Goal: Information Seeking & Learning: Learn about a topic

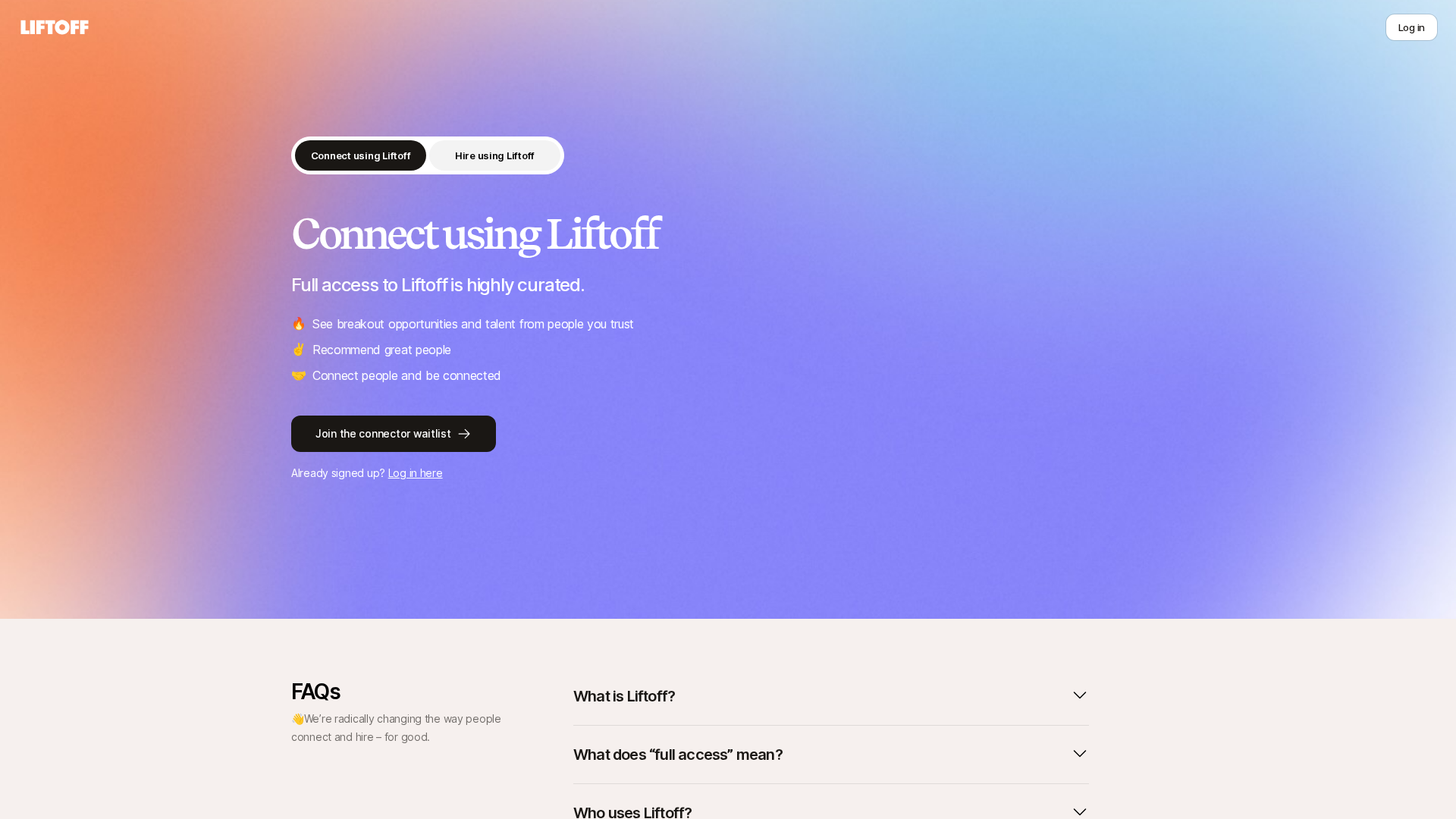
click at [513, 156] on p "Hire using Liftoff" at bounding box center [494, 155] width 79 height 15
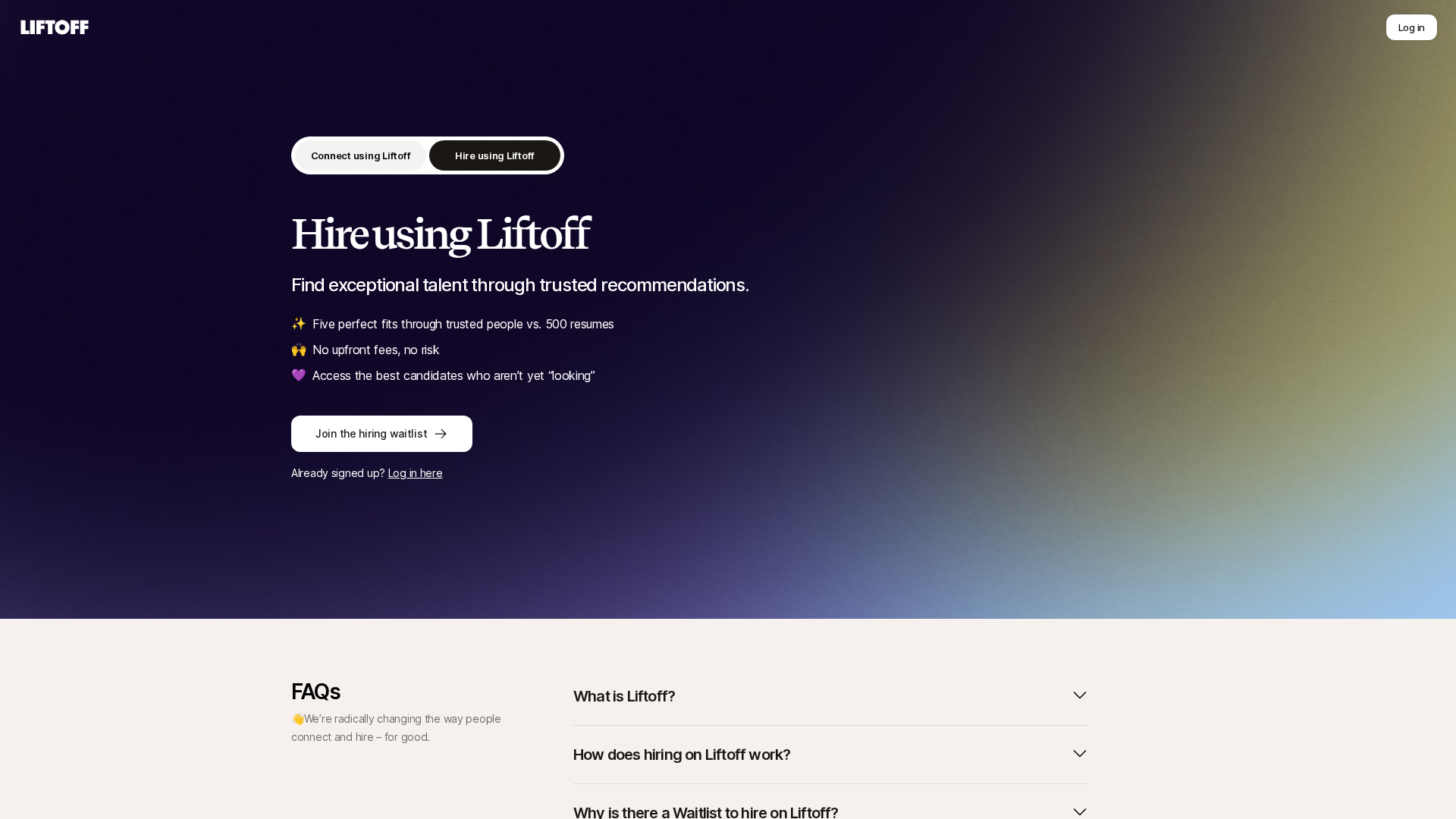
click at [361, 155] on p "Connect using Liftoff" at bounding box center [361, 155] width 100 height 15
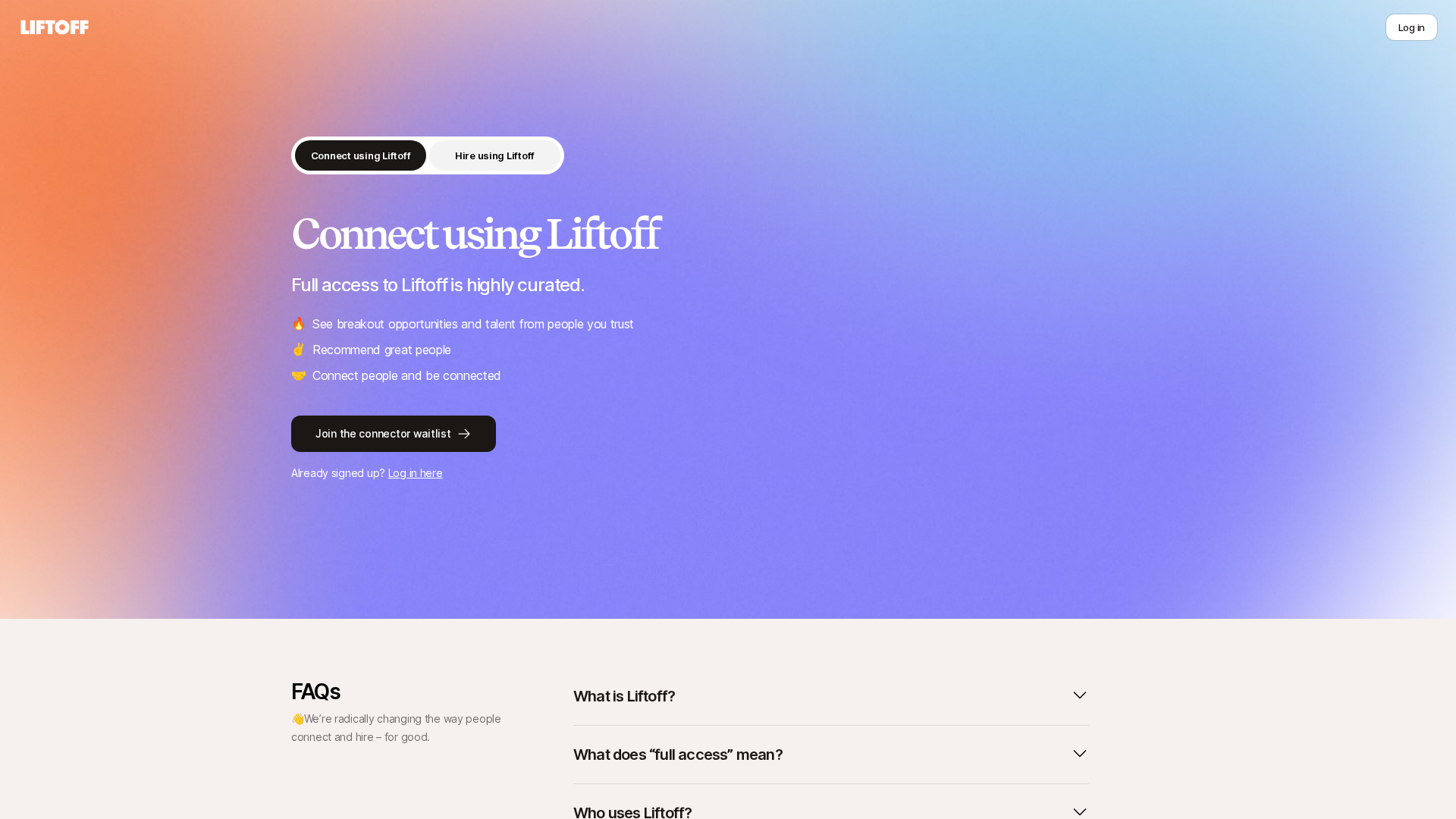
click at [509, 167] on button "Hire using Liftoff" at bounding box center [494, 155] width 131 height 30
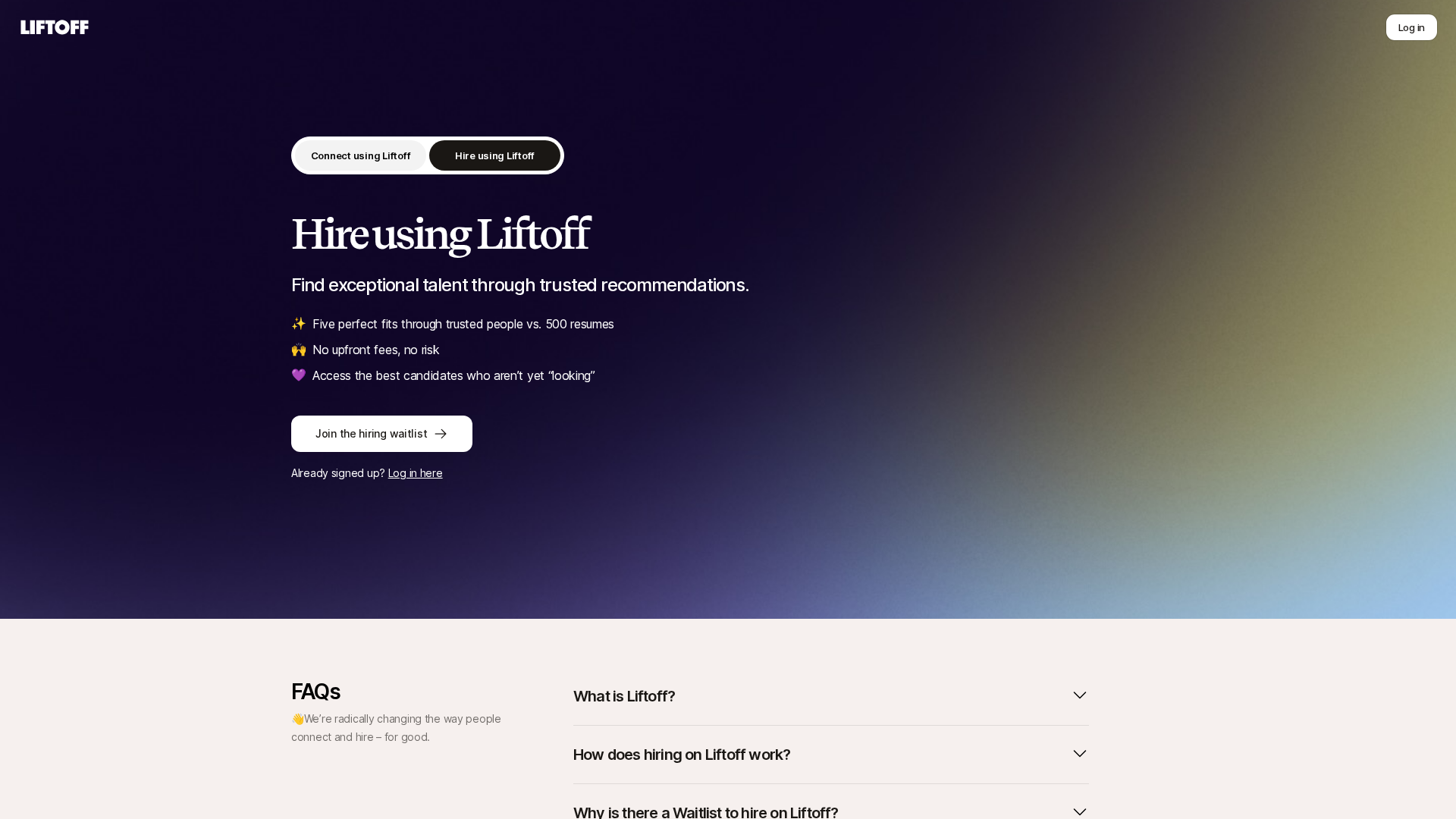
click at [388, 163] on button "Connect using Liftoff" at bounding box center [360, 155] width 131 height 30
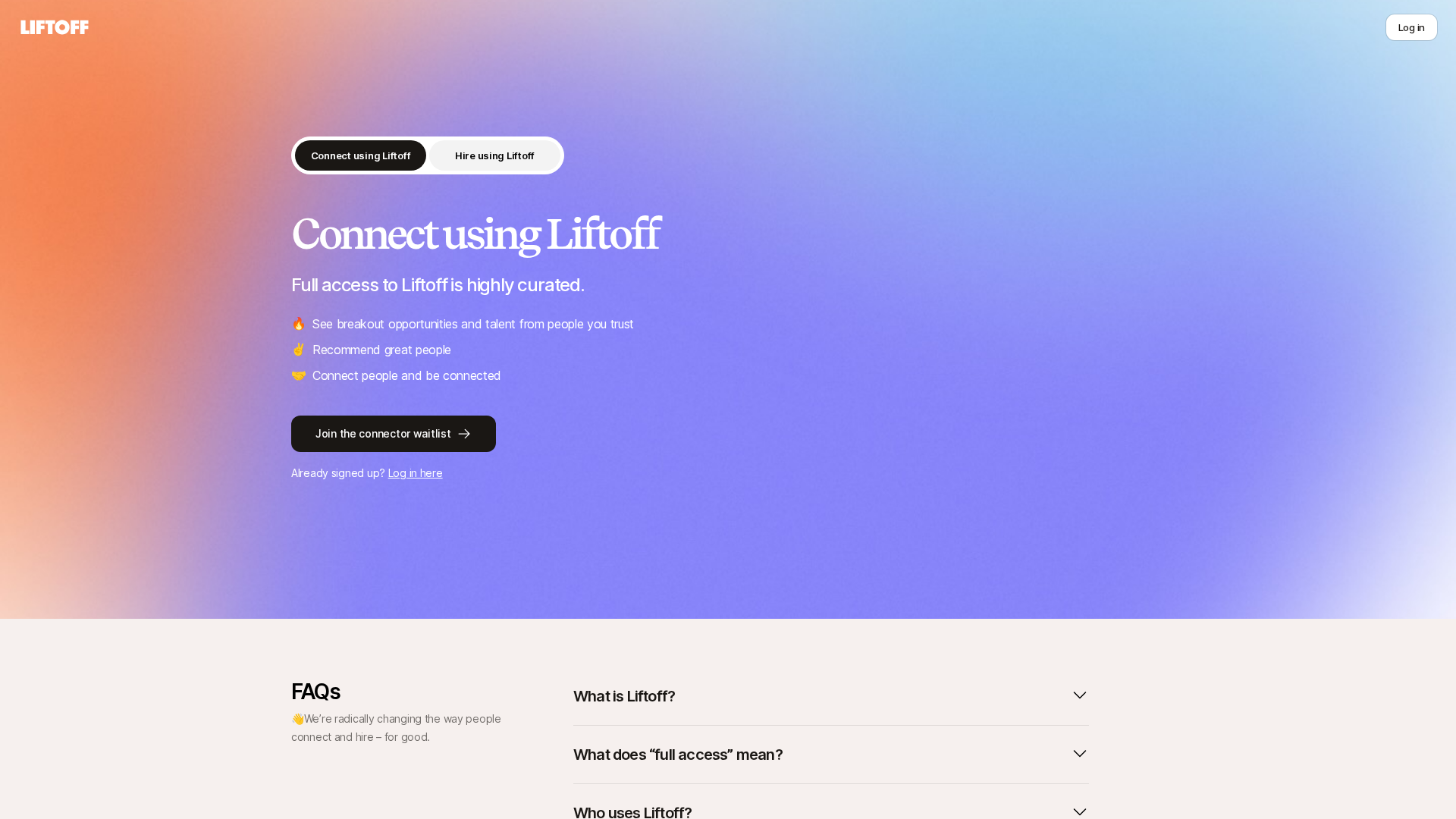
click at [505, 165] on button "Hire using Liftoff" at bounding box center [494, 155] width 131 height 30
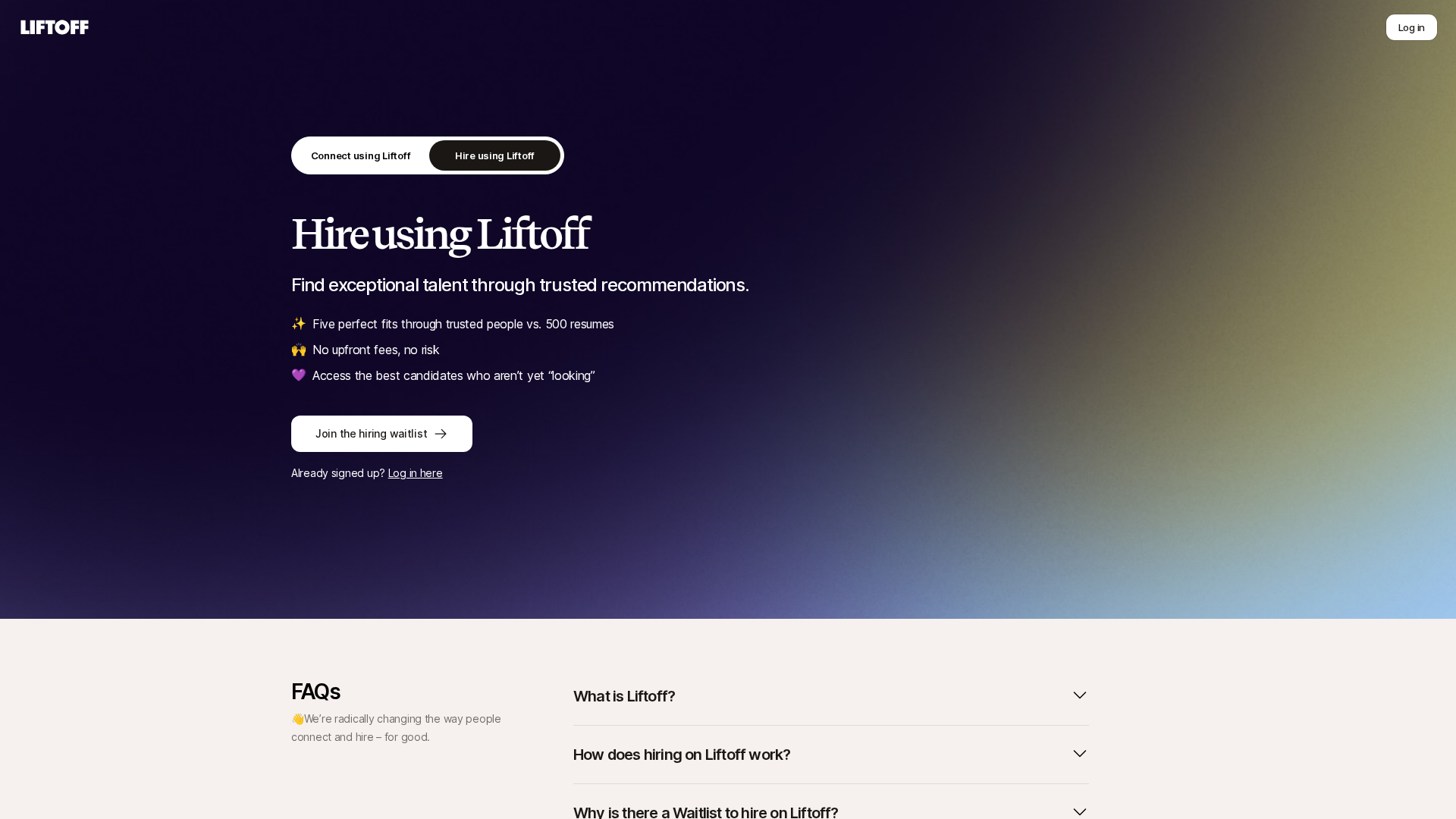
click at [433, 168] on div "Connect using Liftoff Hire using Liftoff" at bounding box center [428, 155] width 273 height 38
click at [377, 154] on p "Connect using Liftoff" at bounding box center [361, 155] width 100 height 15
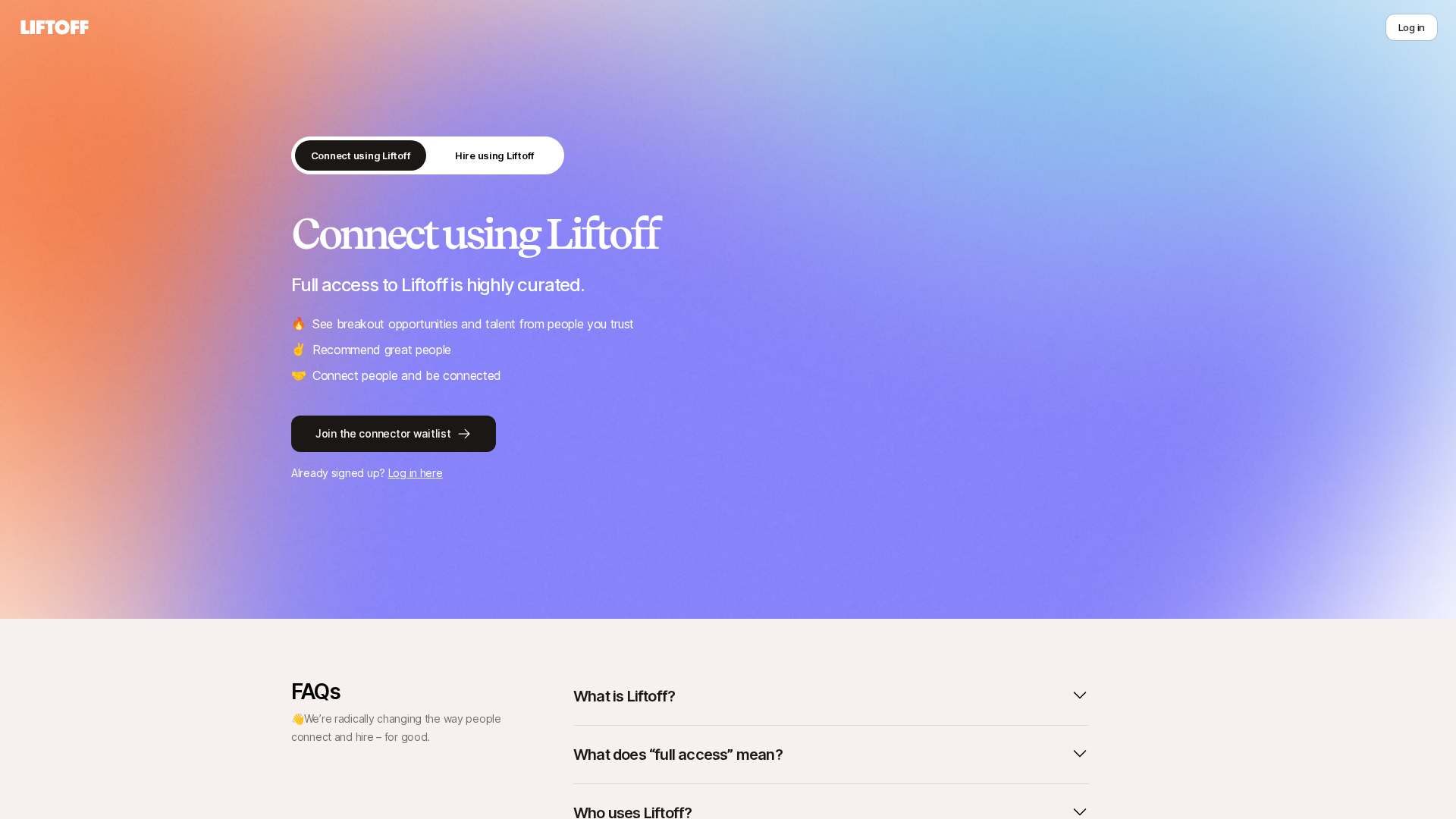
scroll to position [222, 0]
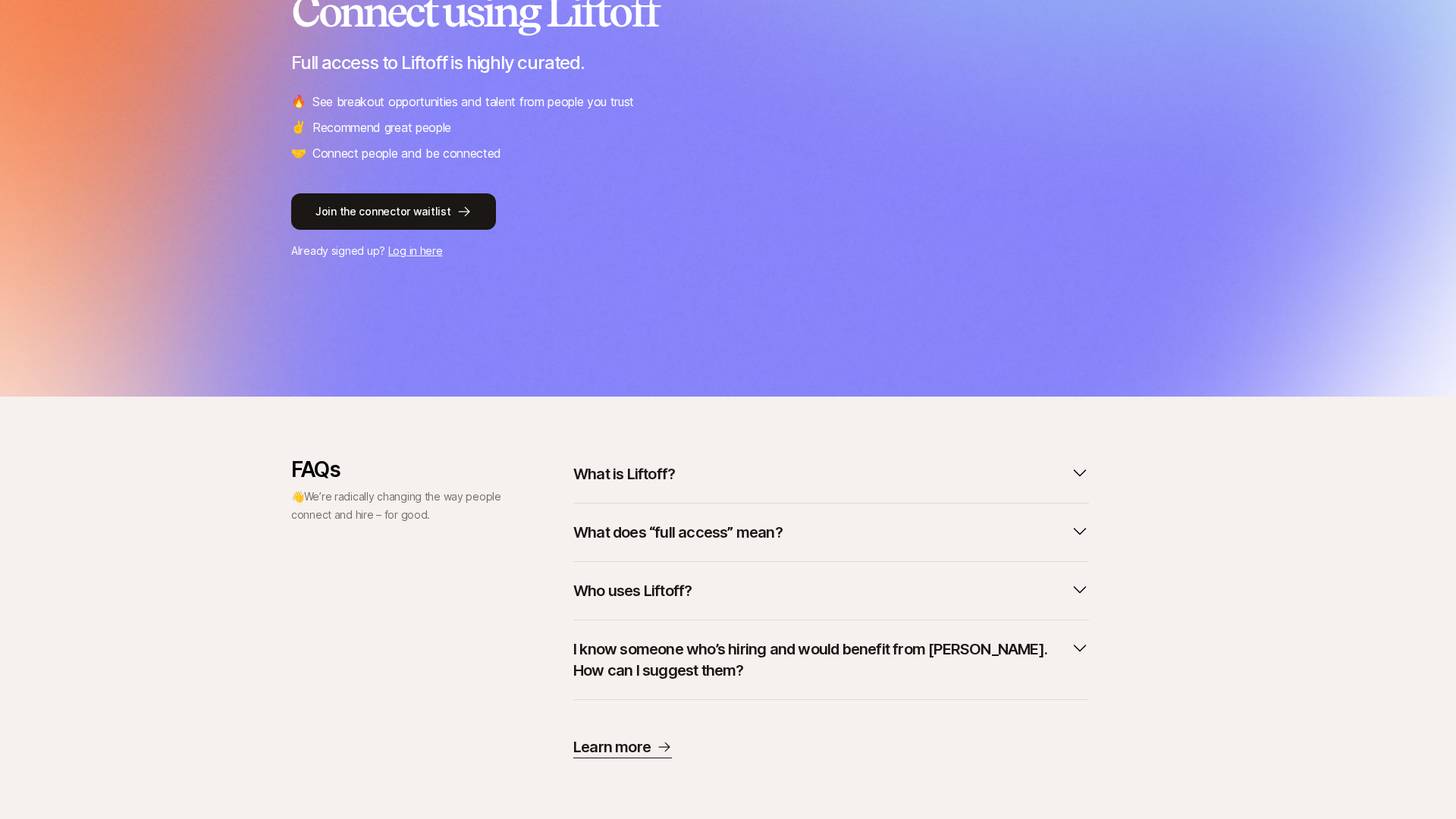
click at [667, 535] on p "What does “full access” mean?" at bounding box center [678, 532] width 210 height 21
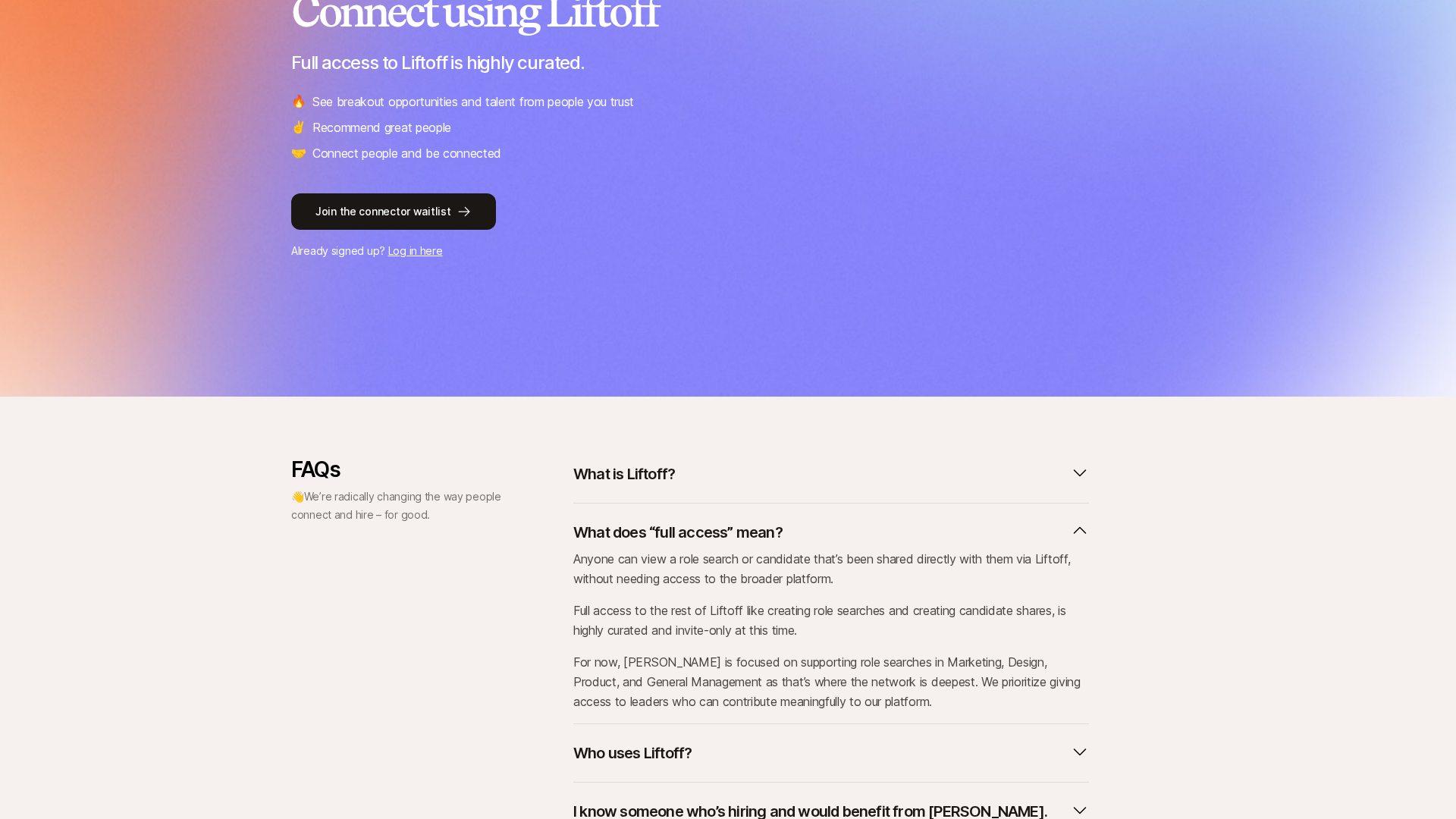
click at [667, 535] on p "What does “full access” mean?" at bounding box center [678, 532] width 210 height 21
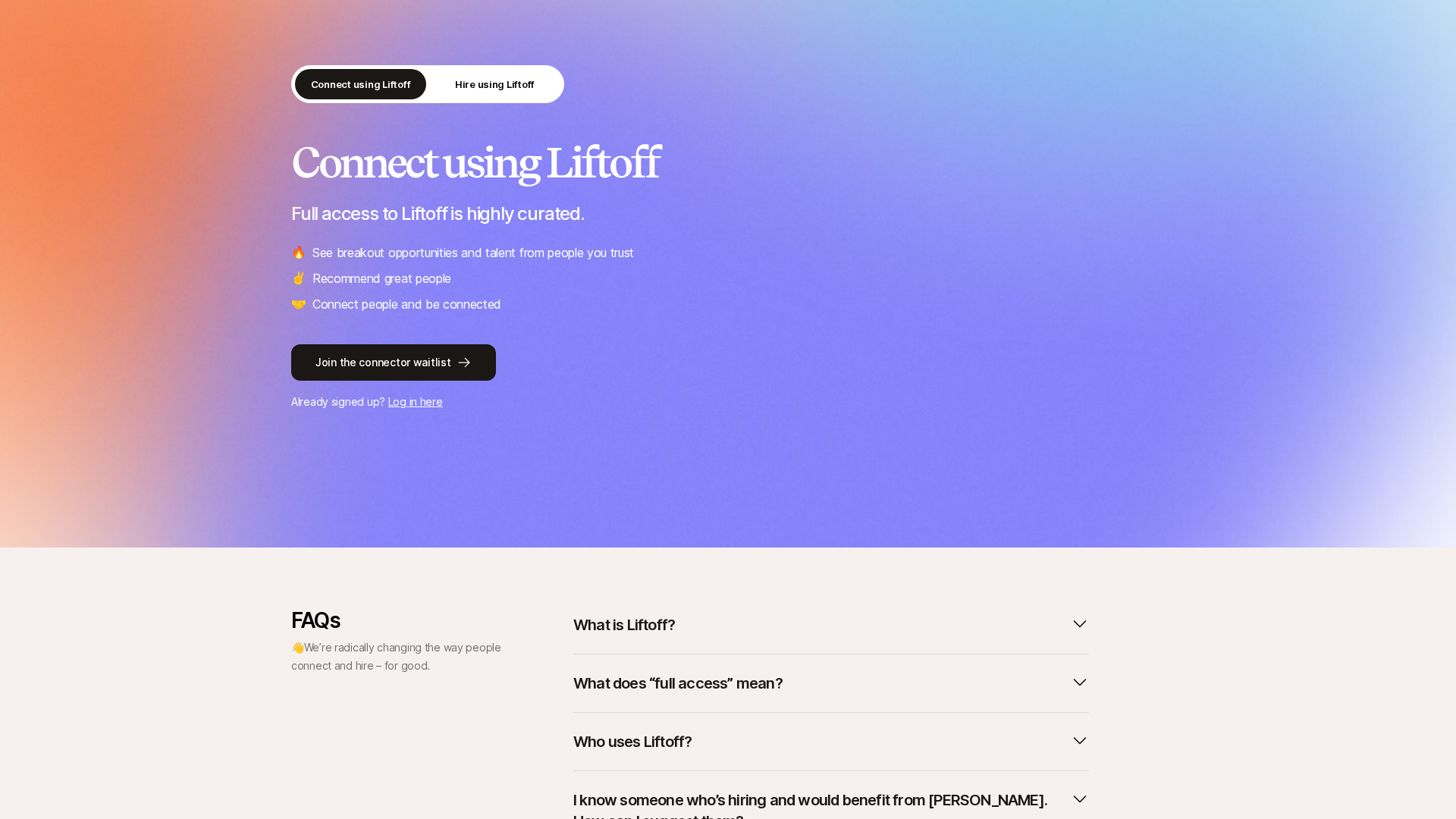
scroll to position [0, 0]
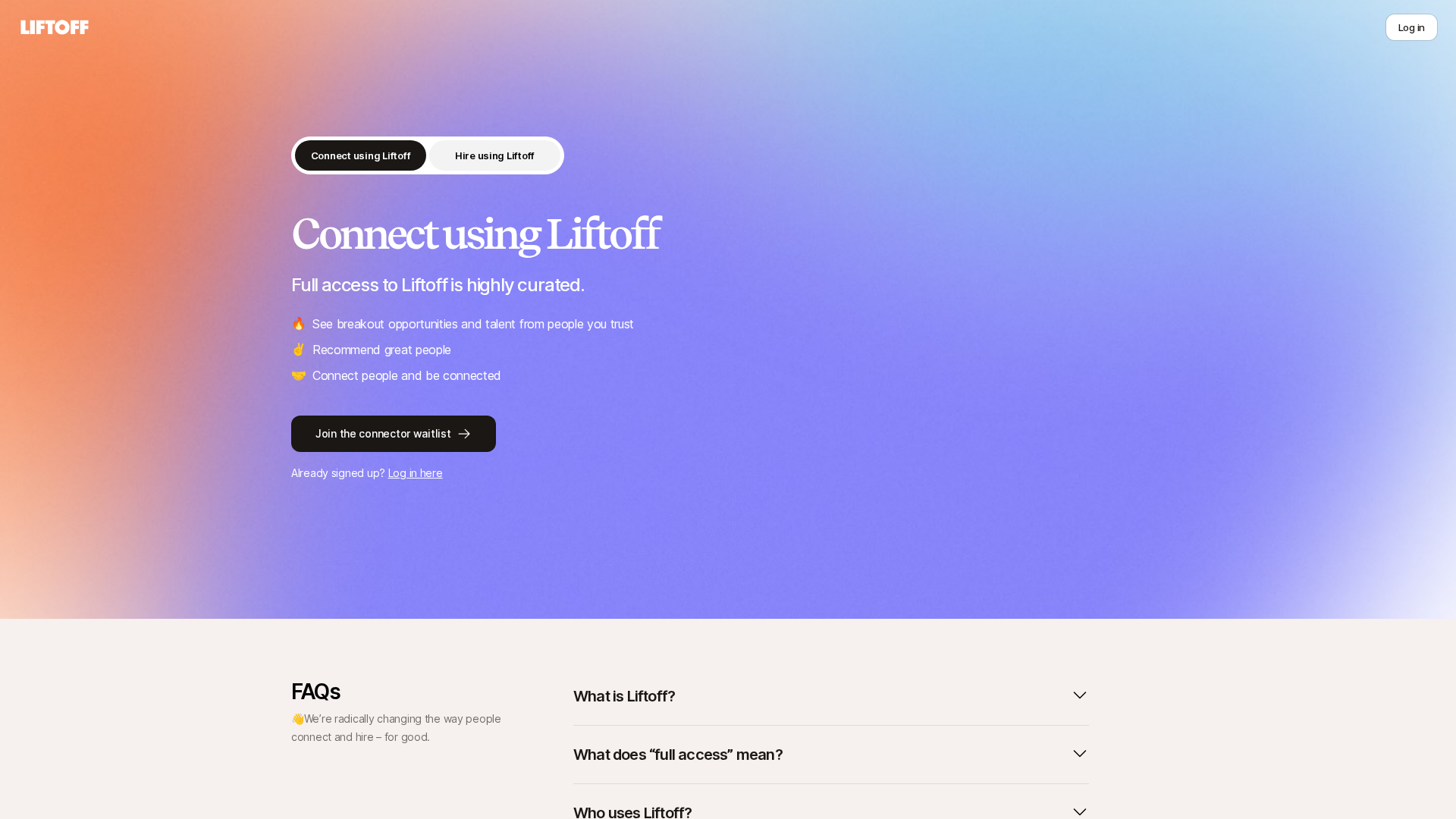
click at [489, 156] on p "Hire using Liftoff" at bounding box center [494, 155] width 79 height 15
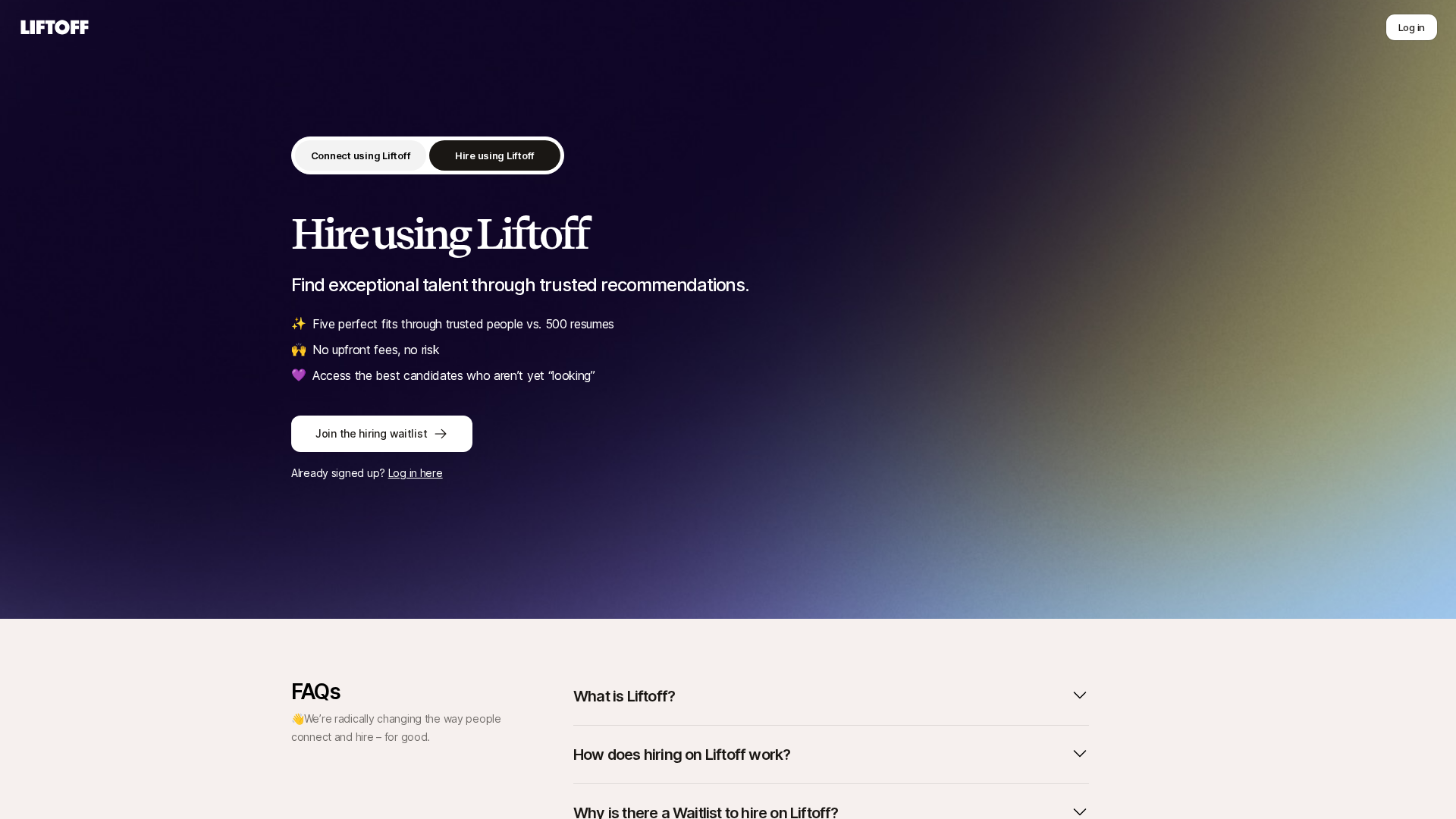
click at [373, 161] on p "Connect using Liftoff" at bounding box center [361, 155] width 100 height 15
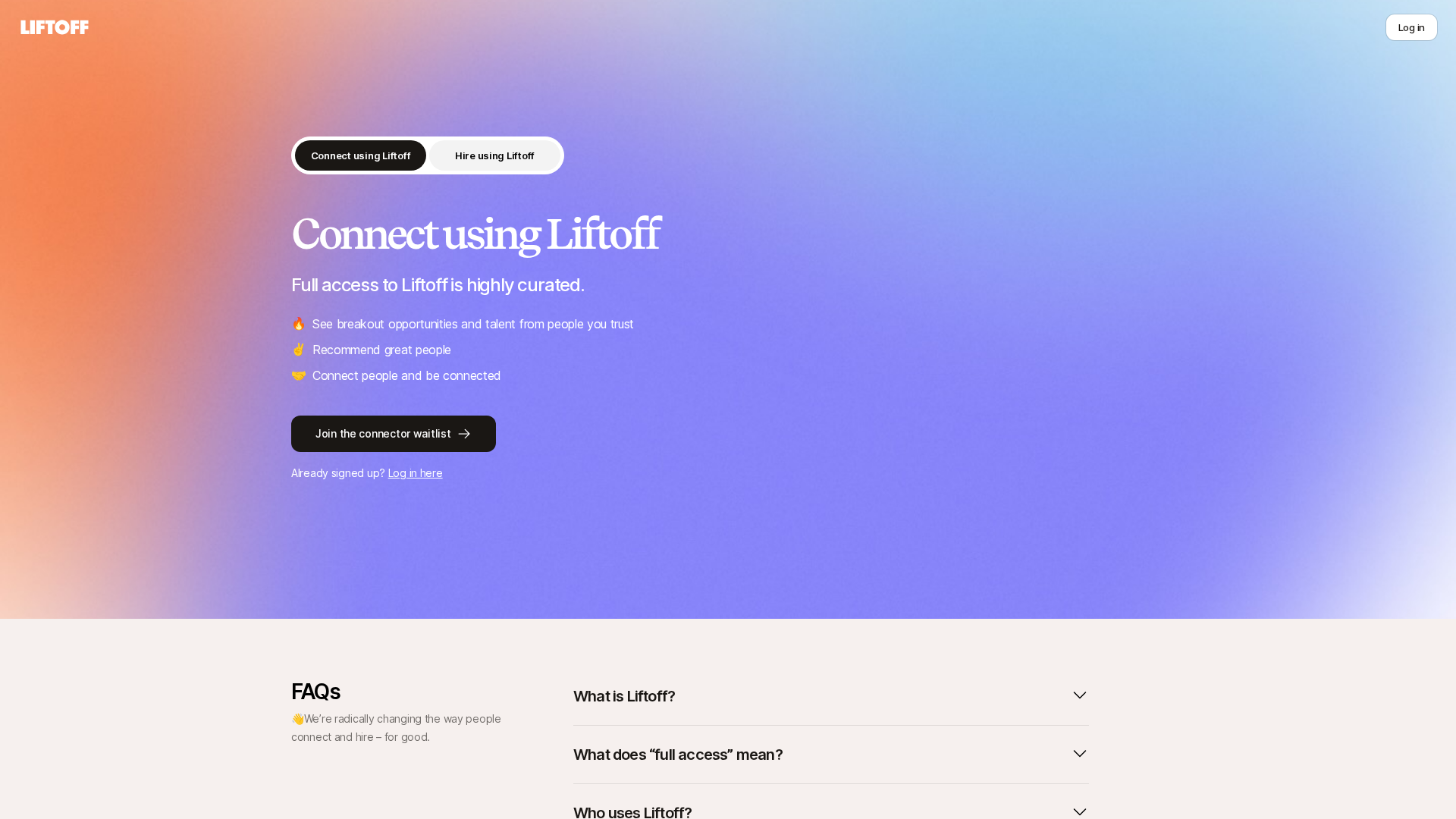
click at [481, 169] on button "Hire using Liftoff" at bounding box center [494, 155] width 131 height 30
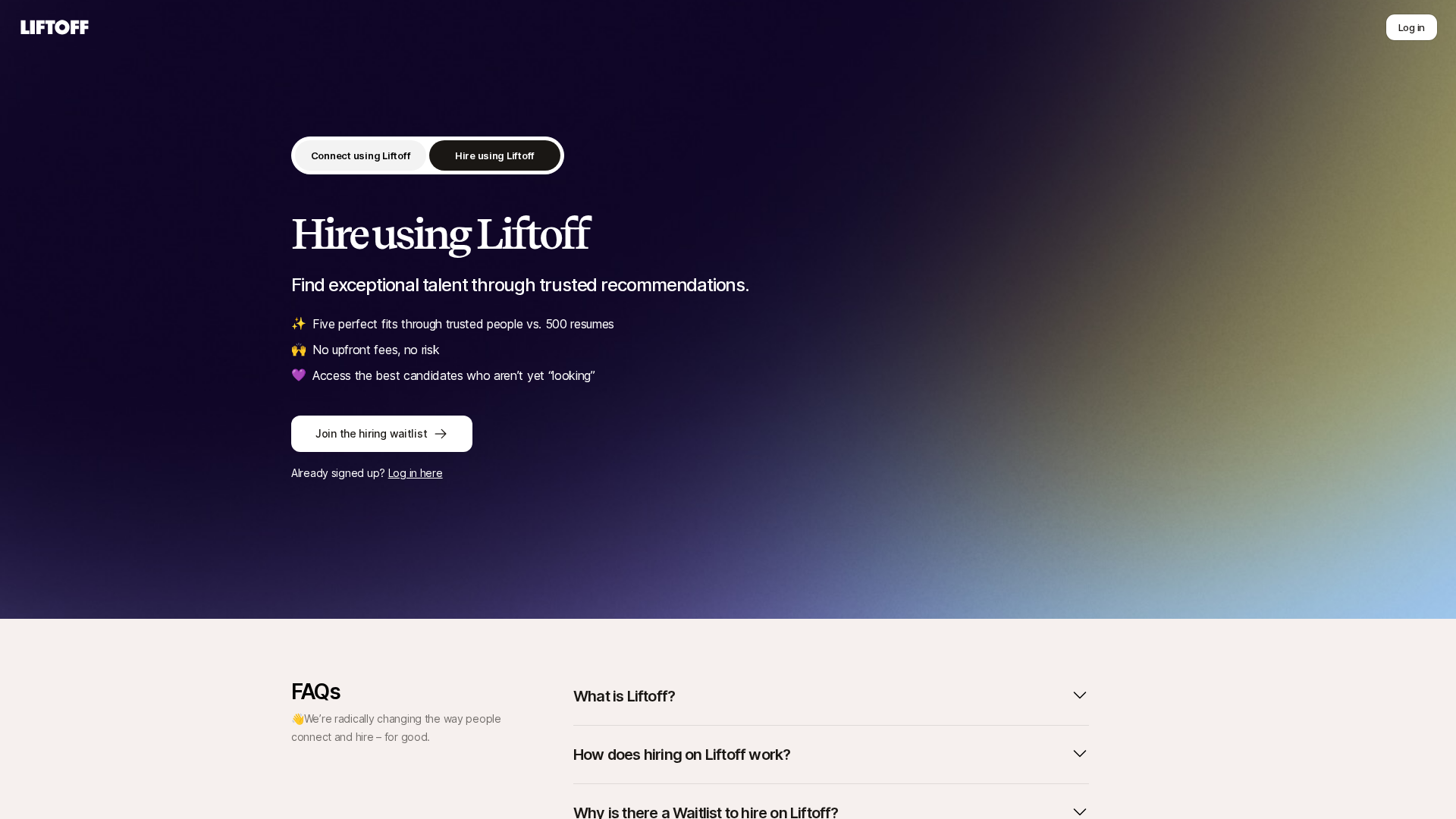
click at [353, 160] on p "Connect using Liftoff" at bounding box center [361, 155] width 100 height 15
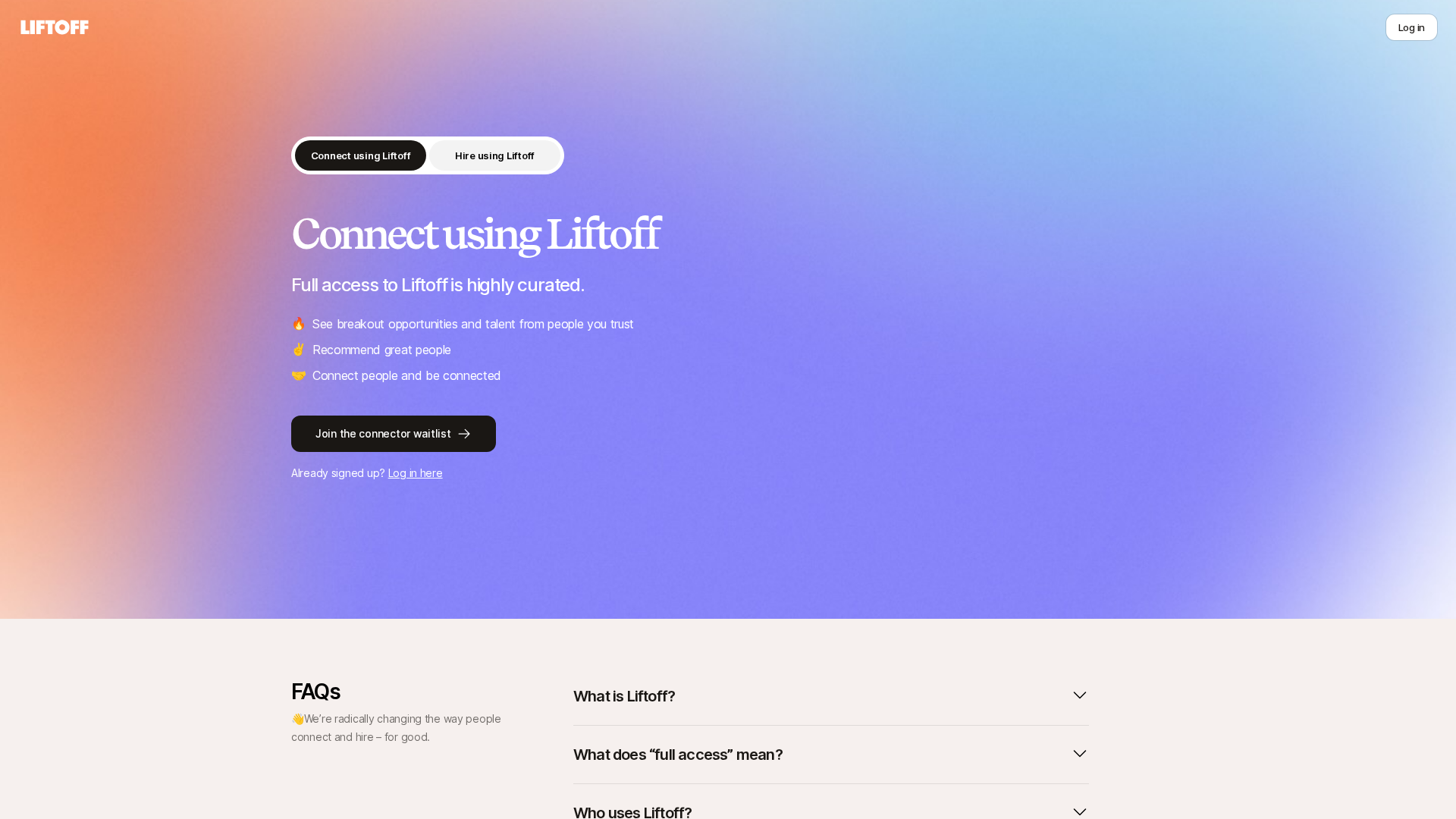
click at [506, 169] on button "Hire using Liftoff" at bounding box center [494, 155] width 131 height 30
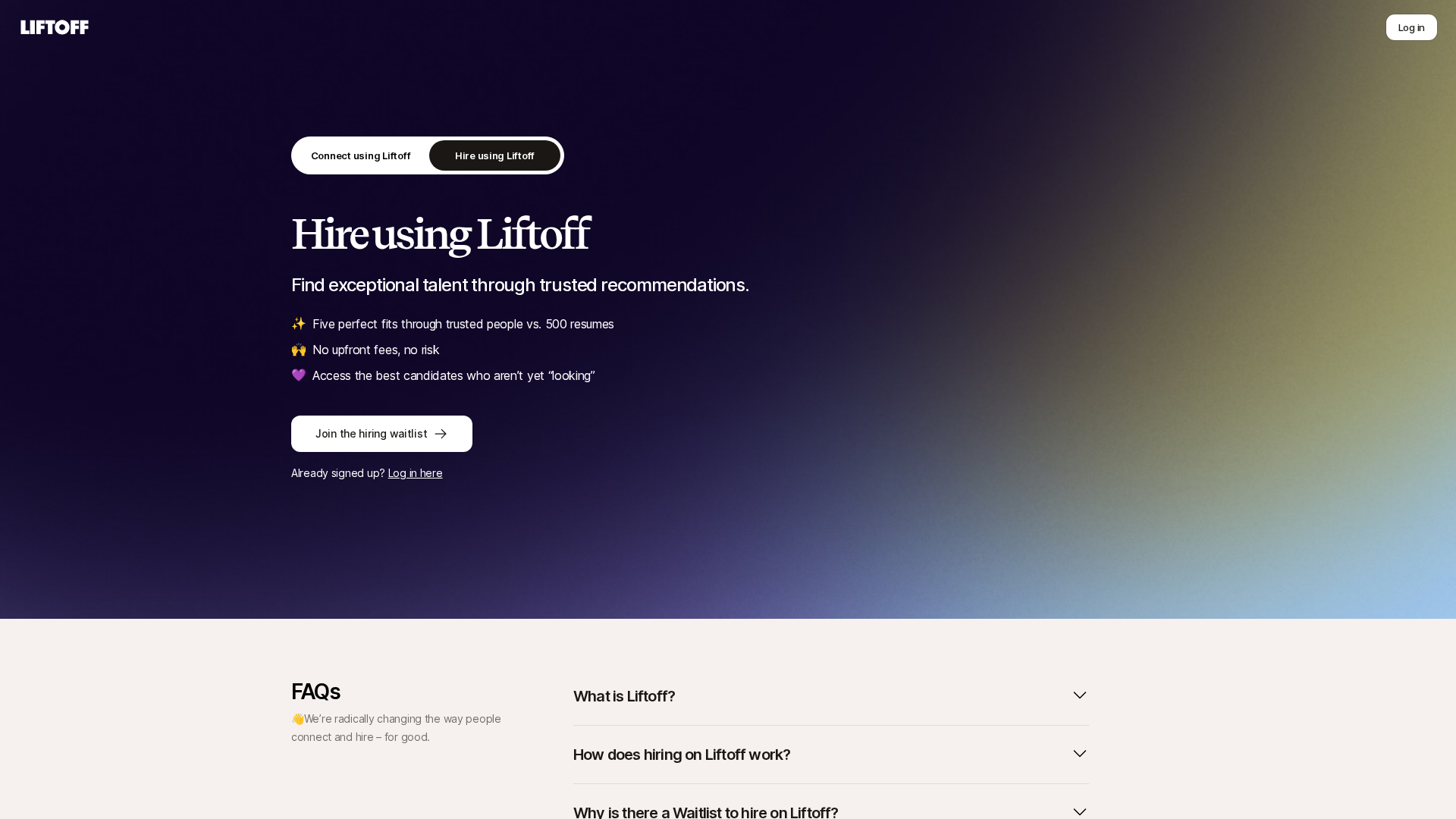
click at [380, 172] on div "Connect using Liftoff Hire using Liftoff" at bounding box center [428, 155] width 273 height 38
click at [381, 154] on p "Connect using Liftoff" at bounding box center [361, 155] width 100 height 15
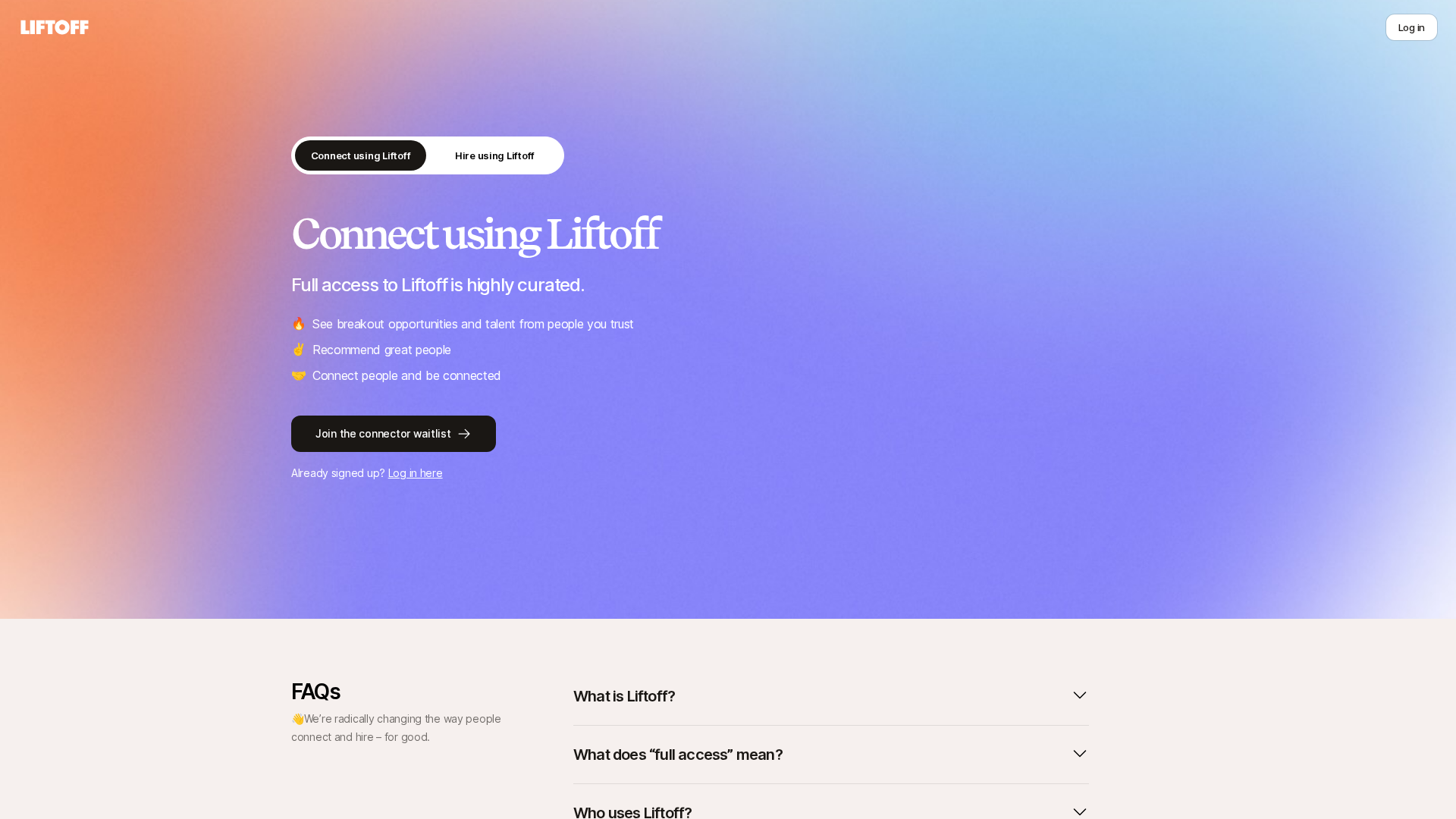
click at [531, 170] on div "Connect using Liftoff Hire using Liftoff" at bounding box center [428, 155] width 273 height 38
click at [506, 156] on p "Hire using Liftoff" at bounding box center [494, 155] width 79 height 15
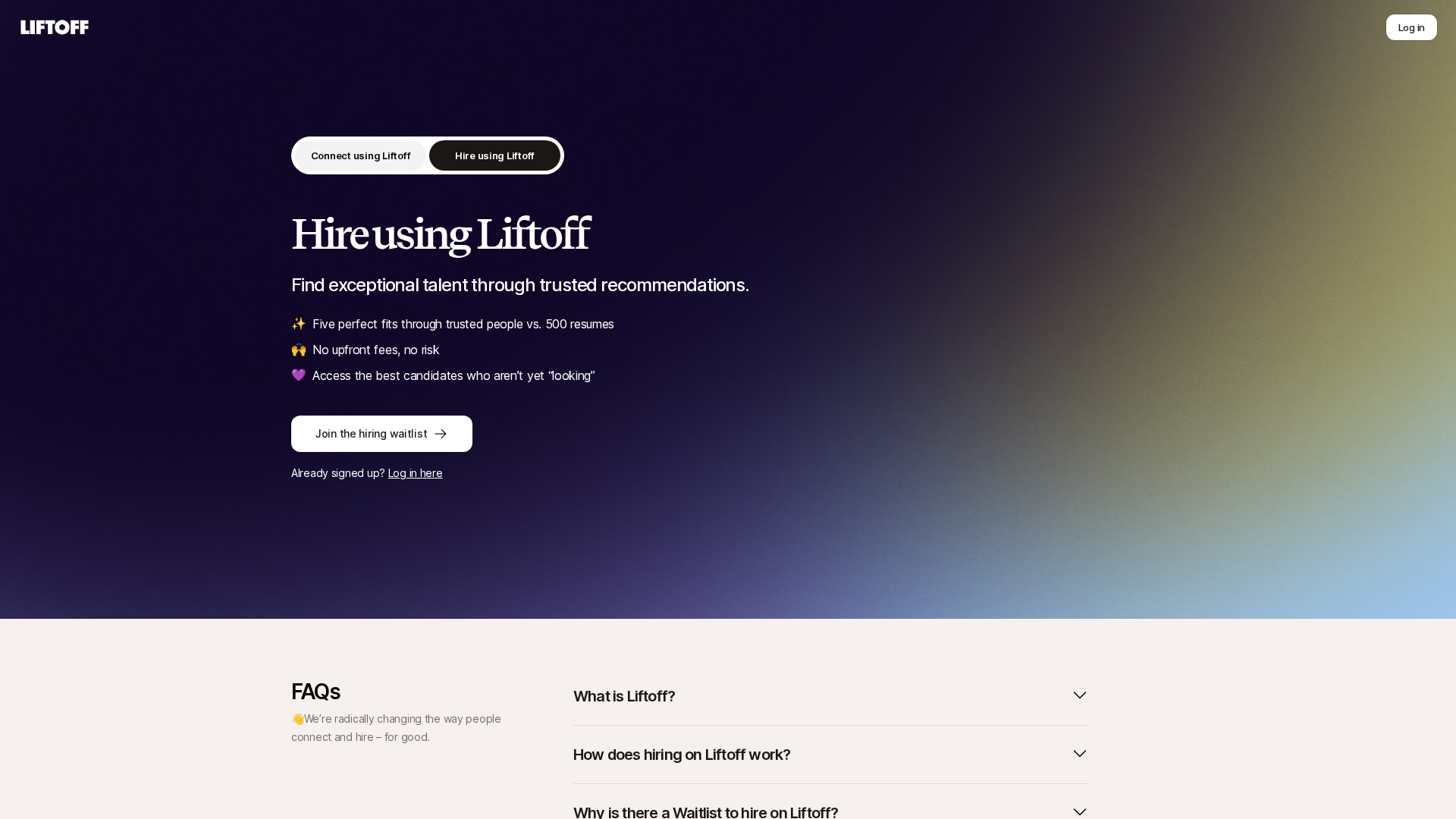
click at [407, 152] on p "Connect using Liftoff" at bounding box center [361, 155] width 100 height 15
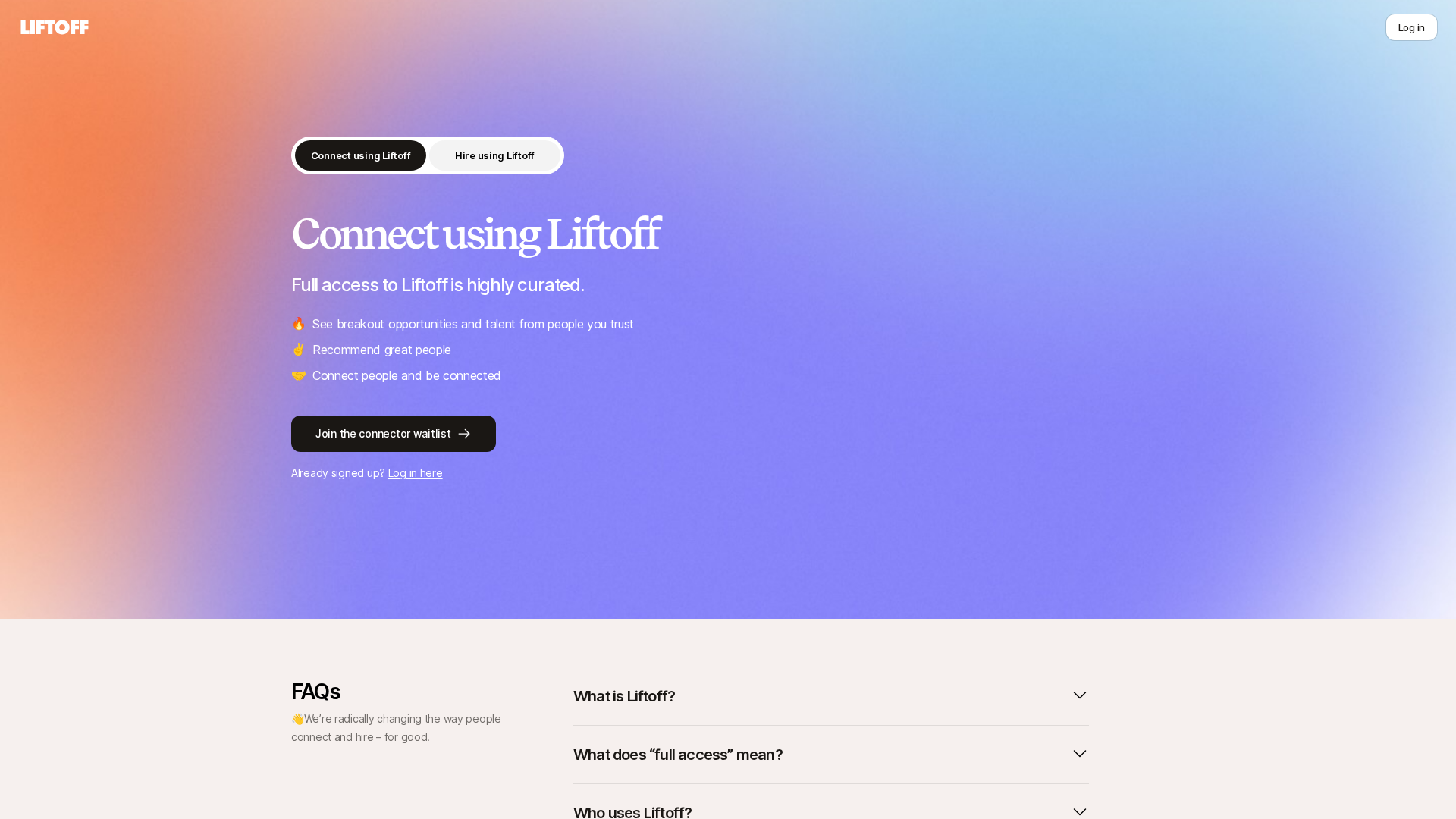
click at [487, 161] on p "Hire using Liftoff" at bounding box center [494, 155] width 79 height 15
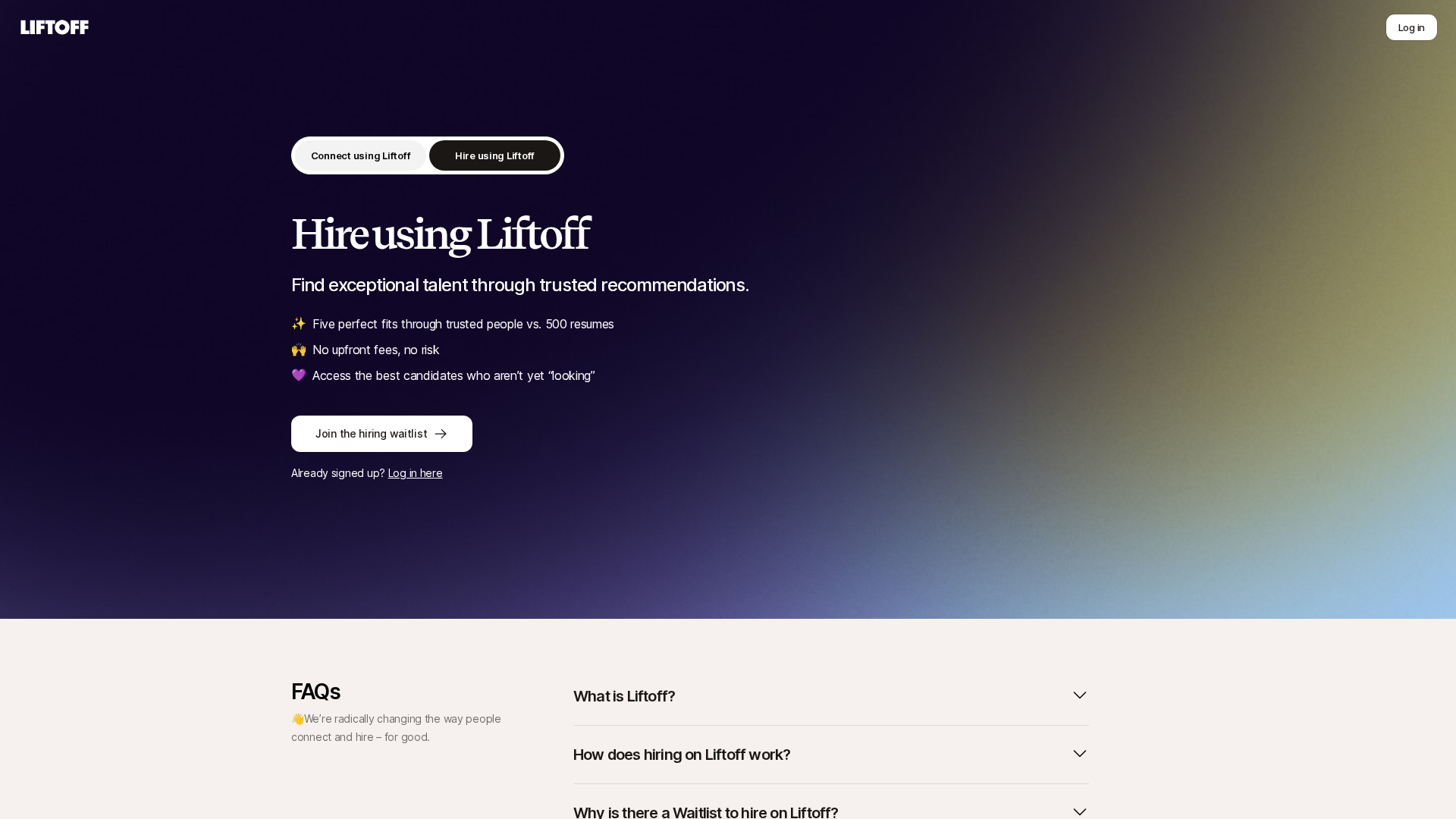
click at [375, 160] on p "Connect using Liftoff" at bounding box center [361, 155] width 100 height 15
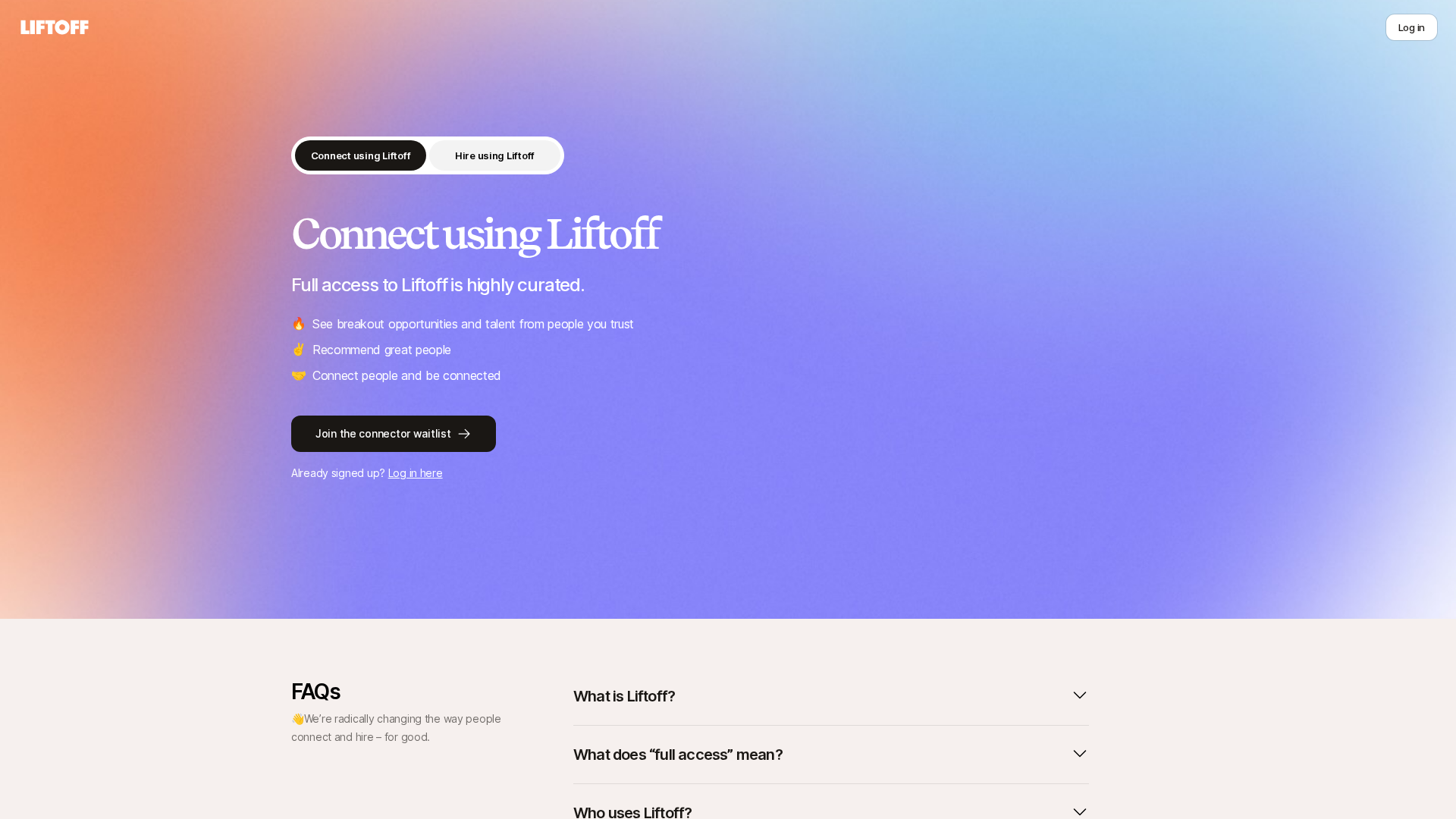
click at [524, 165] on button "Hire using Liftoff" at bounding box center [494, 155] width 131 height 30
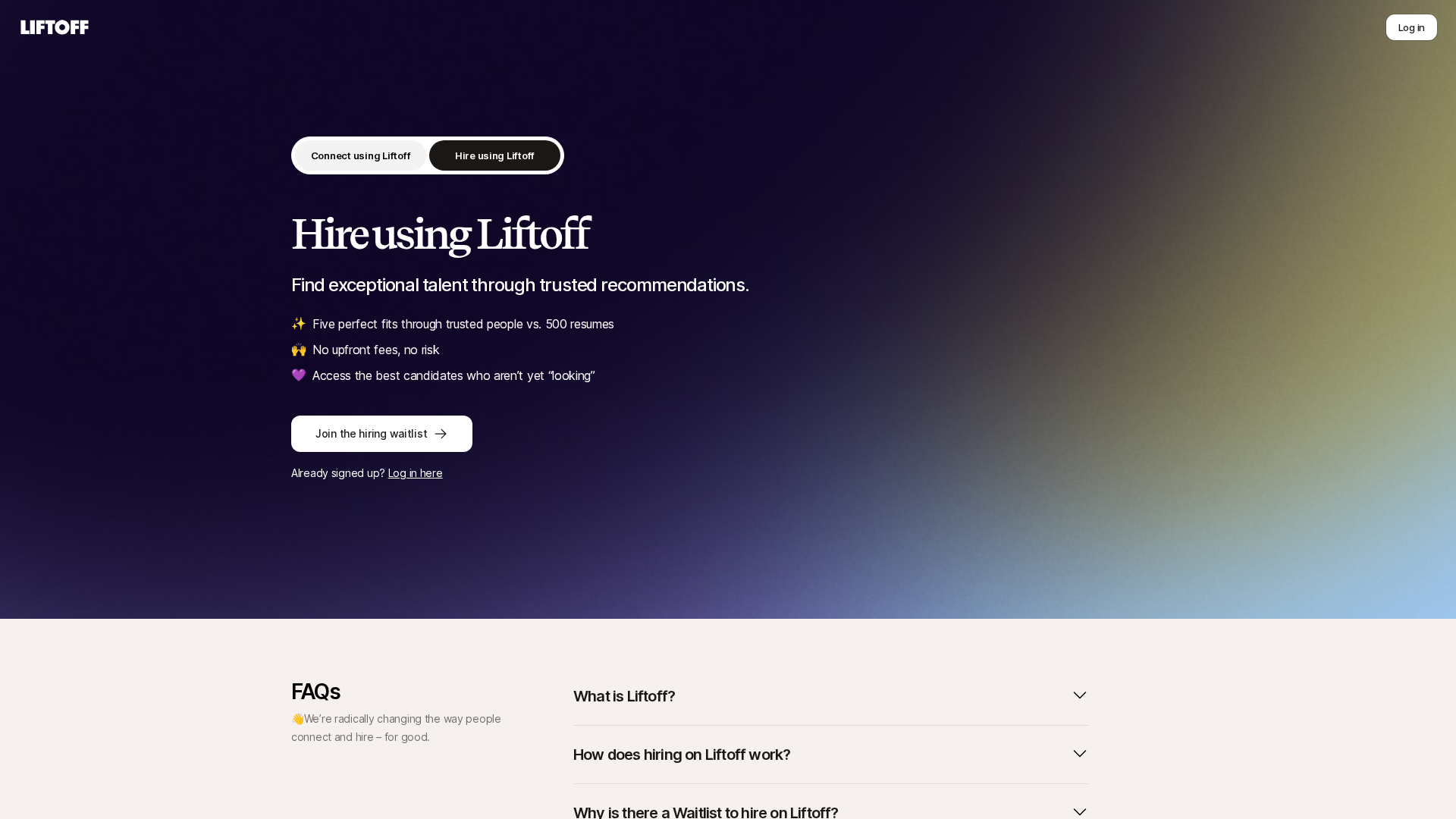
click at [383, 157] on p "Connect using Liftoff" at bounding box center [361, 155] width 100 height 15
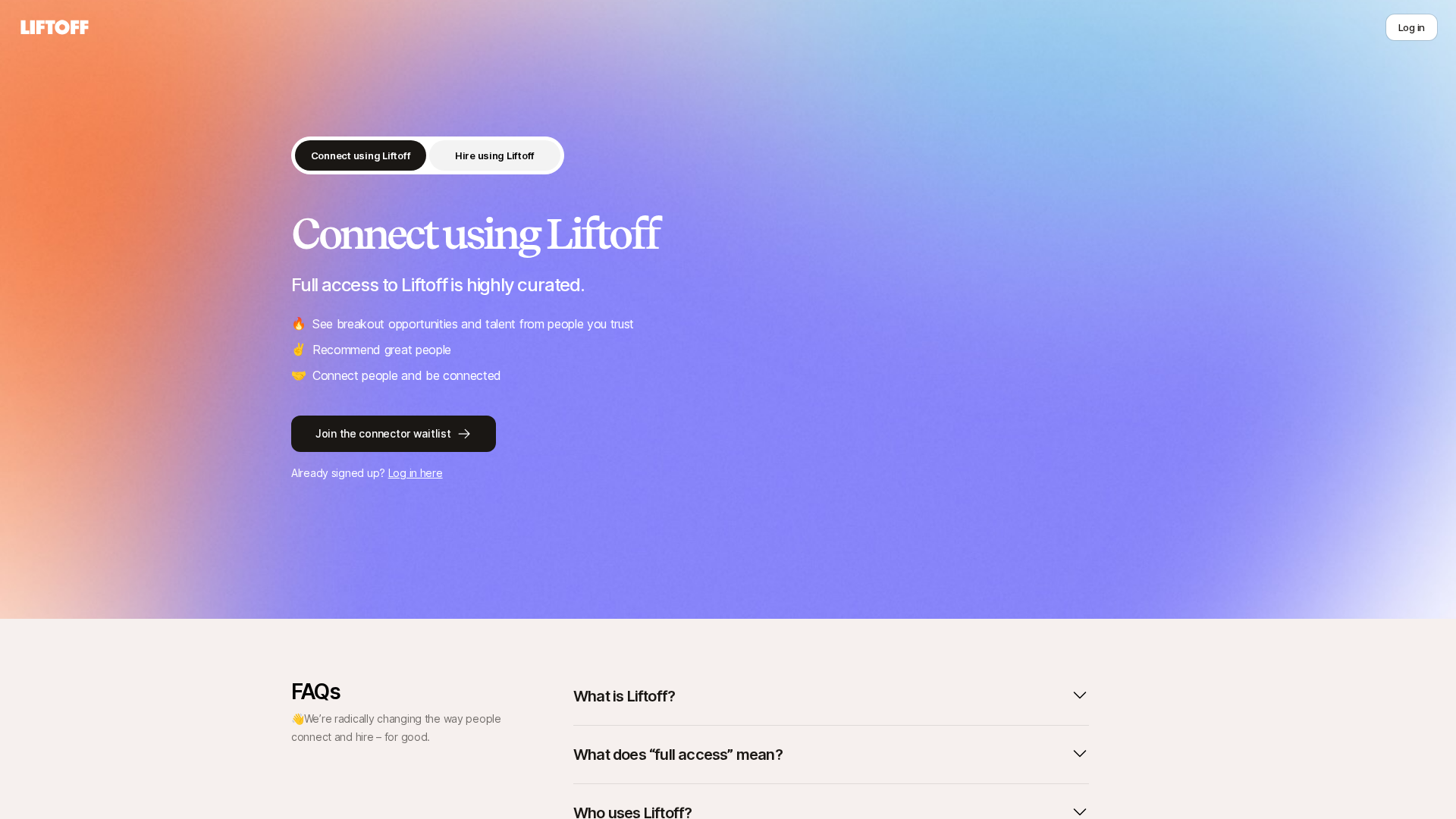
click at [511, 155] on p "Hire using Liftoff" at bounding box center [494, 155] width 79 height 15
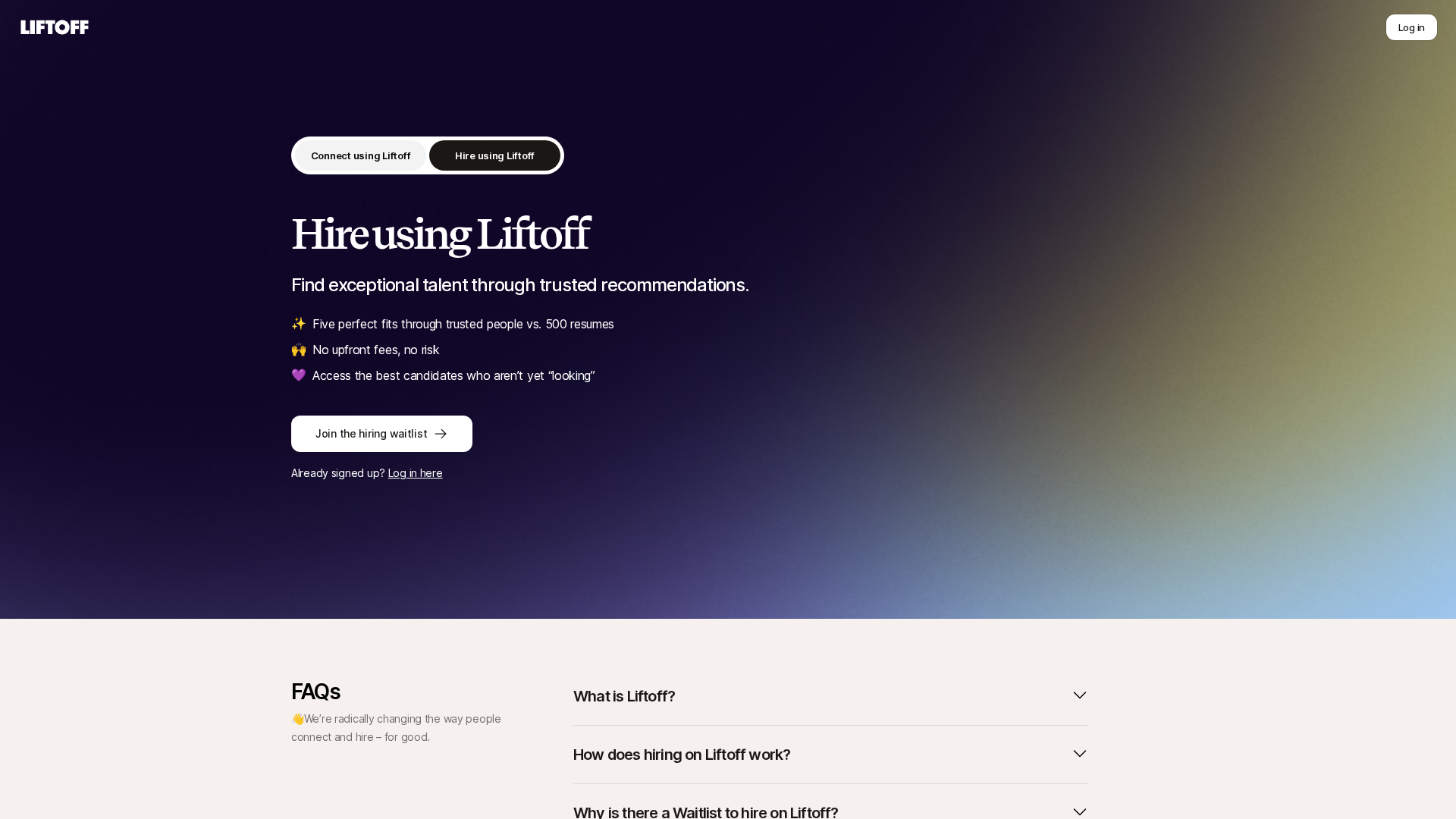
click at [366, 154] on p "Connect using Liftoff" at bounding box center [361, 155] width 100 height 15
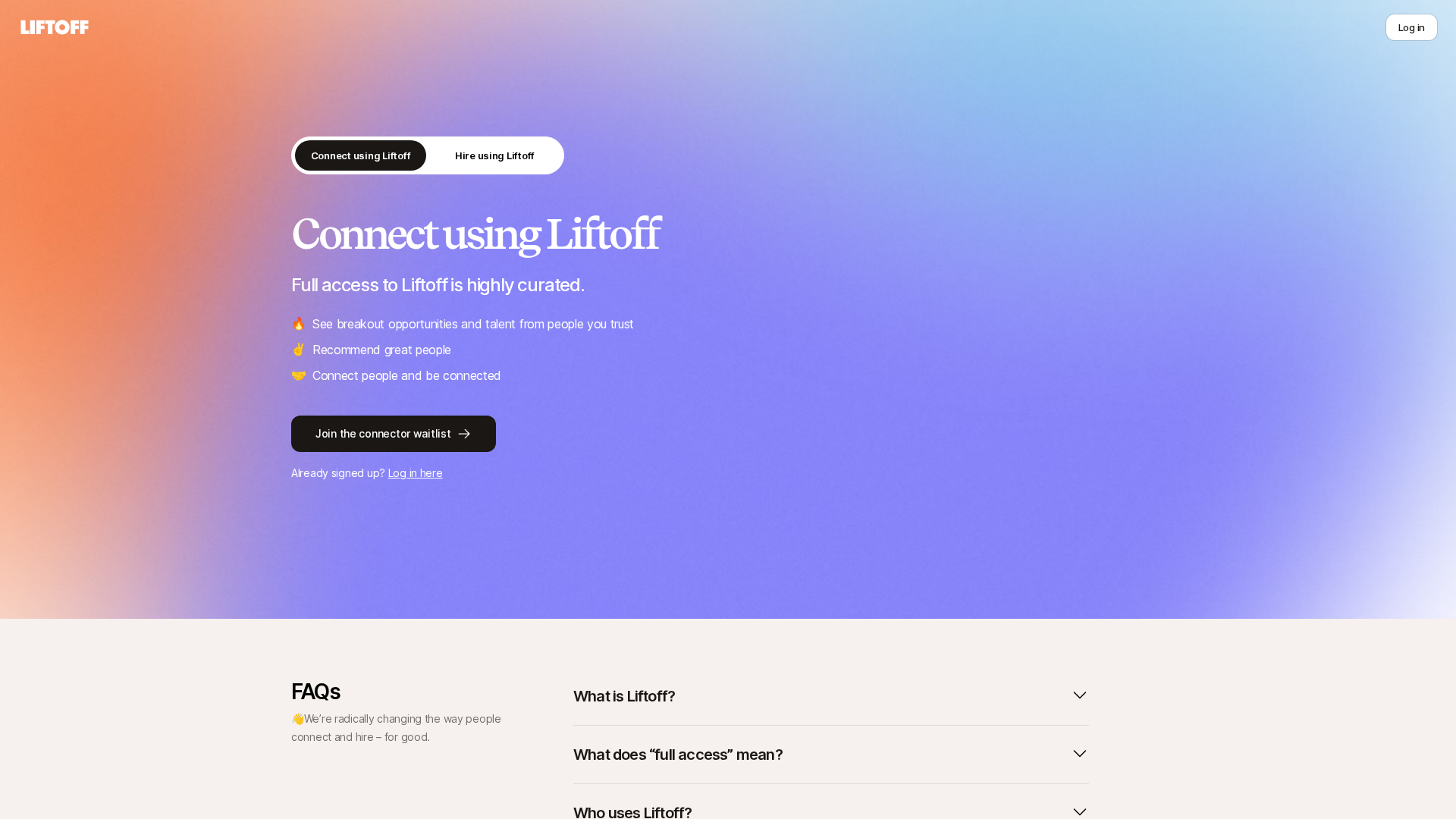
click at [482, 287] on p "Full access to Liftoff is highly curated." at bounding box center [728, 285] width 874 height 21
copy p "Full access to Liftoff is highly curated."
click at [444, 147] on button "Hire using Liftoff" at bounding box center [494, 155] width 131 height 30
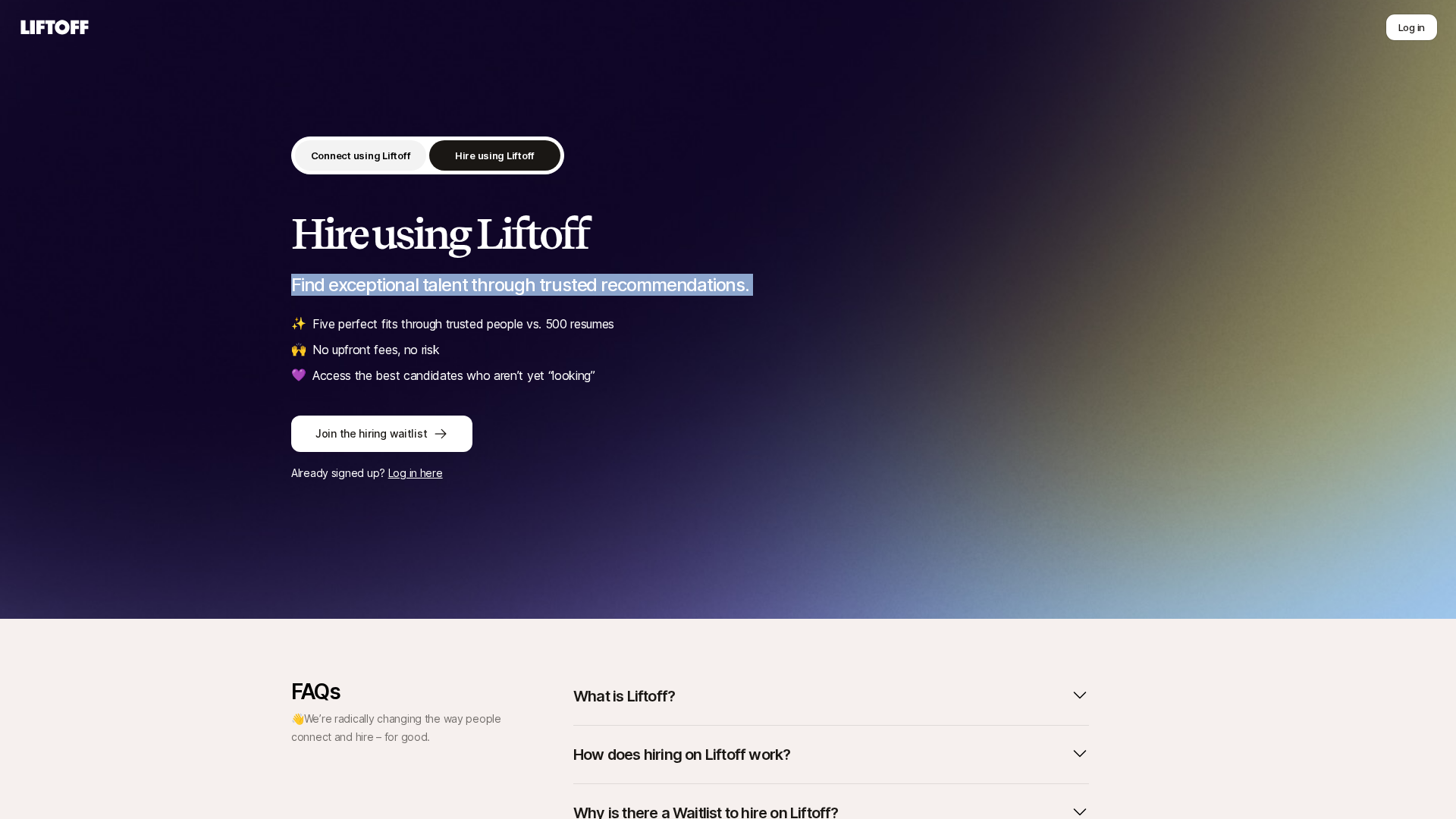
click at [380, 152] on p "Connect using Liftoff" at bounding box center [361, 155] width 100 height 15
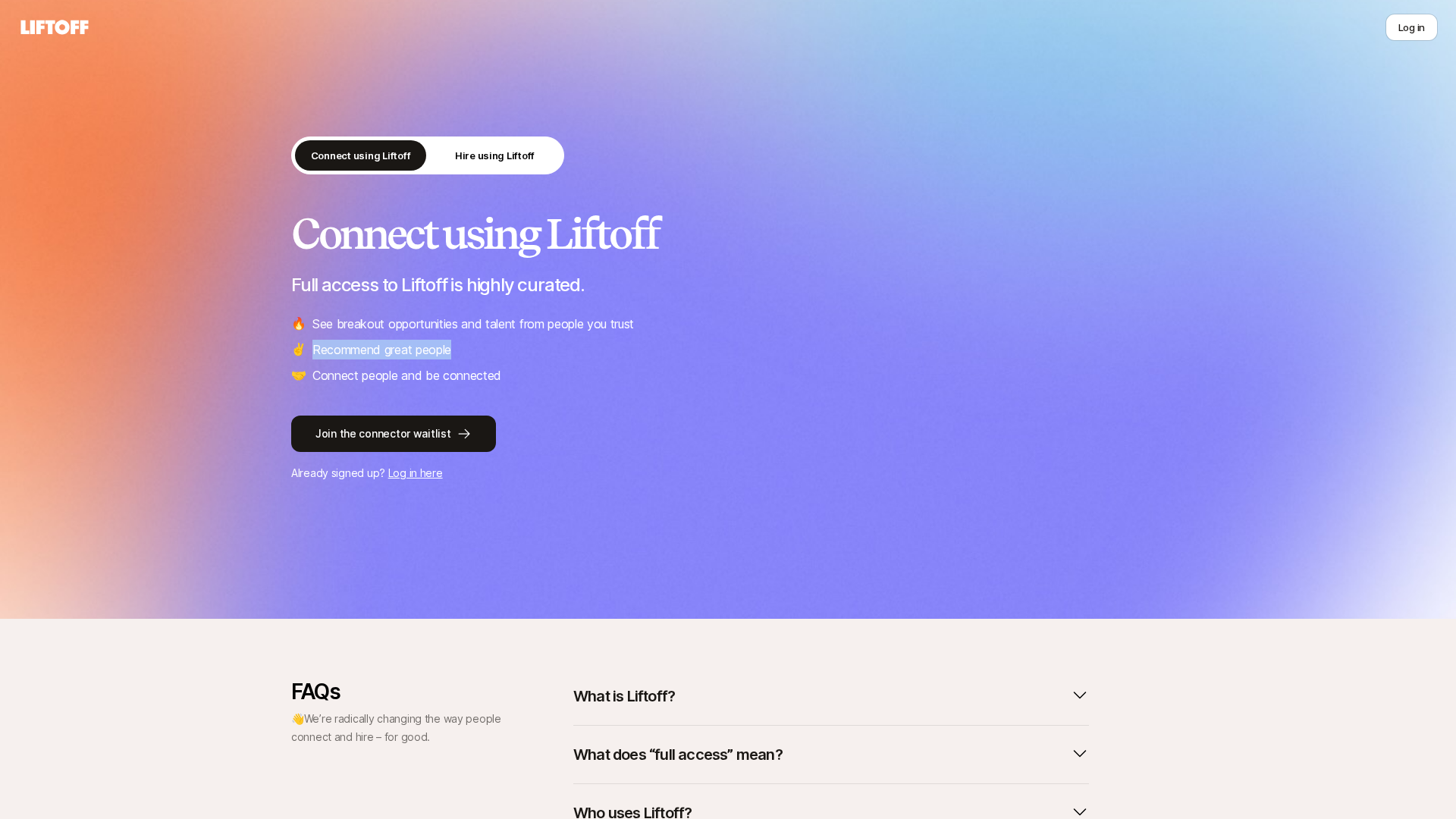
drag, startPoint x: 456, startPoint y: 345, endPoint x: 312, endPoint y: 348, distance: 144.0
click at [312, 348] on li "✌️ Recommend great people" at bounding box center [728, 349] width 874 height 20
copy p "Recommend great people"
click at [439, 366] on p "Connect people and be connected" at bounding box center [407, 375] width 189 height 20
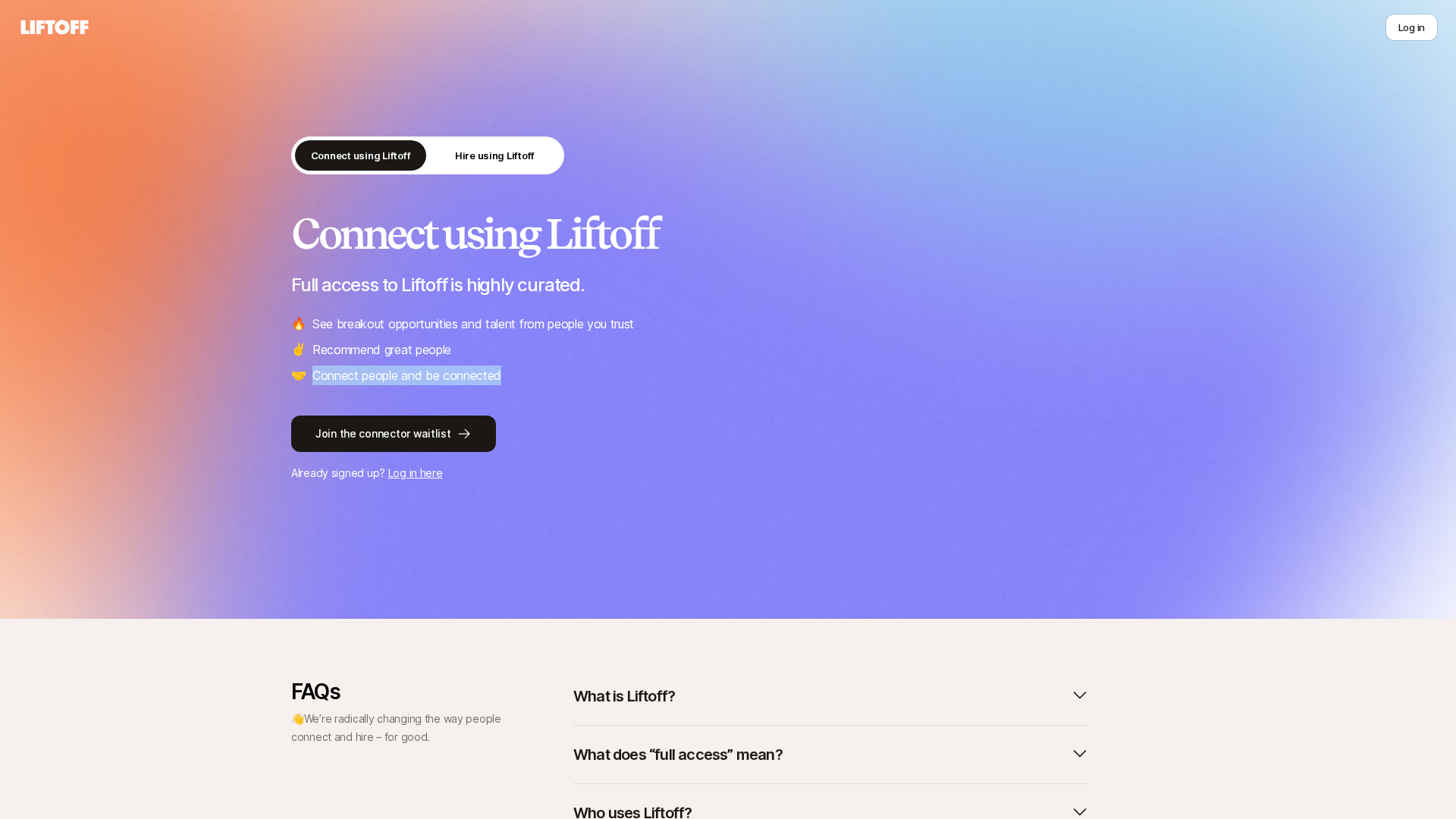
click at [439, 366] on p "Connect people and be connected" at bounding box center [407, 375] width 189 height 20
copy p "Connect people and be connected"
click at [505, 216] on h2 "Connect using Liftoff" at bounding box center [728, 233] width 874 height 45
click at [513, 162] on p "Hire using Liftoff" at bounding box center [494, 155] width 79 height 15
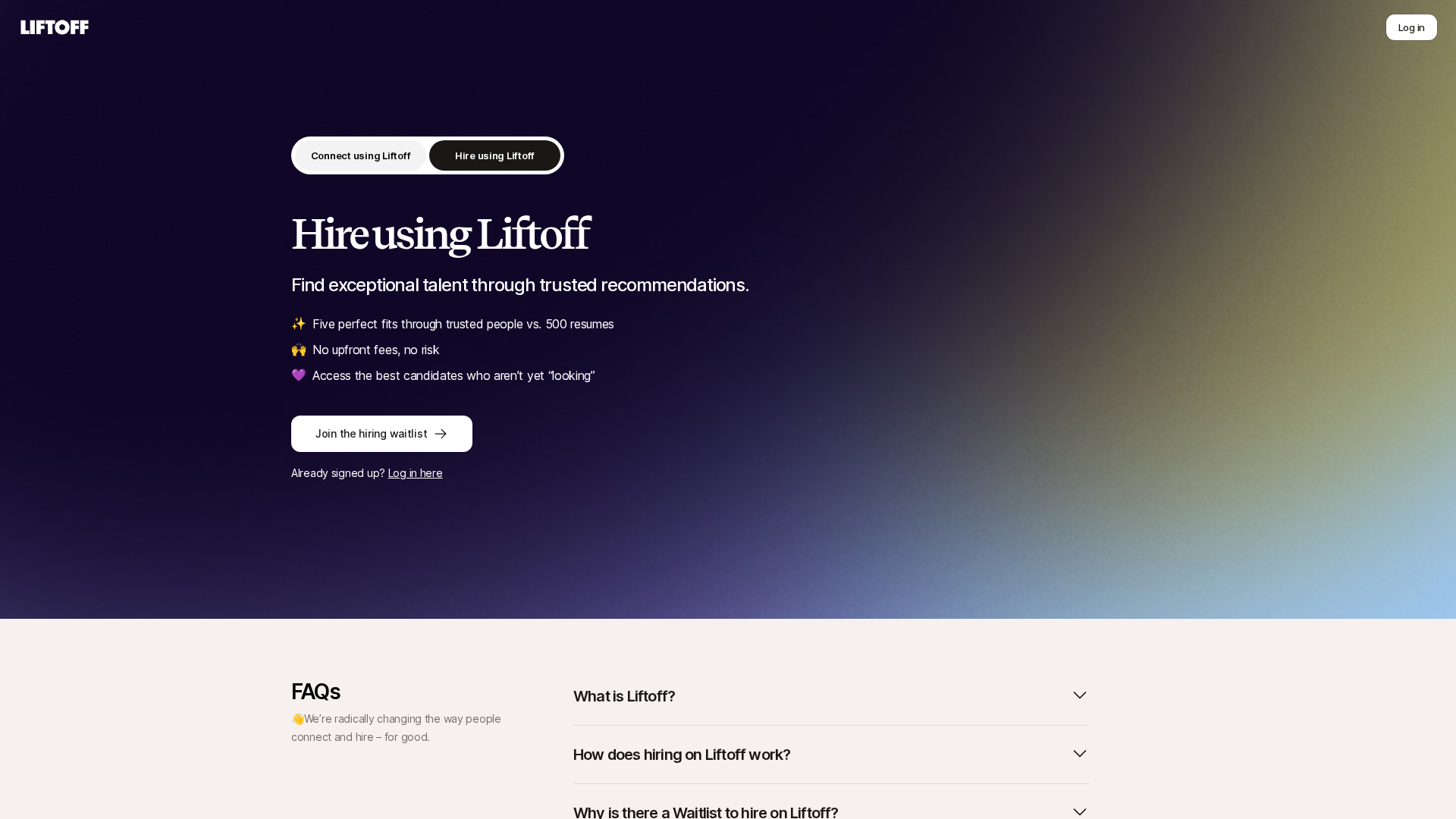
click at [360, 156] on p "Connect using Liftoff" at bounding box center [361, 155] width 100 height 15
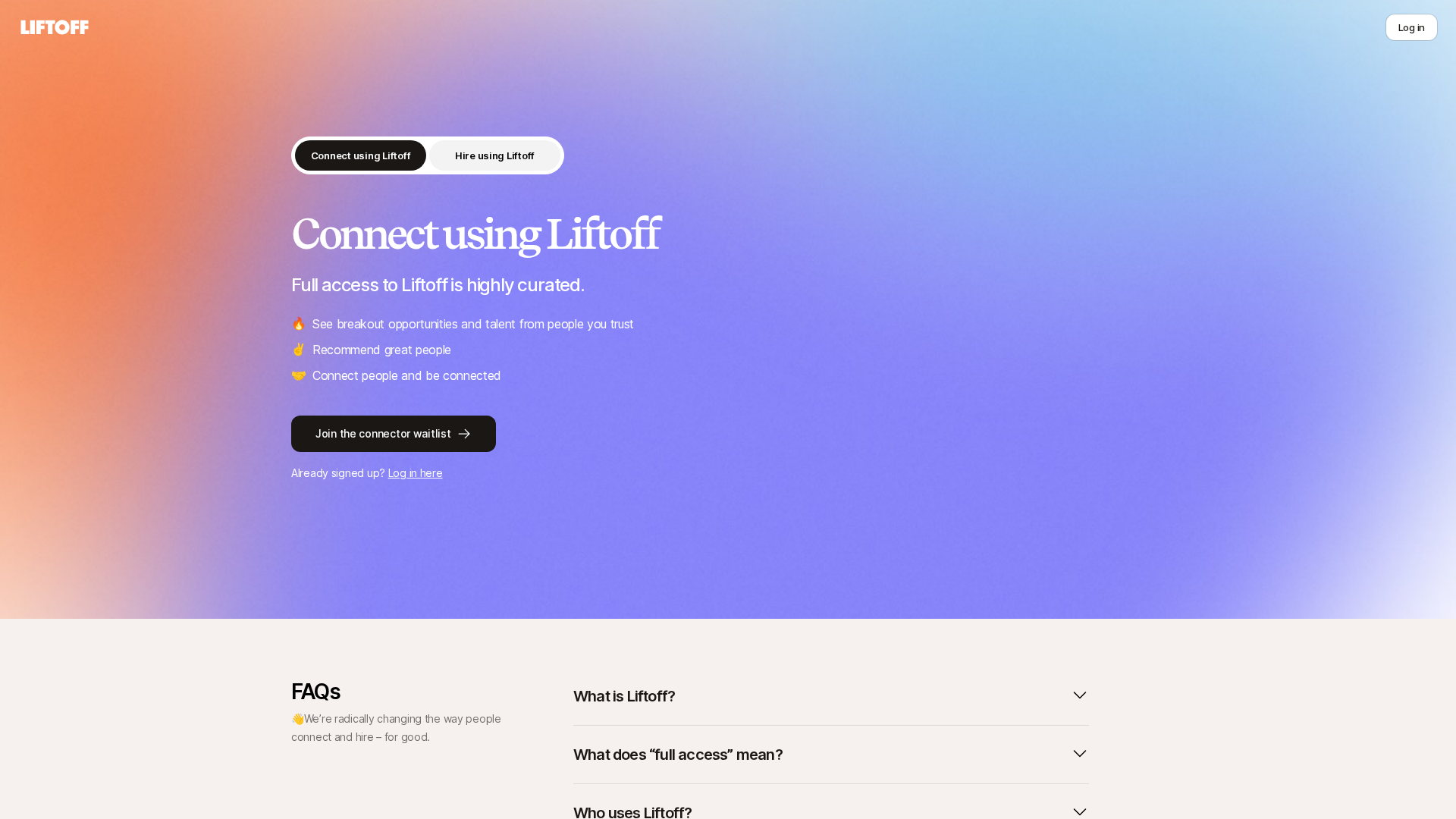
click at [502, 168] on button "Hire using Liftoff" at bounding box center [494, 155] width 131 height 30
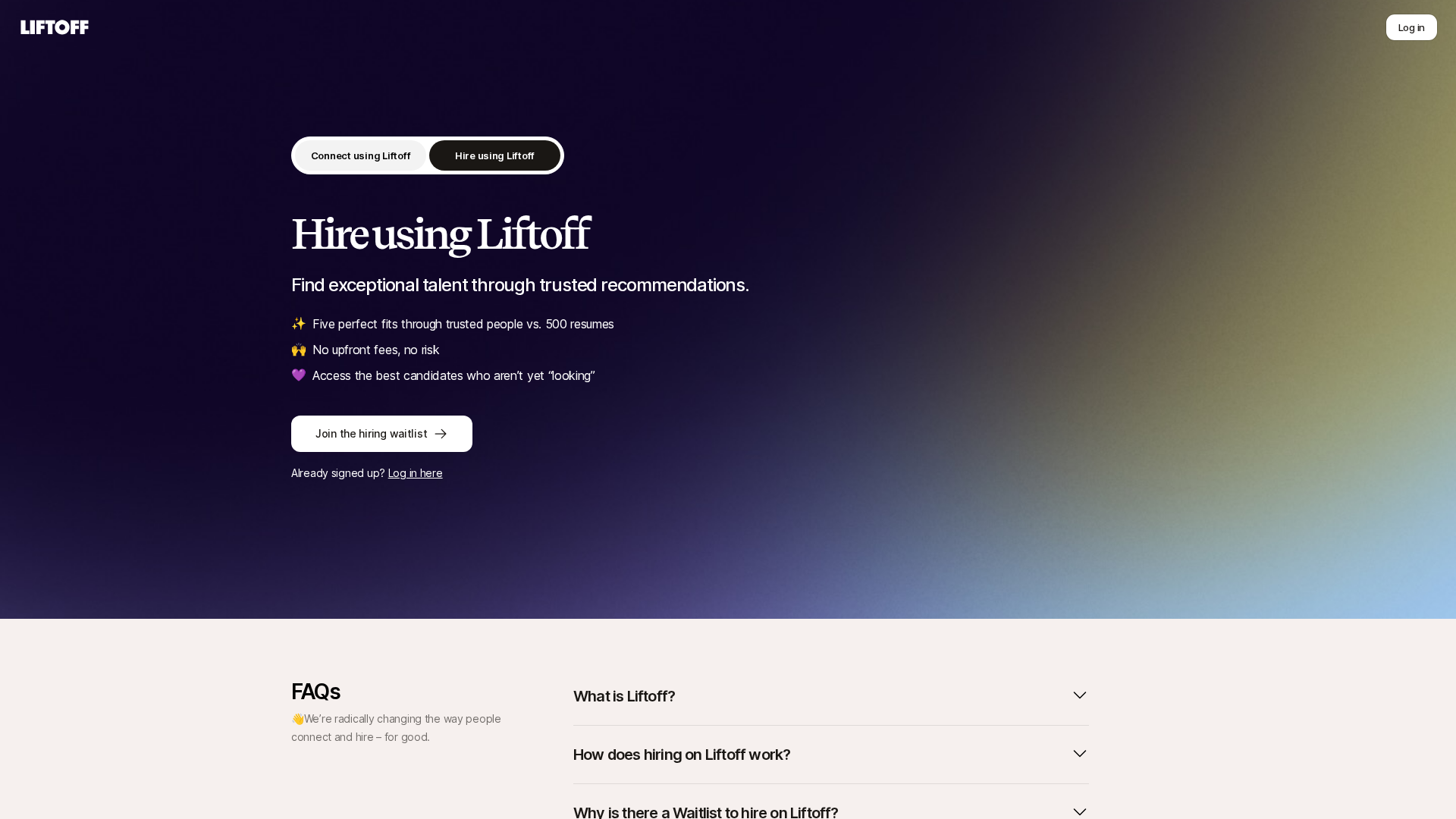
click at [368, 159] on p "Connect using Liftoff" at bounding box center [361, 155] width 100 height 15
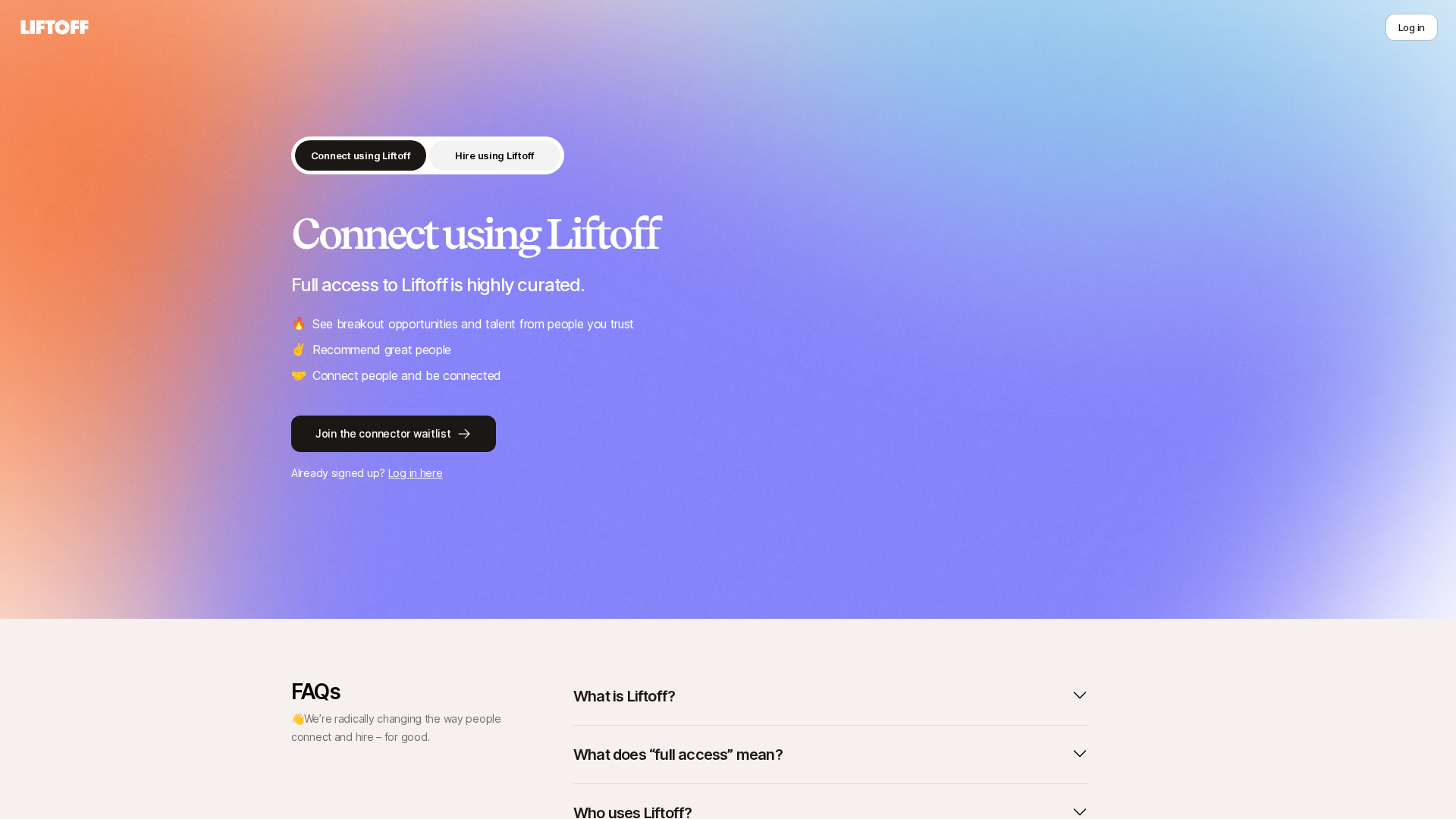
click at [515, 161] on p "Hire using Liftoff" at bounding box center [494, 155] width 79 height 15
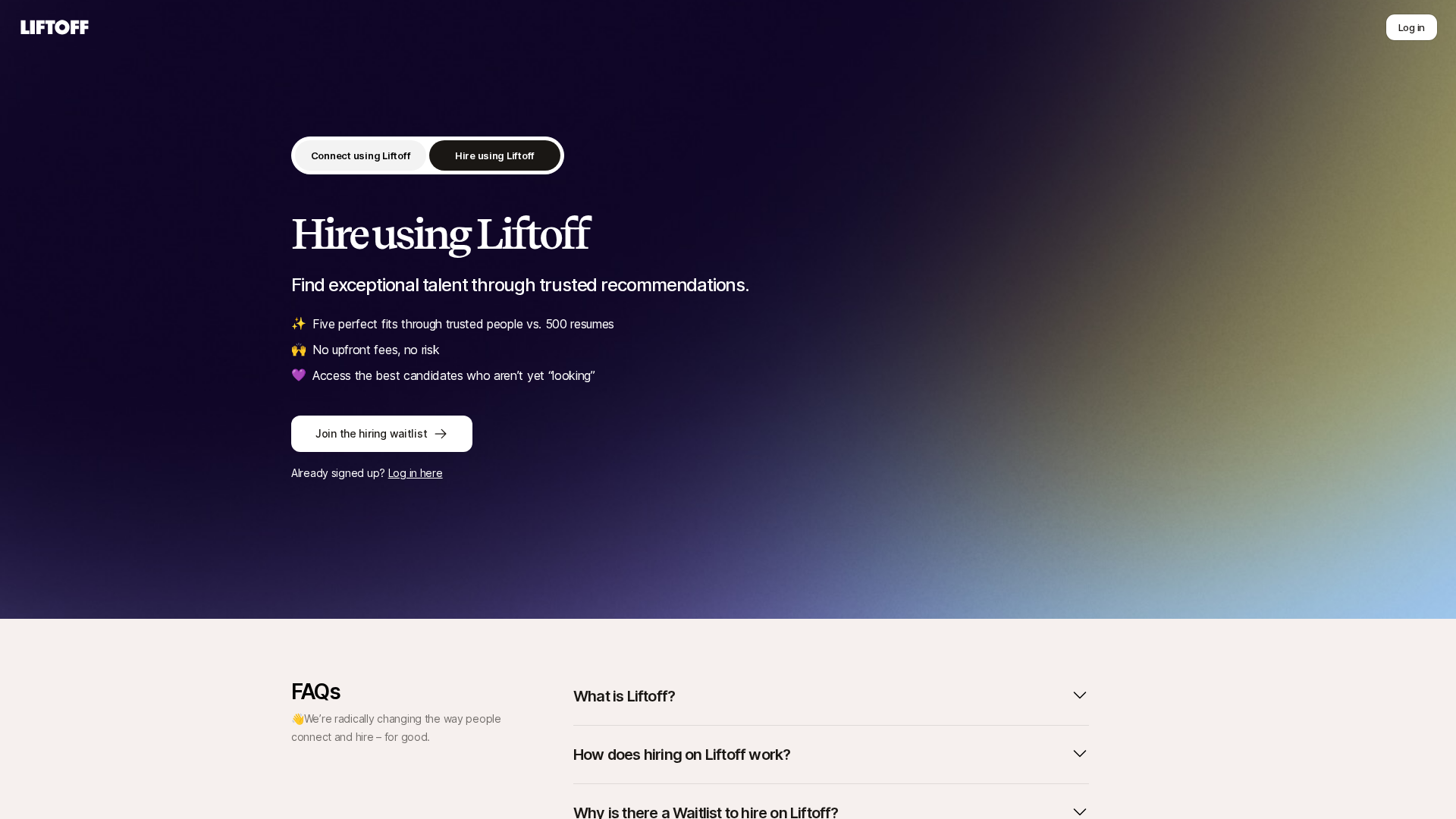
click at [378, 153] on p "Connect using Liftoff" at bounding box center [361, 155] width 100 height 15
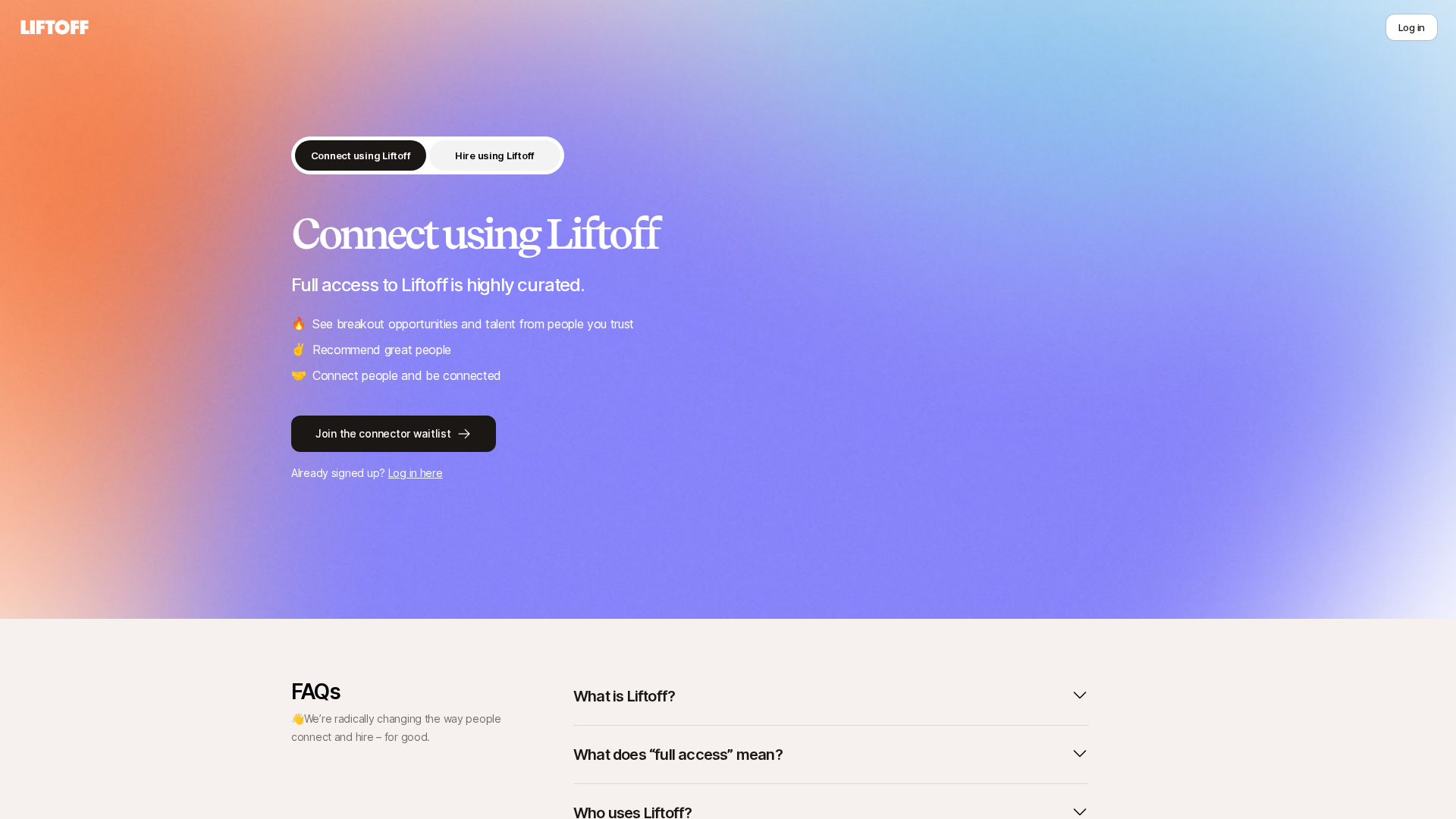
click at [492, 155] on p "Hire using Liftoff" at bounding box center [494, 155] width 79 height 15
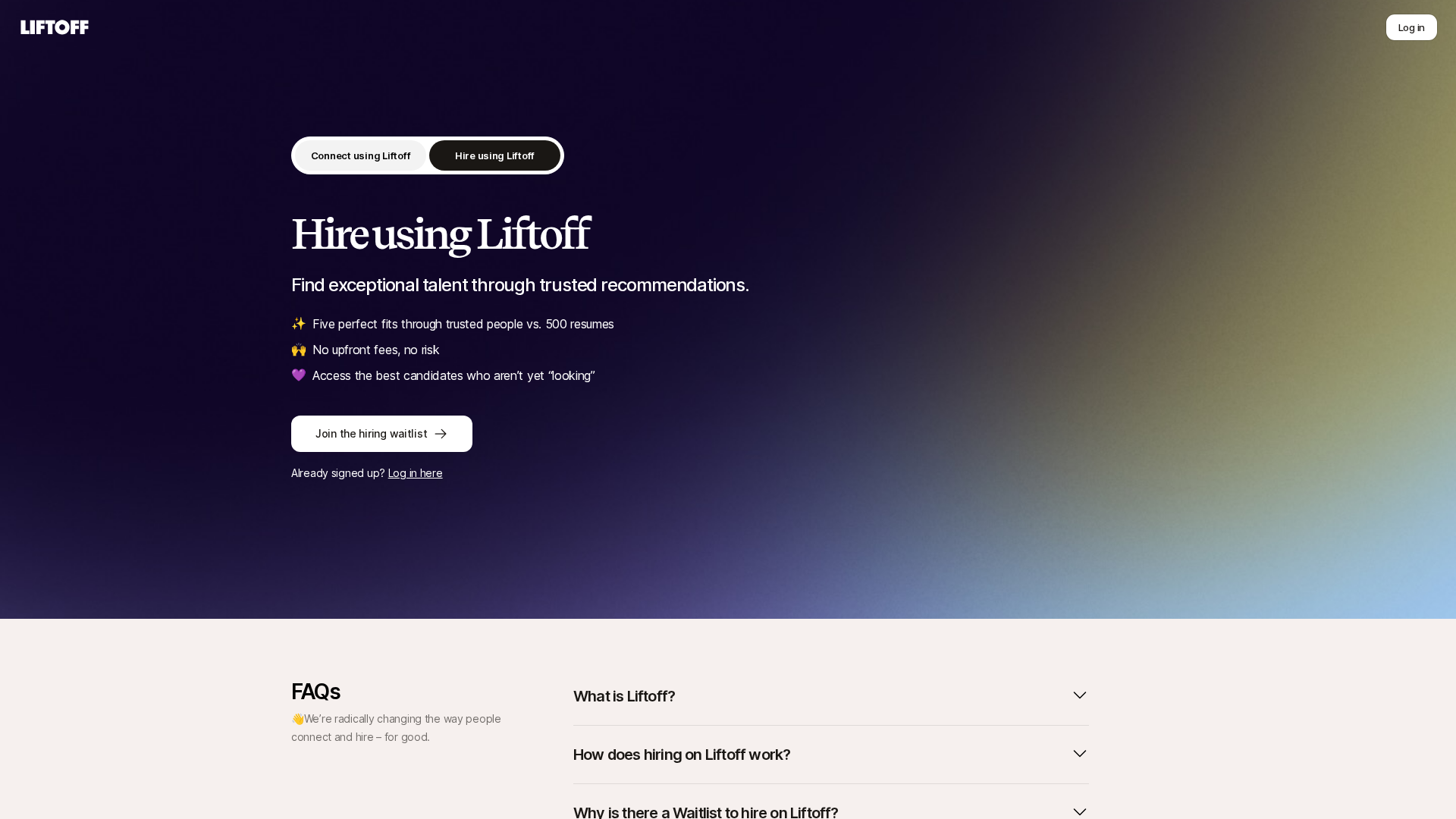
click at [370, 150] on p "Connect using Liftoff" at bounding box center [361, 155] width 100 height 15
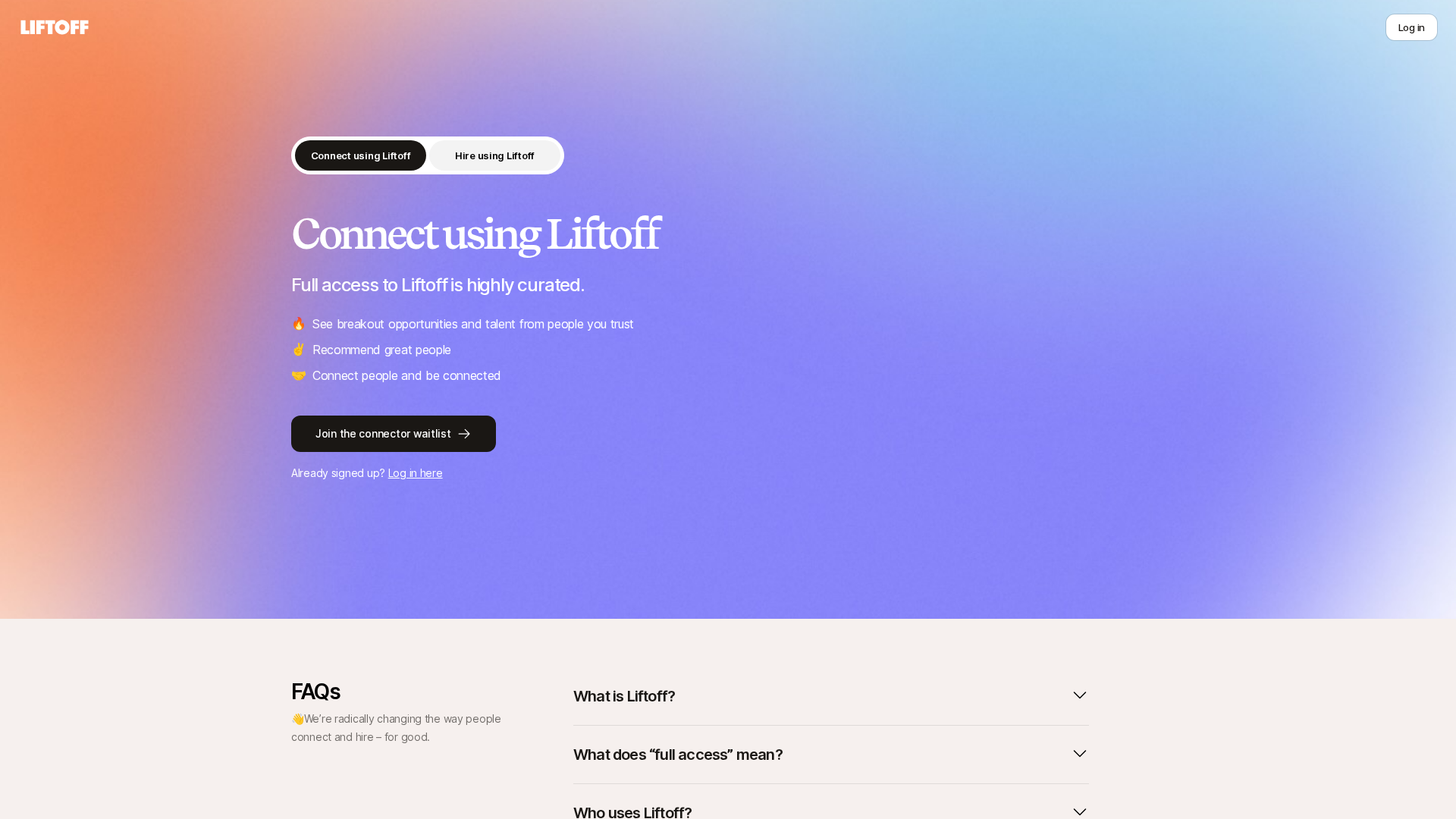
click at [477, 150] on p "Hire using Liftoff" at bounding box center [494, 155] width 79 height 15
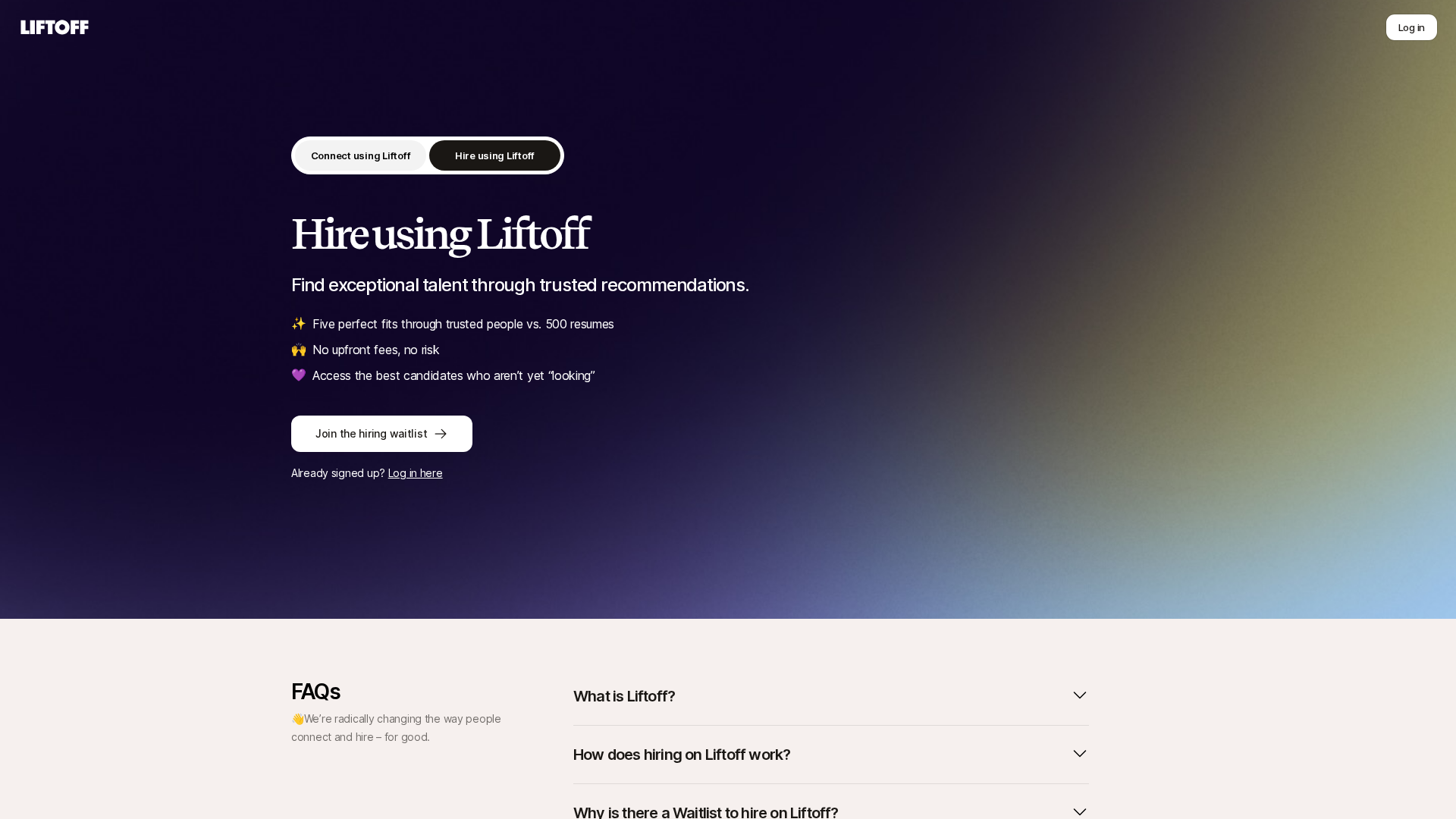
click at [385, 153] on p "Connect using Liftoff" at bounding box center [361, 155] width 100 height 15
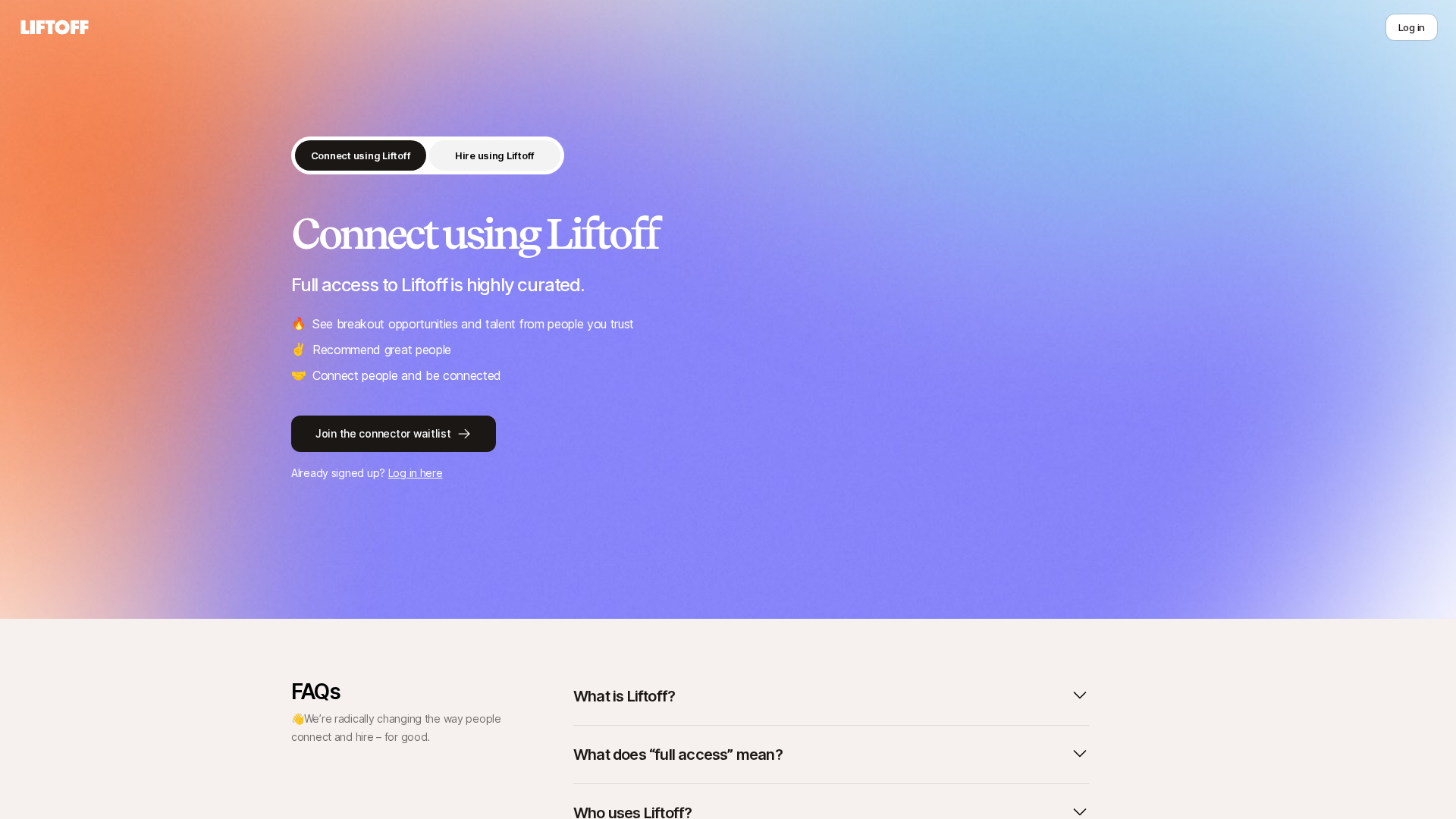
click at [497, 161] on p "Hire using Liftoff" at bounding box center [494, 155] width 79 height 15
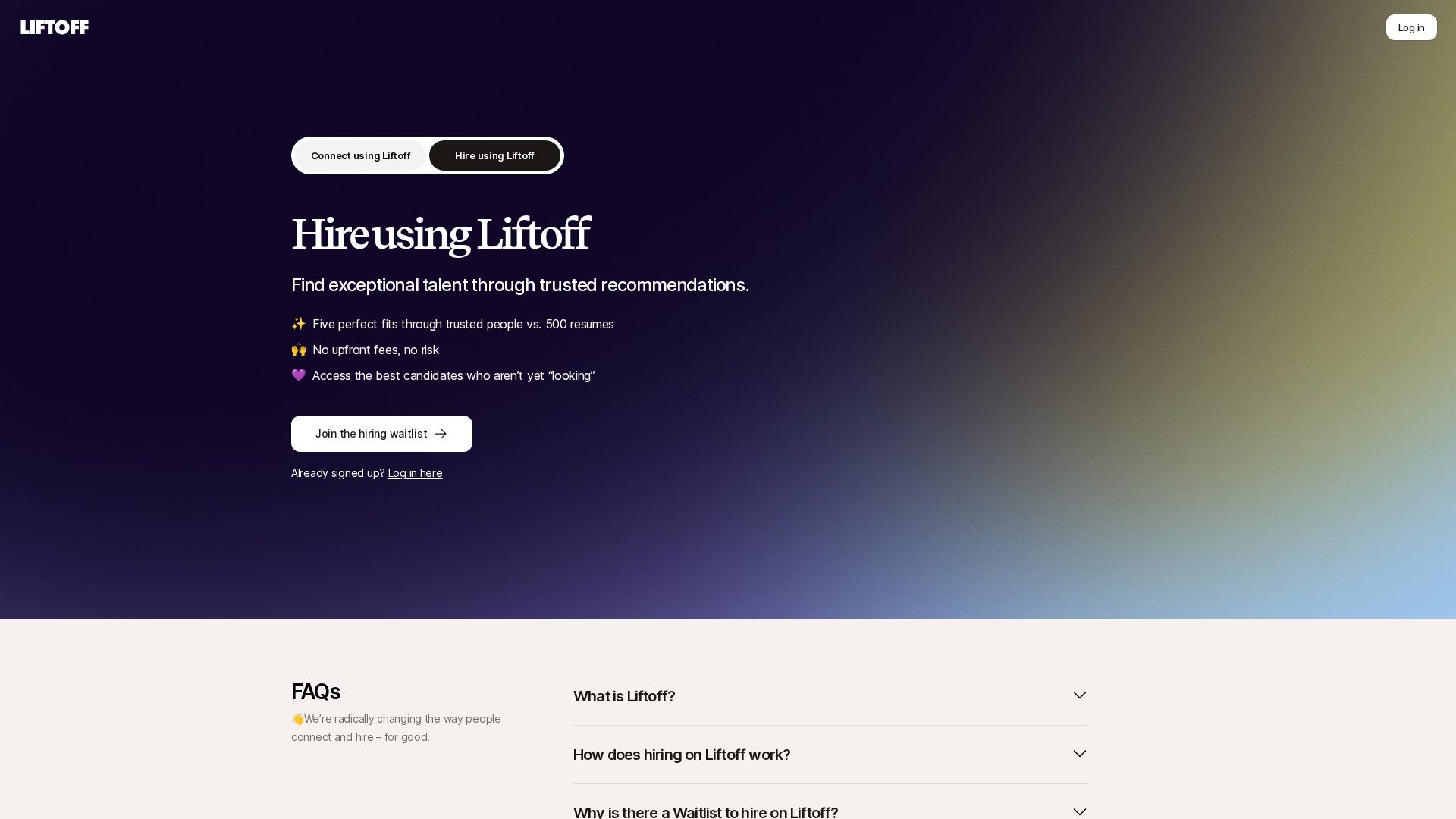
click at [413, 155] on button "Connect using Liftoff" at bounding box center [360, 155] width 131 height 30
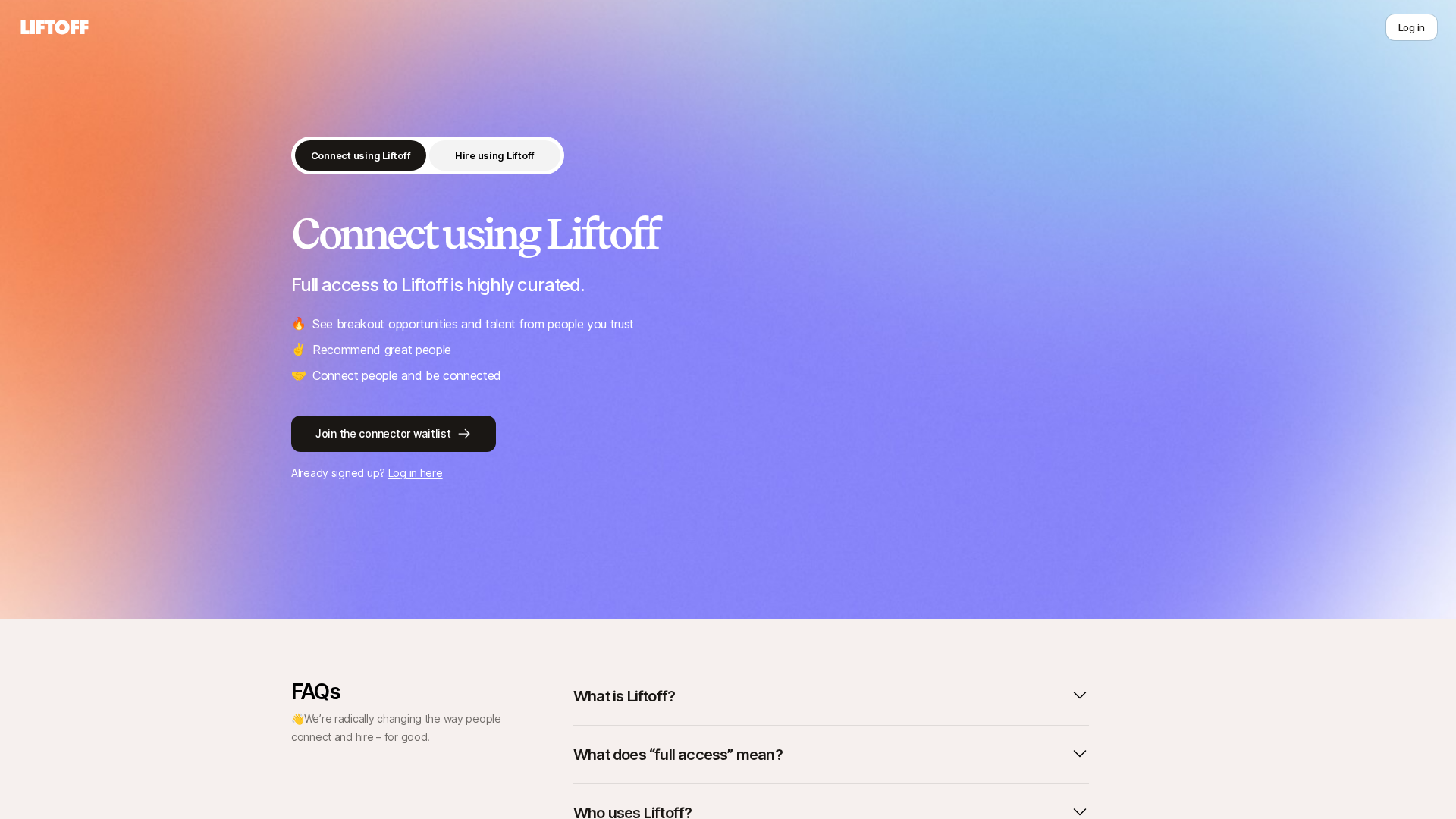
click at [480, 155] on p "Hire using Liftoff" at bounding box center [494, 155] width 79 height 15
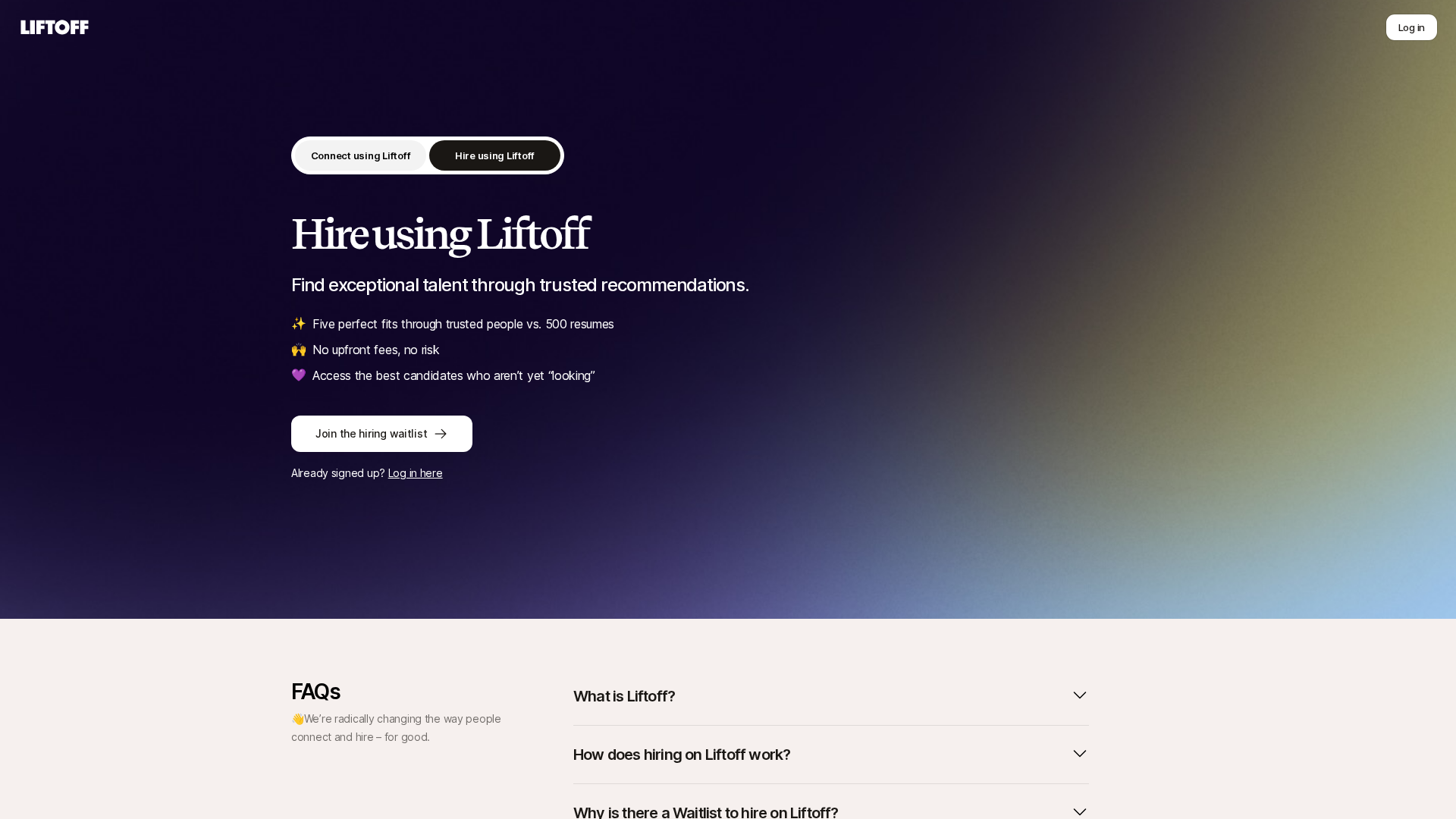
click at [366, 154] on p "Connect using Liftoff" at bounding box center [361, 155] width 100 height 15
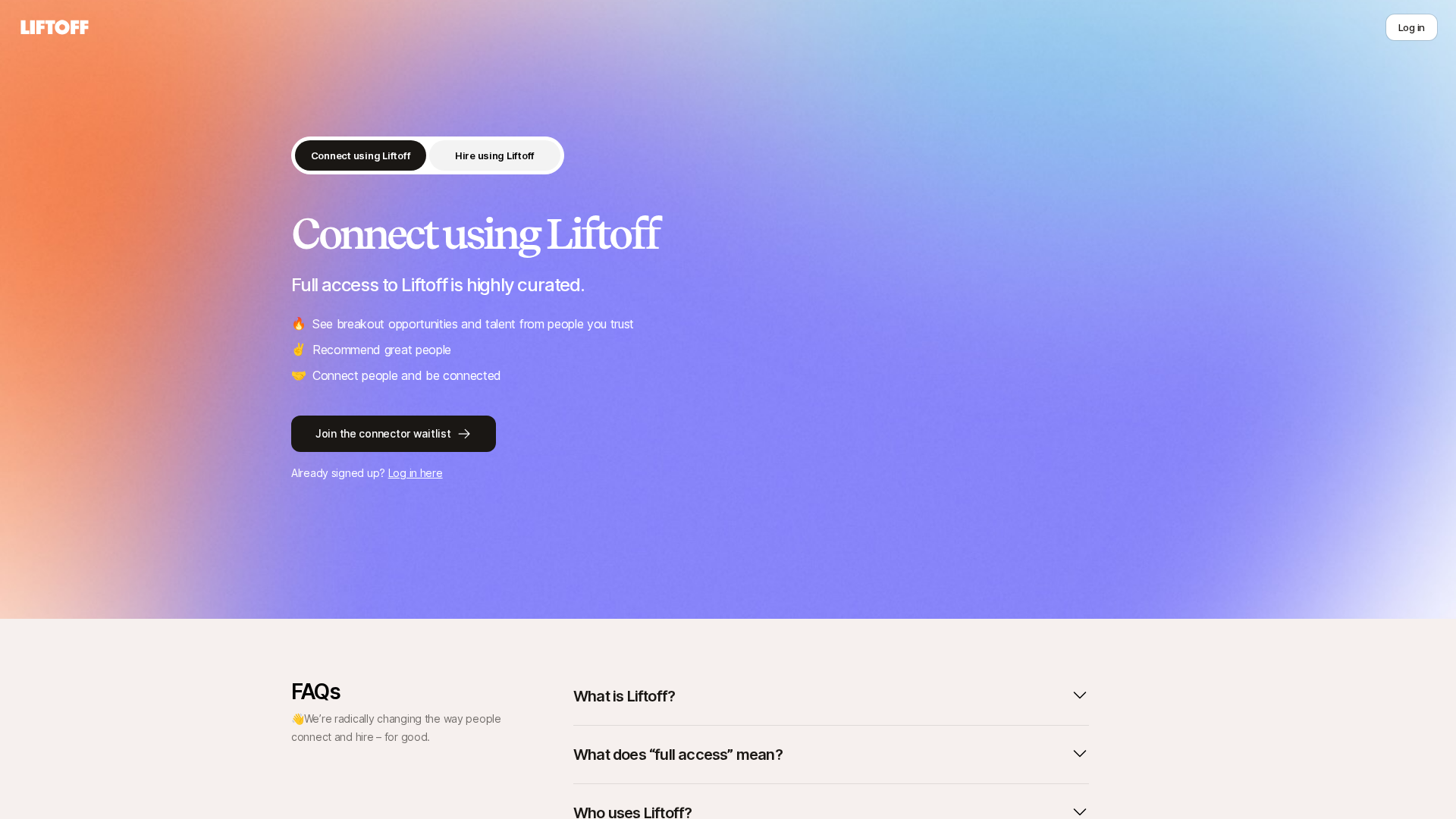
click at [497, 158] on p "Hire using Liftoff" at bounding box center [494, 155] width 79 height 15
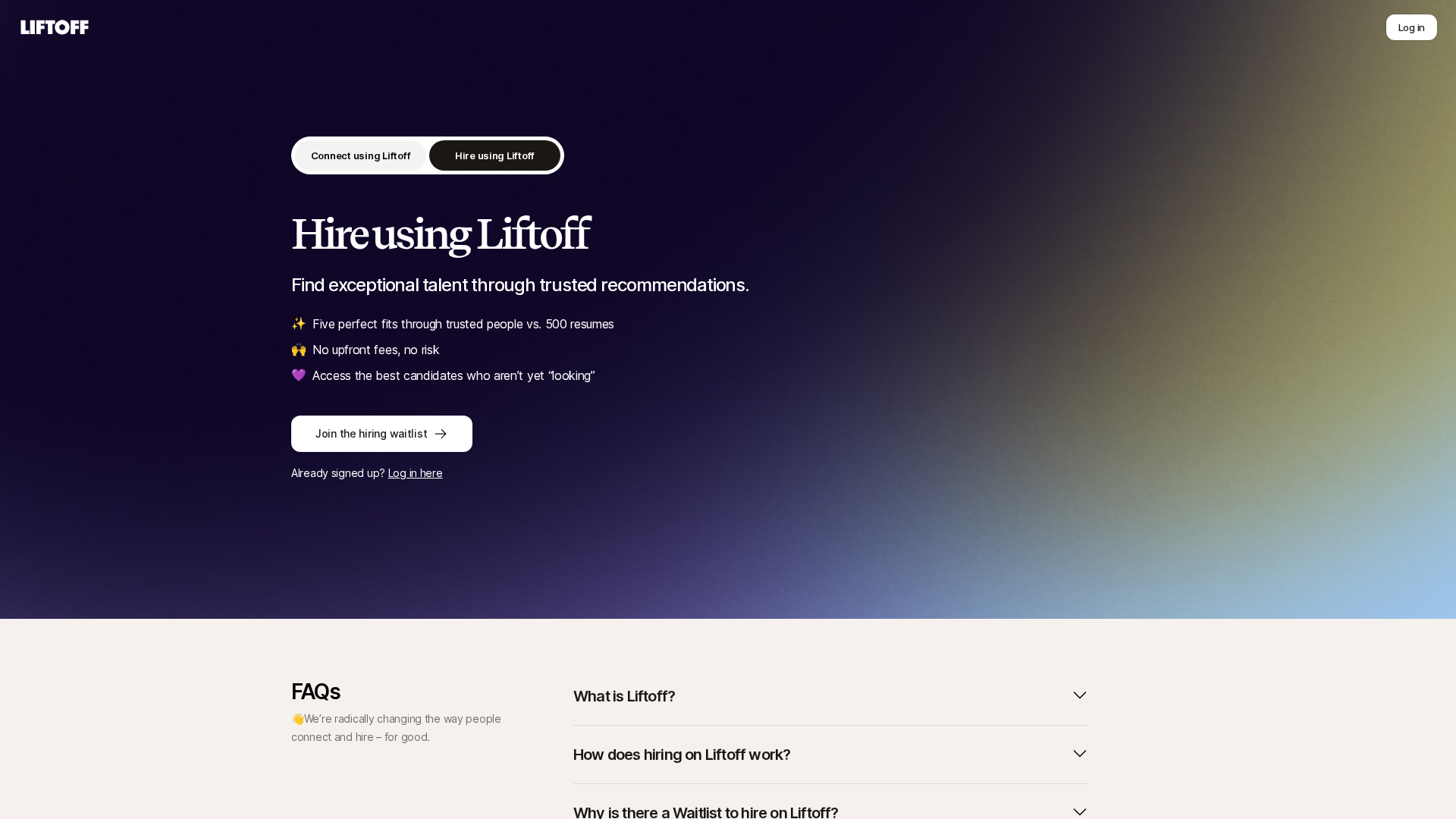
click at [368, 154] on p "Connect using Liftoff" at bounding box center [361, 155] width 100 height 15
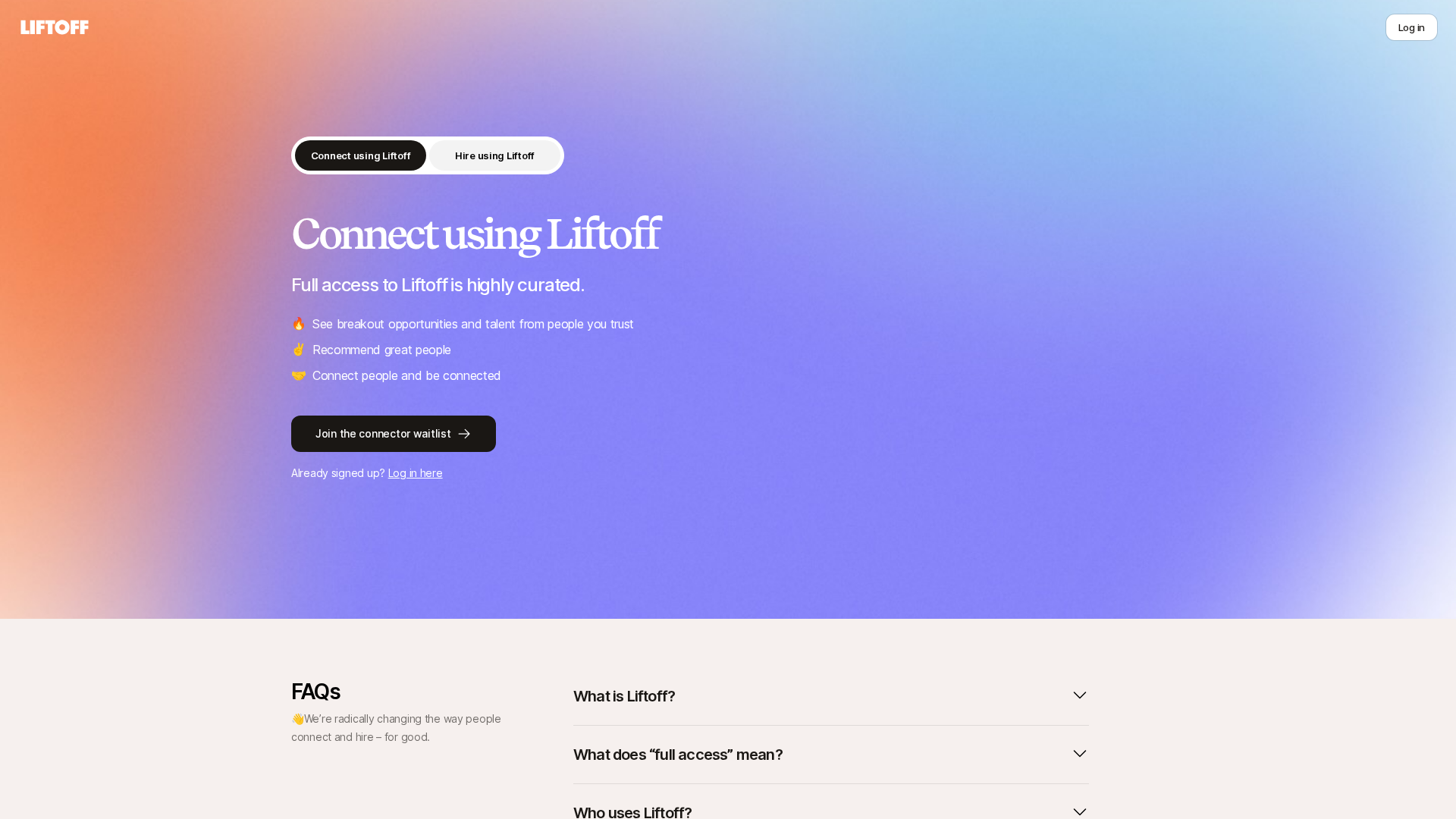
click at [466, 152] on p "Hire using Liftoff" at bounding box center [494, 155] width 79 height 15
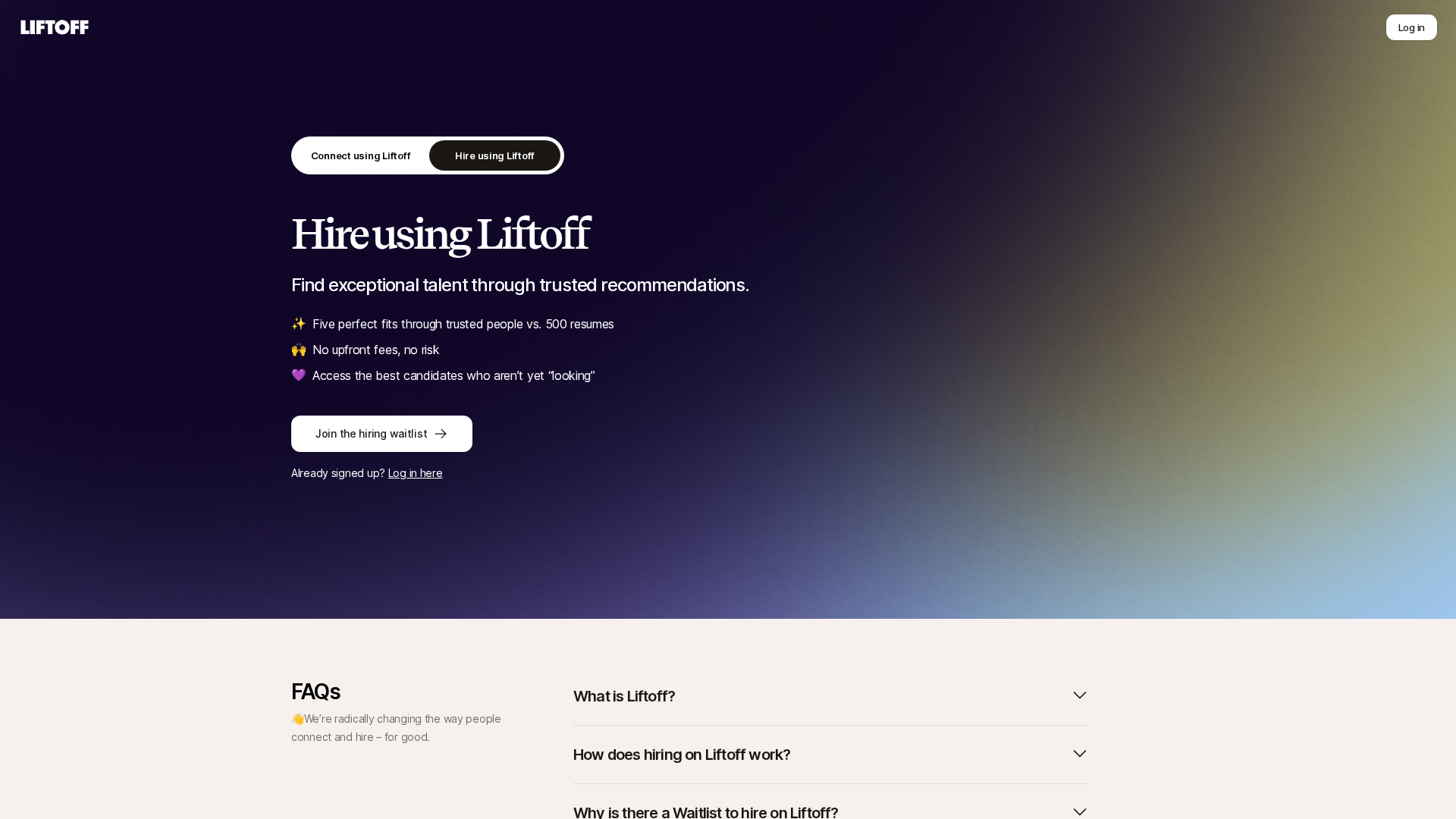
click at [432, 153] on button "Hire using Liftoff" at bounding box center [494, 155] width 131 height 30
click at [341, 159] on p "Connect using Liftoff" at bounding box center [361, 155] width 100 height 15
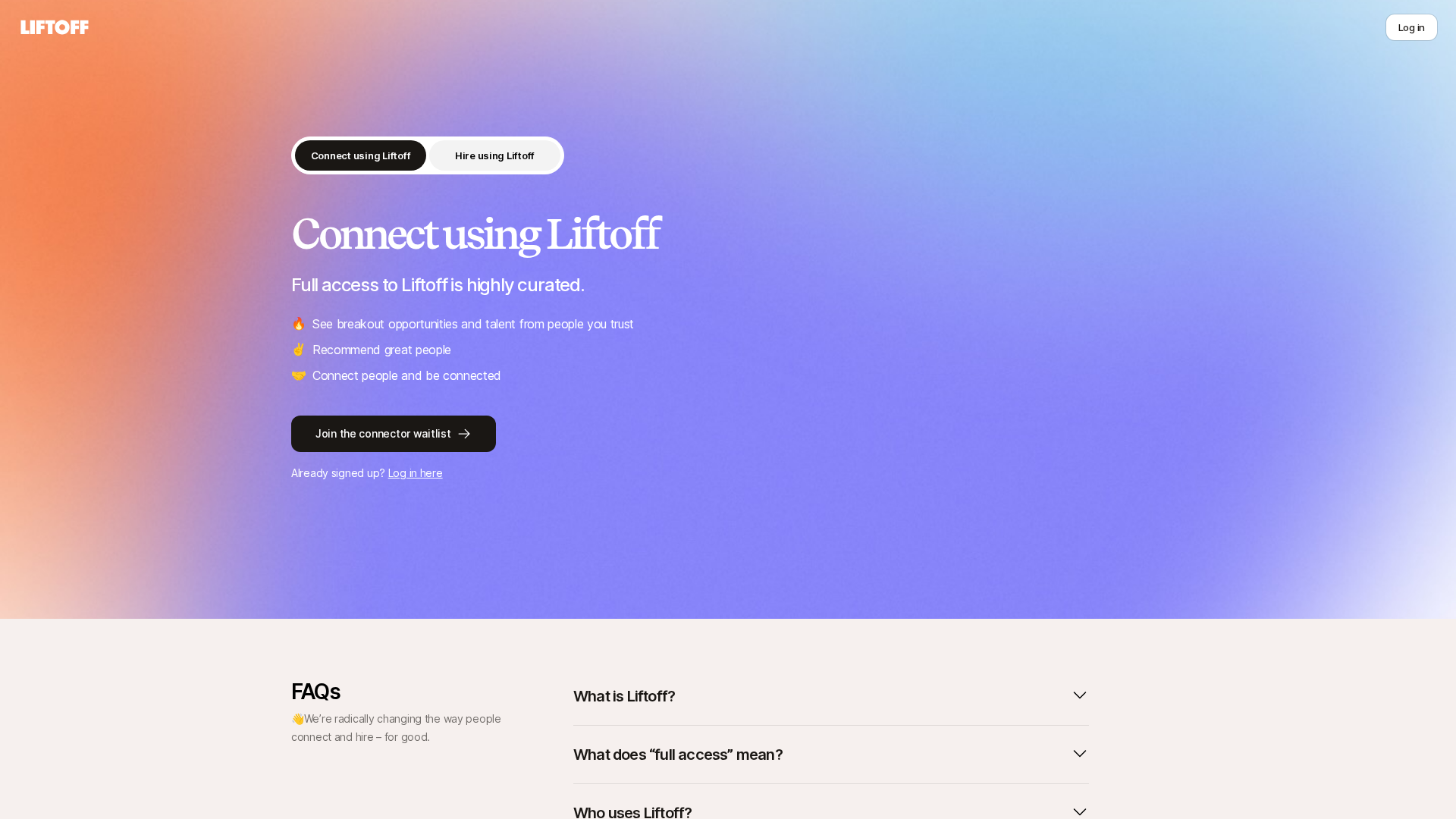
click at [520, 159] on p "Hire using Liftoff" at bounding box center [494, 155] width 79 height 15
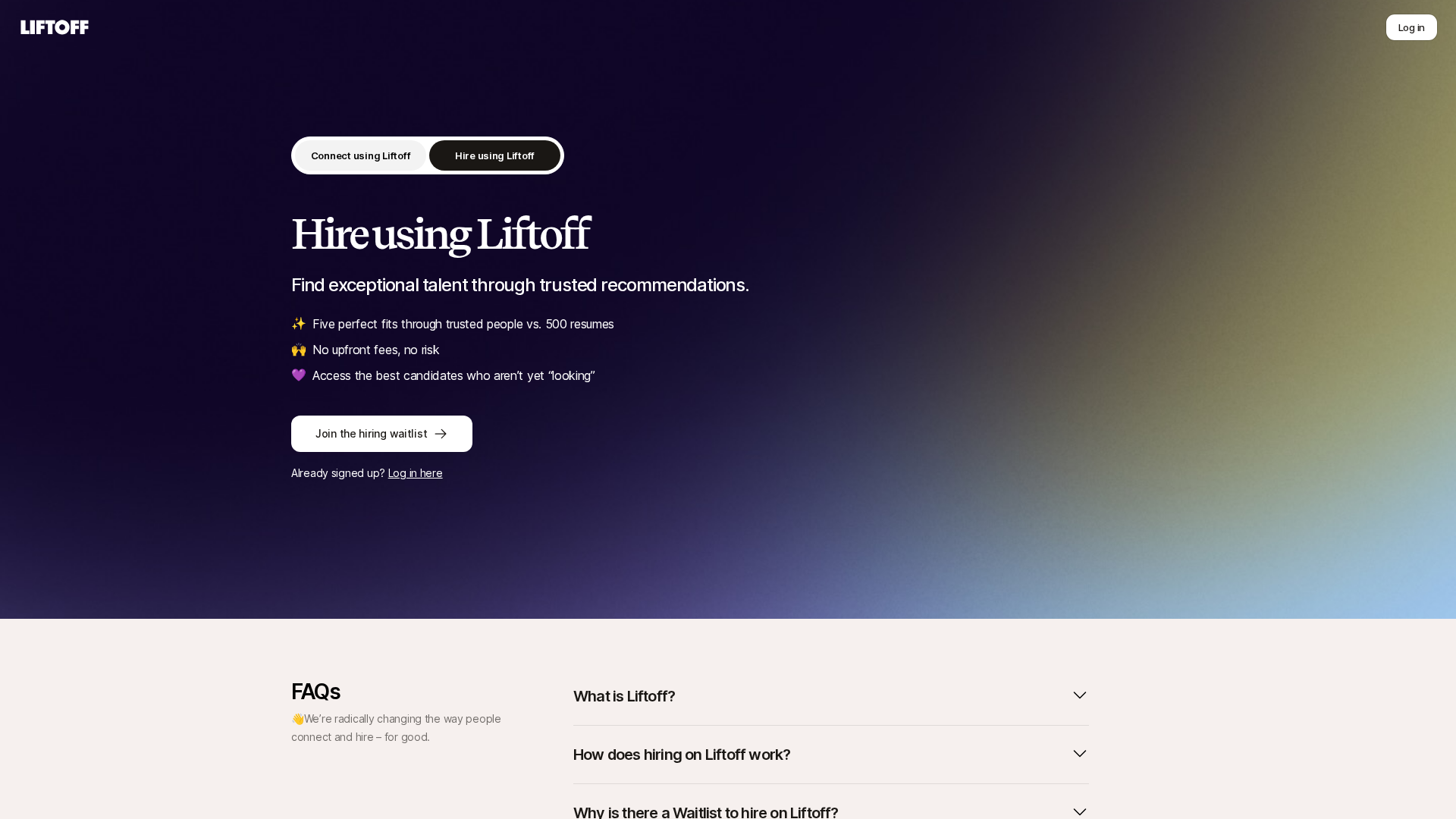
click at [397, 162] on p "Connect using Liftoff" at bounding box center [361, 155] width 100 height 15
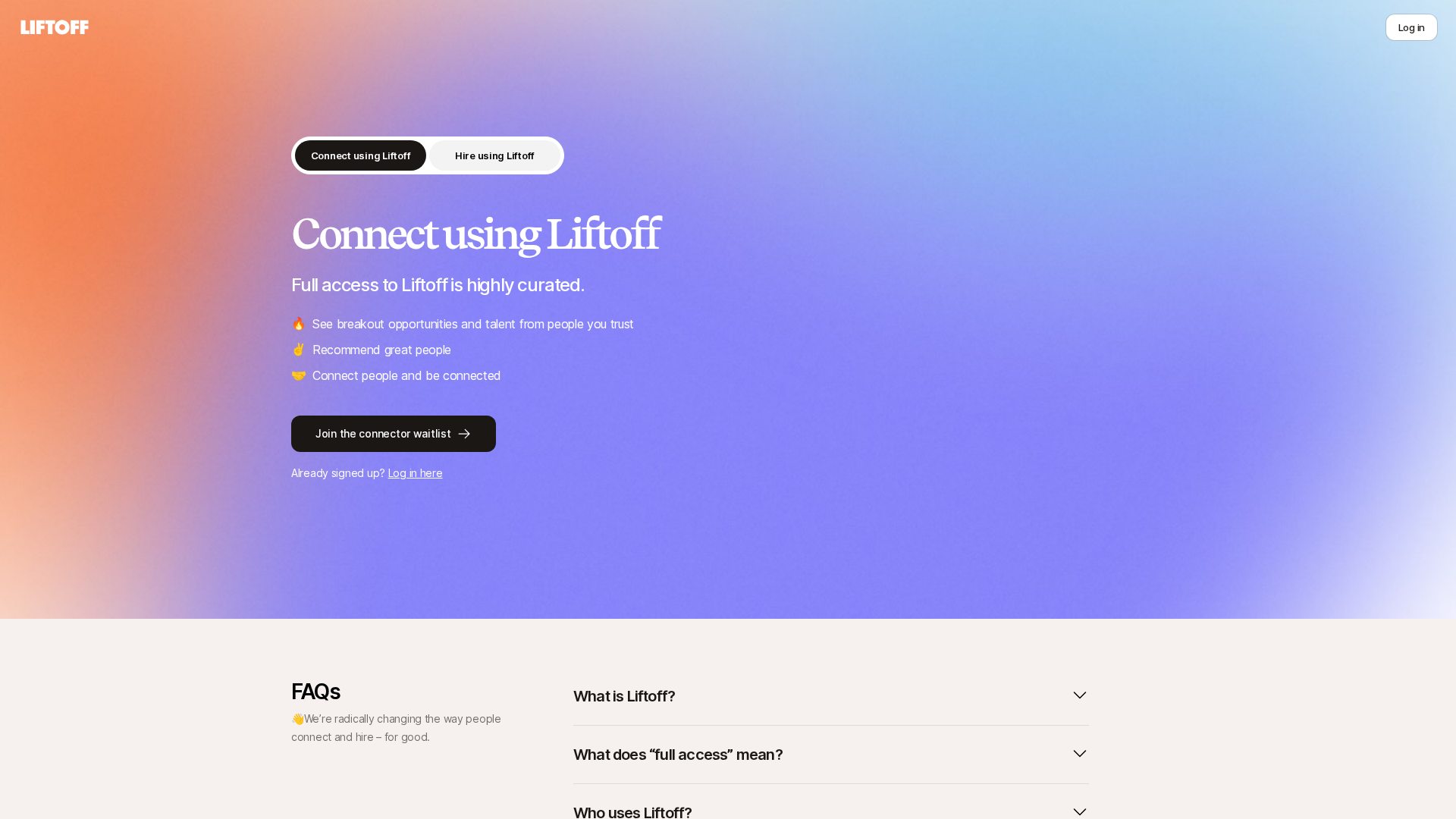
click at [508, 147] on button "Hire using Liftoff" at bounding box center [494, 155] width 131 height 30
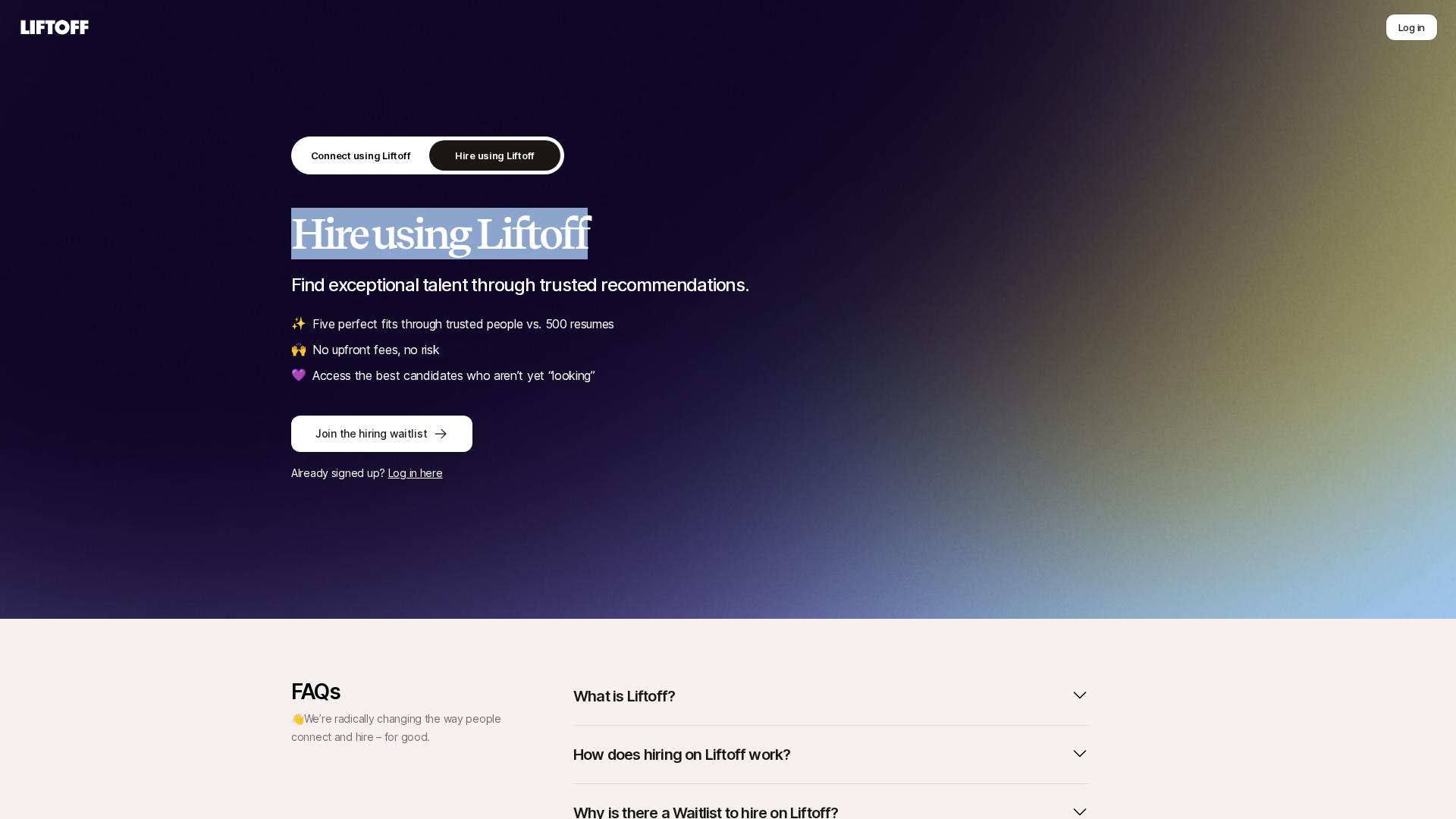
drag, startPoint x: 598, startPoint y: 241, endPoint x: 282, endPoint y: 234, distance: 316.1
click at [282, 234] on div "Connect using Liftoff Hire using Liftoff Hire using Liftoff Find exceptional ta…" at bounding box center [728, 309] width 1456 height 618
copy h2 "Hire using Liftoff"
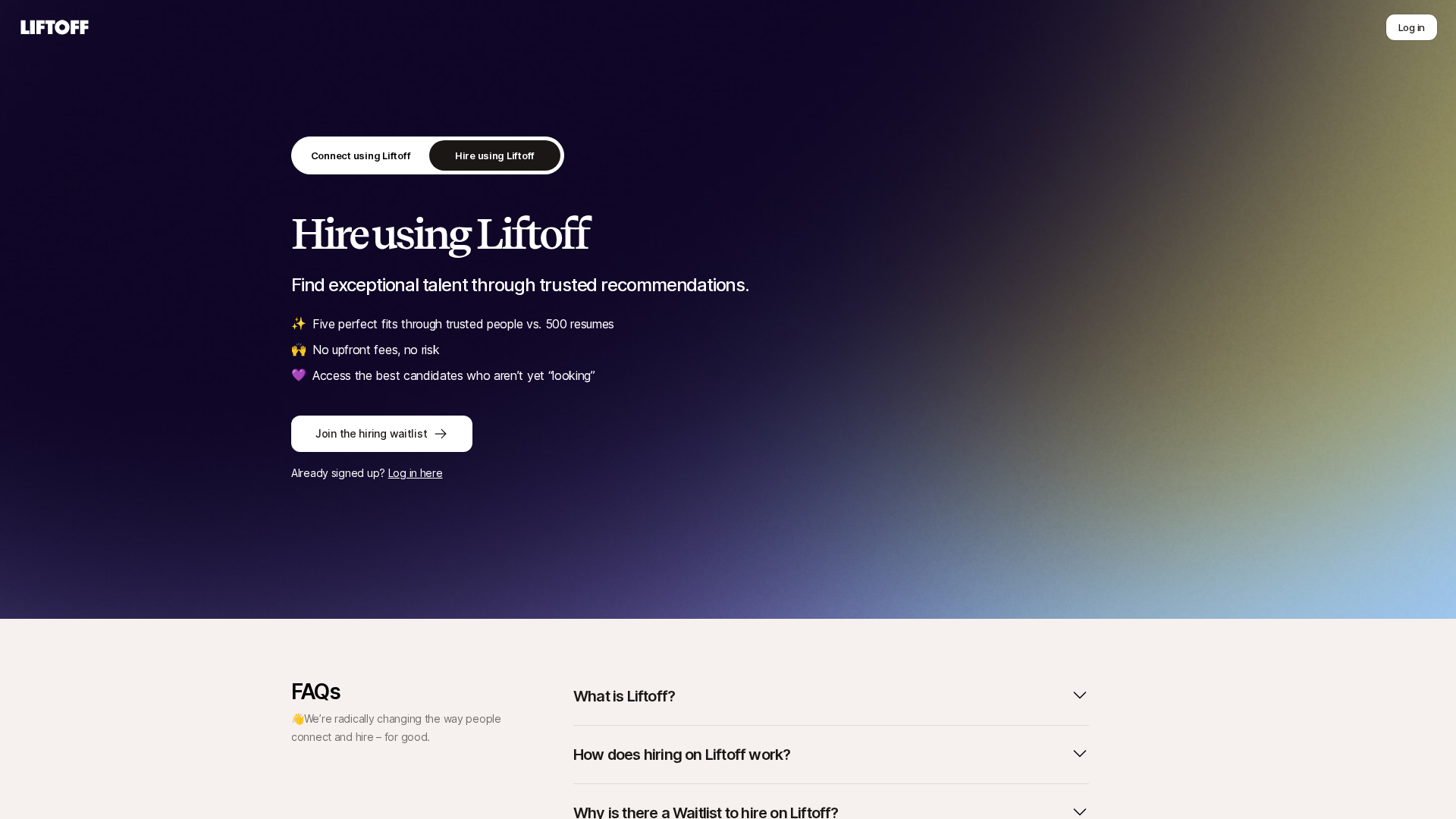
click at [503, 282] on p "Find exceptional talent through trusted recommendations." at bounding box center [728, 285] width 874 height 21
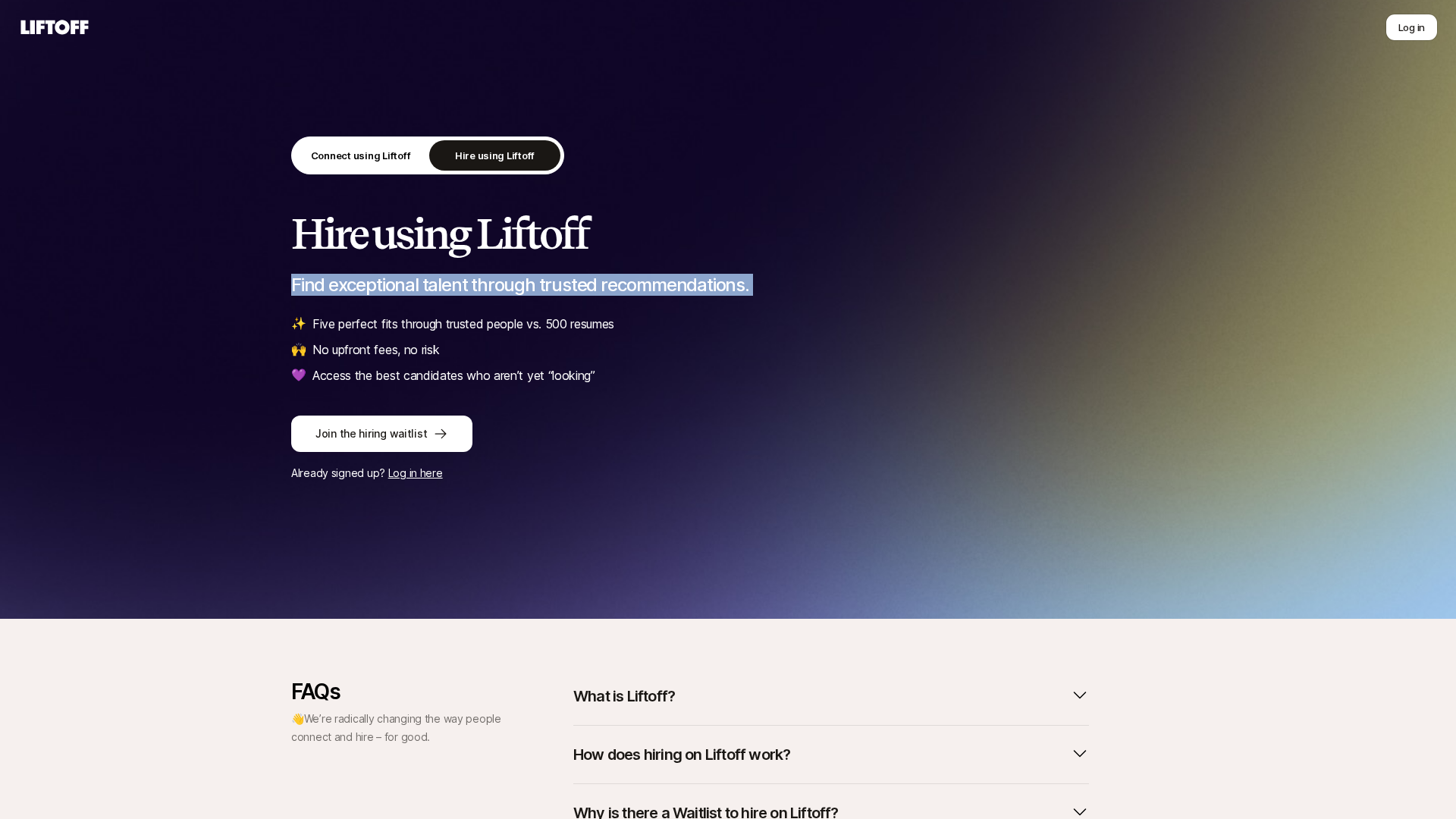
click at [503, 282] on p "Find exceptional talent through trusted recommendations." at bounding box center [728, 285] width 874 height 21
copy p "Find exceptional talent through trusted recommendations."
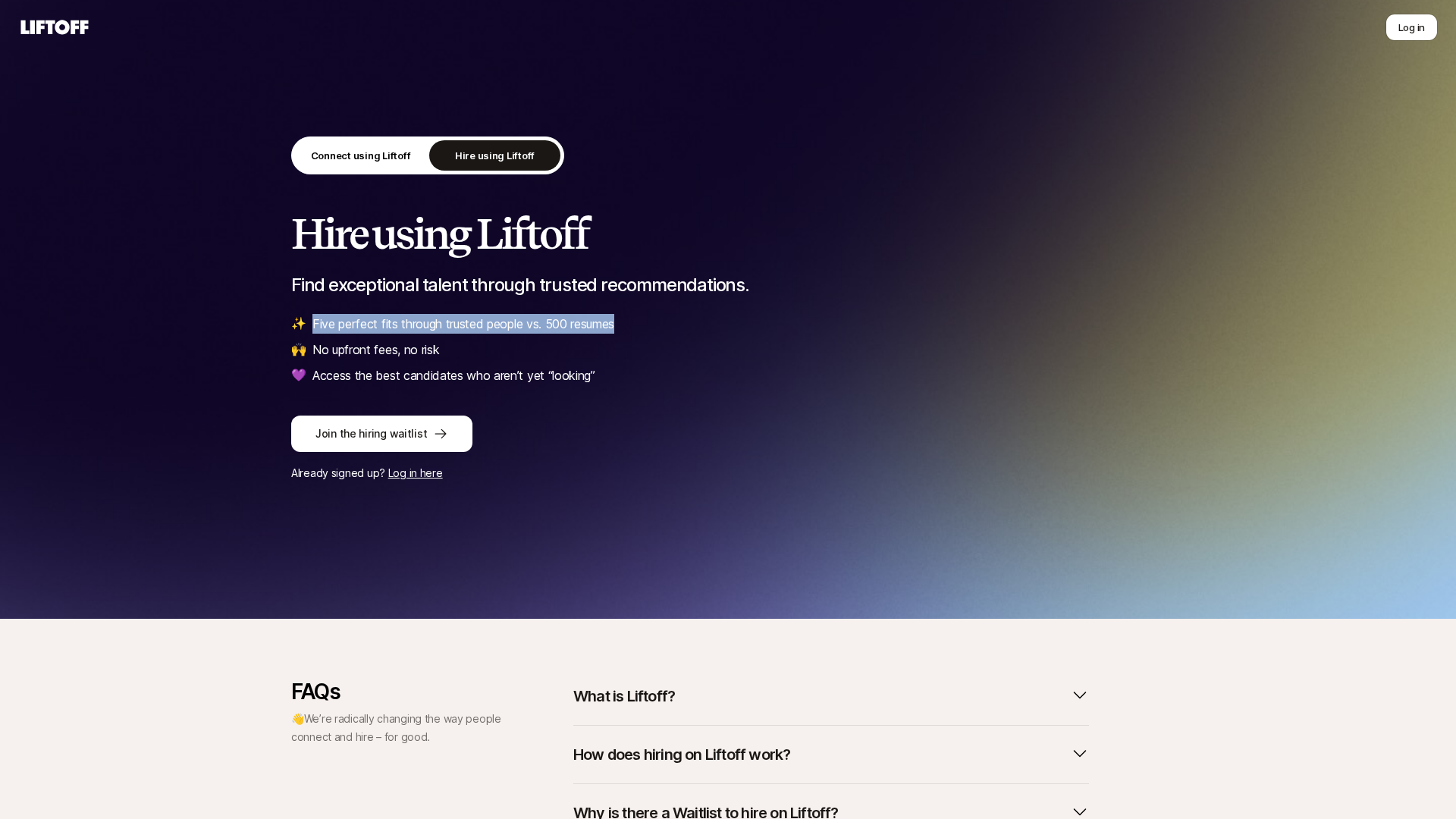
drag, startPoint x: 625, startPoint y: 327, endPoint x: 308, endPoint y: 332, distance: 317.0
click at [308, 332] on li "✨ Five perfect fits through trusted people vs. 500 resumes" at bounding box center [728, 324] width 874 height 20
copy p "Five perfect fits through trusted people vs. 500 resumes"
drag, startPoint x: 460, startPoint y: 342, endPoint x: 311, endPoint y: 349, distance: 149.2
click at [311, 349] on li "🙌 No upfront fees, no risk" at bounding box center [728, 349] width 874 height 20
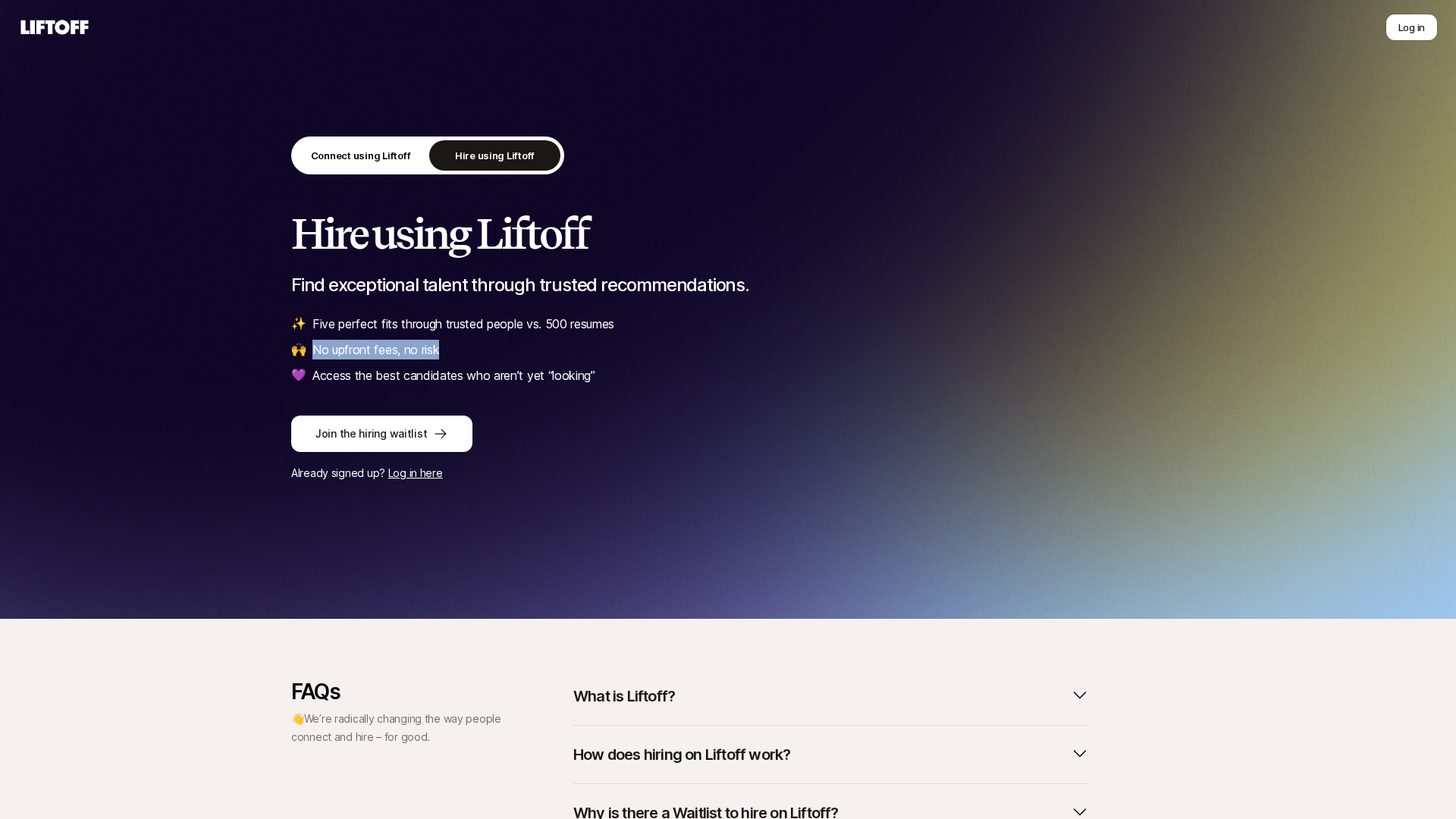
copy p "No upfront fees, no risk"
drag, startPoint x: 596, startPoint y: 372, endPoint x: 309, endPoint y: 371, distance: 287.0
click at [309, 371] on li "💜️ Access the best candidates who aren’t yet “looking”" at bounding box center [728, 375] width 874 height 20
copy p "Access the best candidates who aren’t yet “looking”"
click at [325, 150] on p "Connect using Liftoff" at bounding box center [361, 155] width 100 height 15
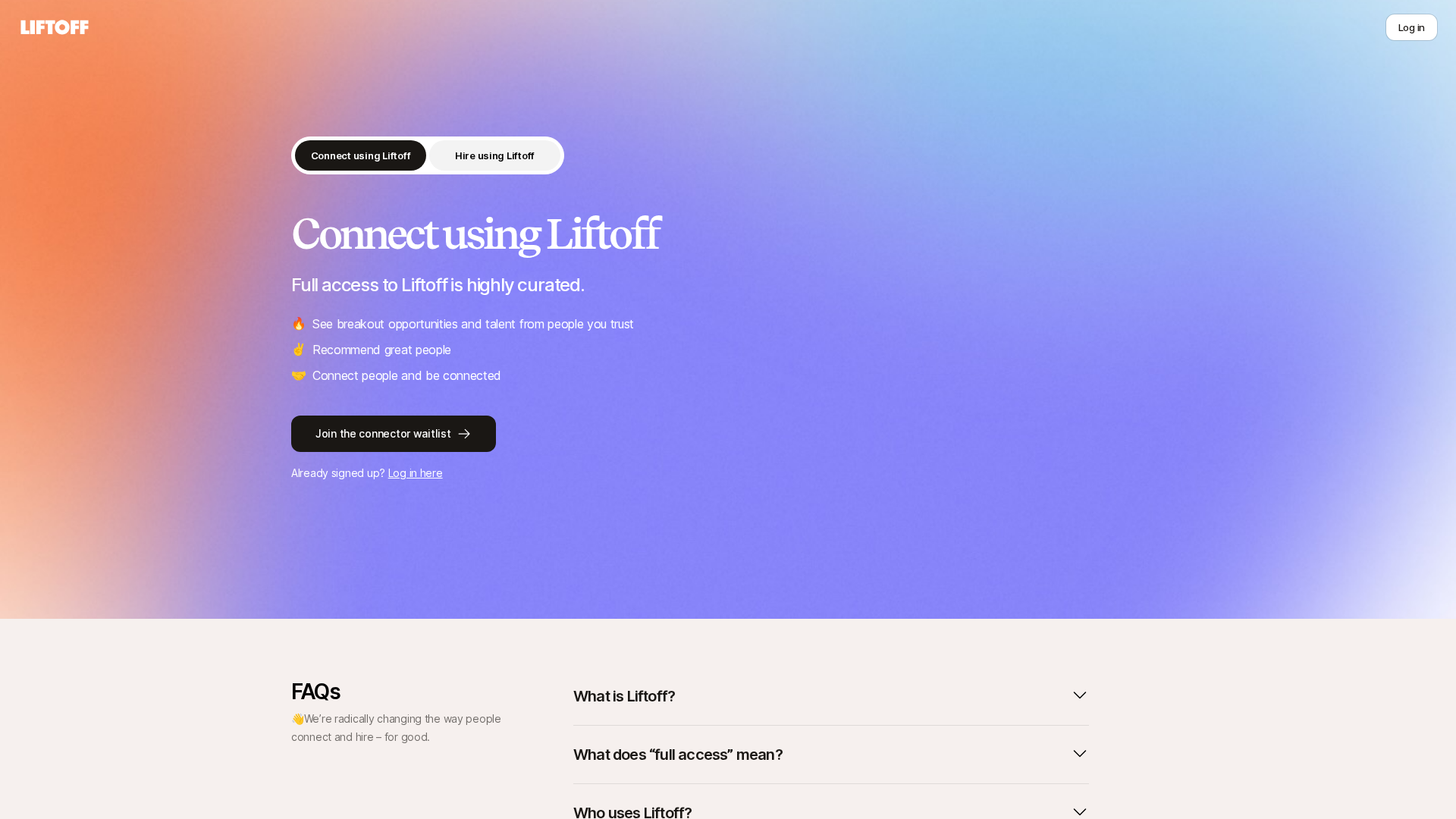
click at [498, 148] on p "Hire using Liftoff" at bounding box center [494, 155] width 79 height 15
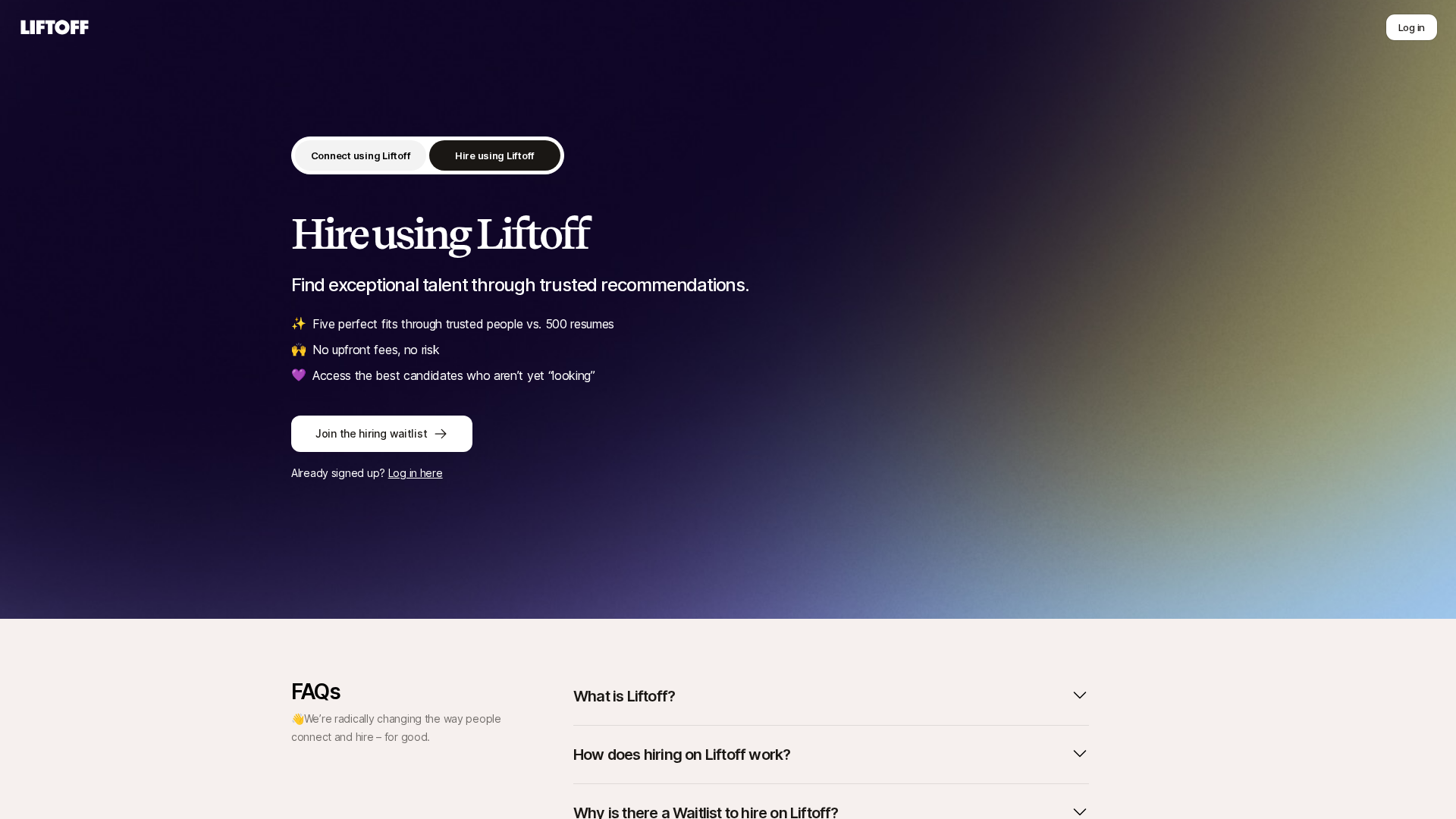
click at [374, 165] on button "Connect using Liftoff" at bounding box center [360, 155] width 131 height 30
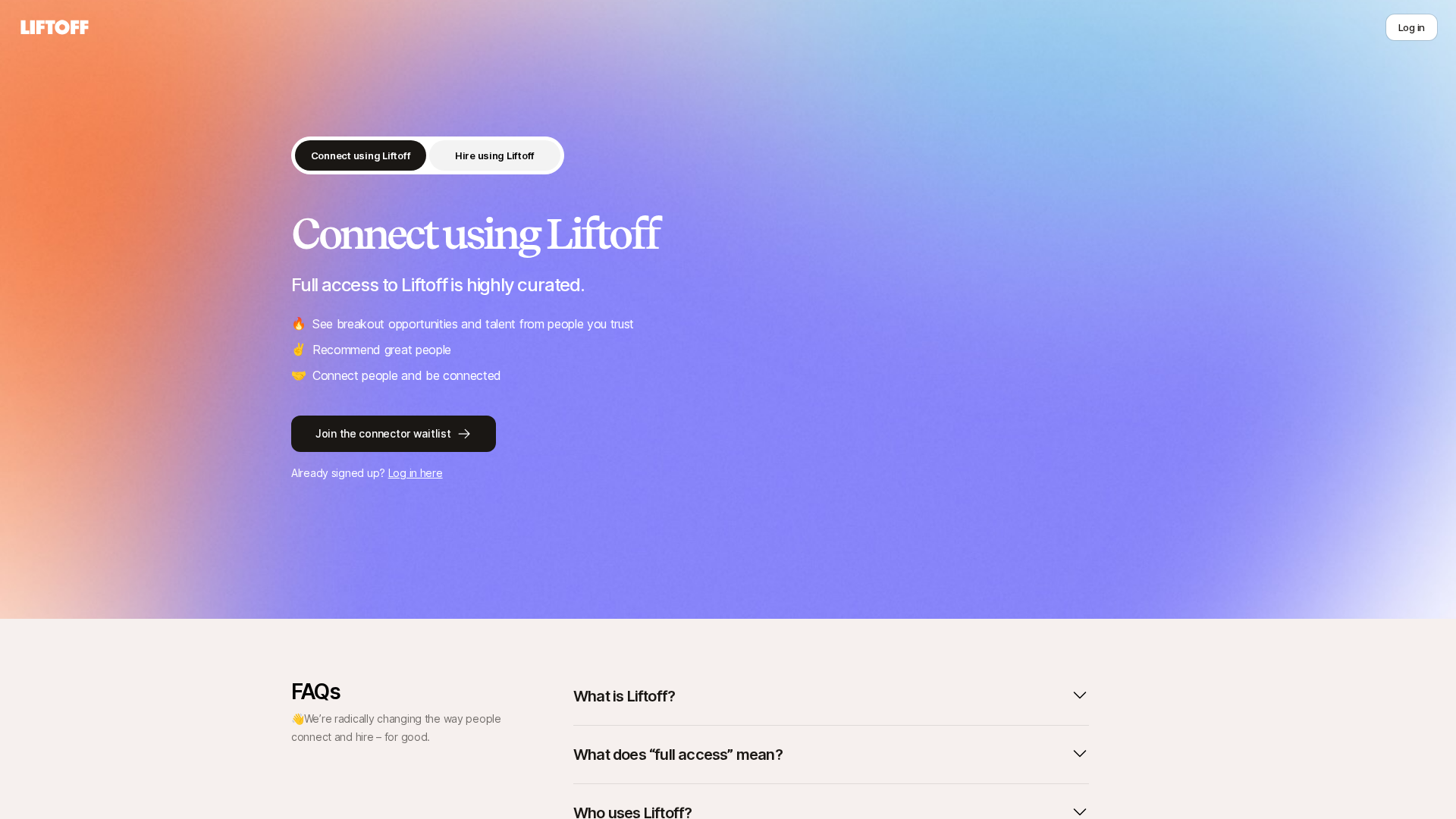
click at [481, 159] on p "Hire using Liftoff" at bounding box center [494, 155] width 79 height 15
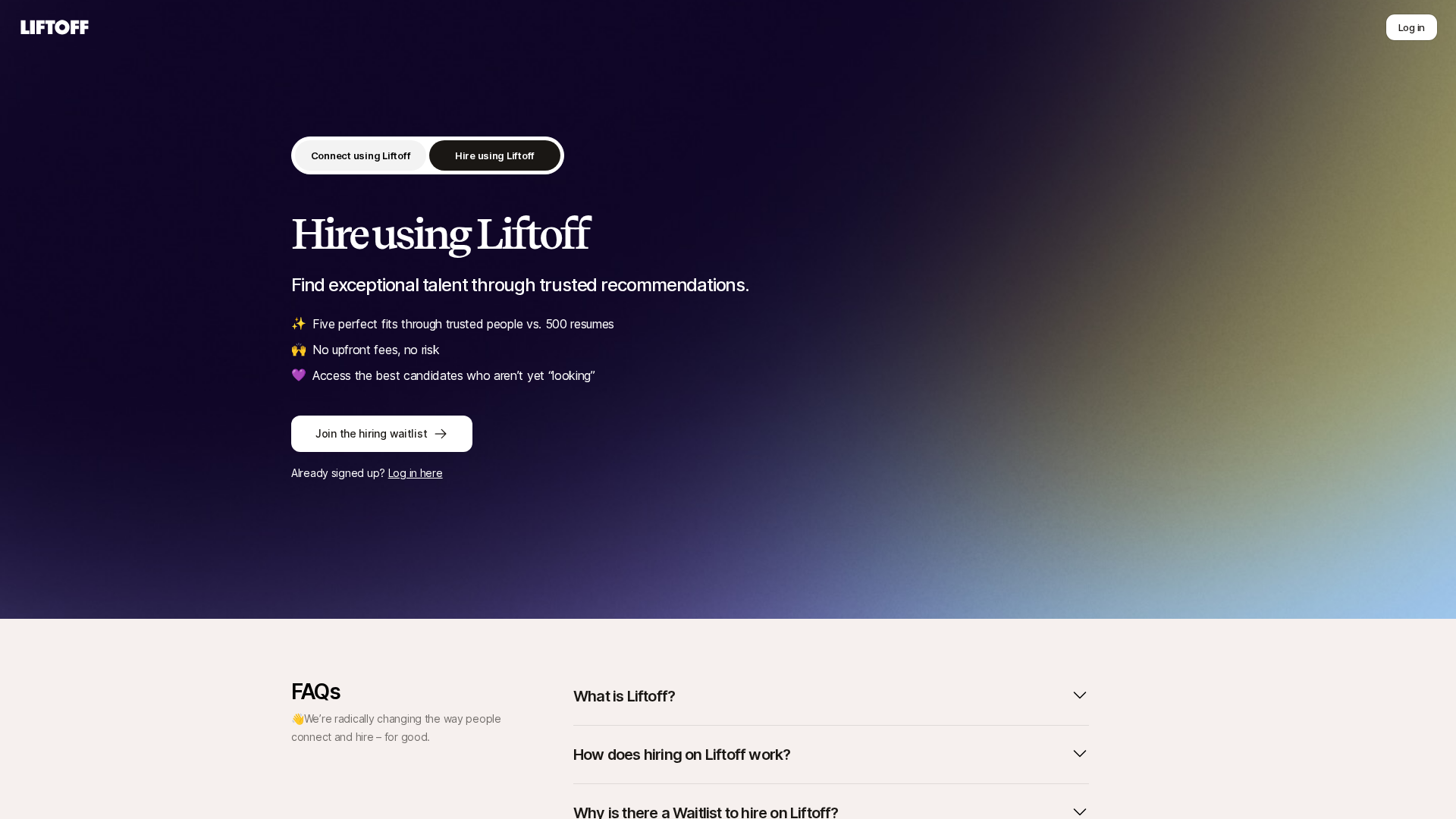
click at [369, 155] on p "Connect using Liftoff" at bounding box center [361, 155] width 100 height 15
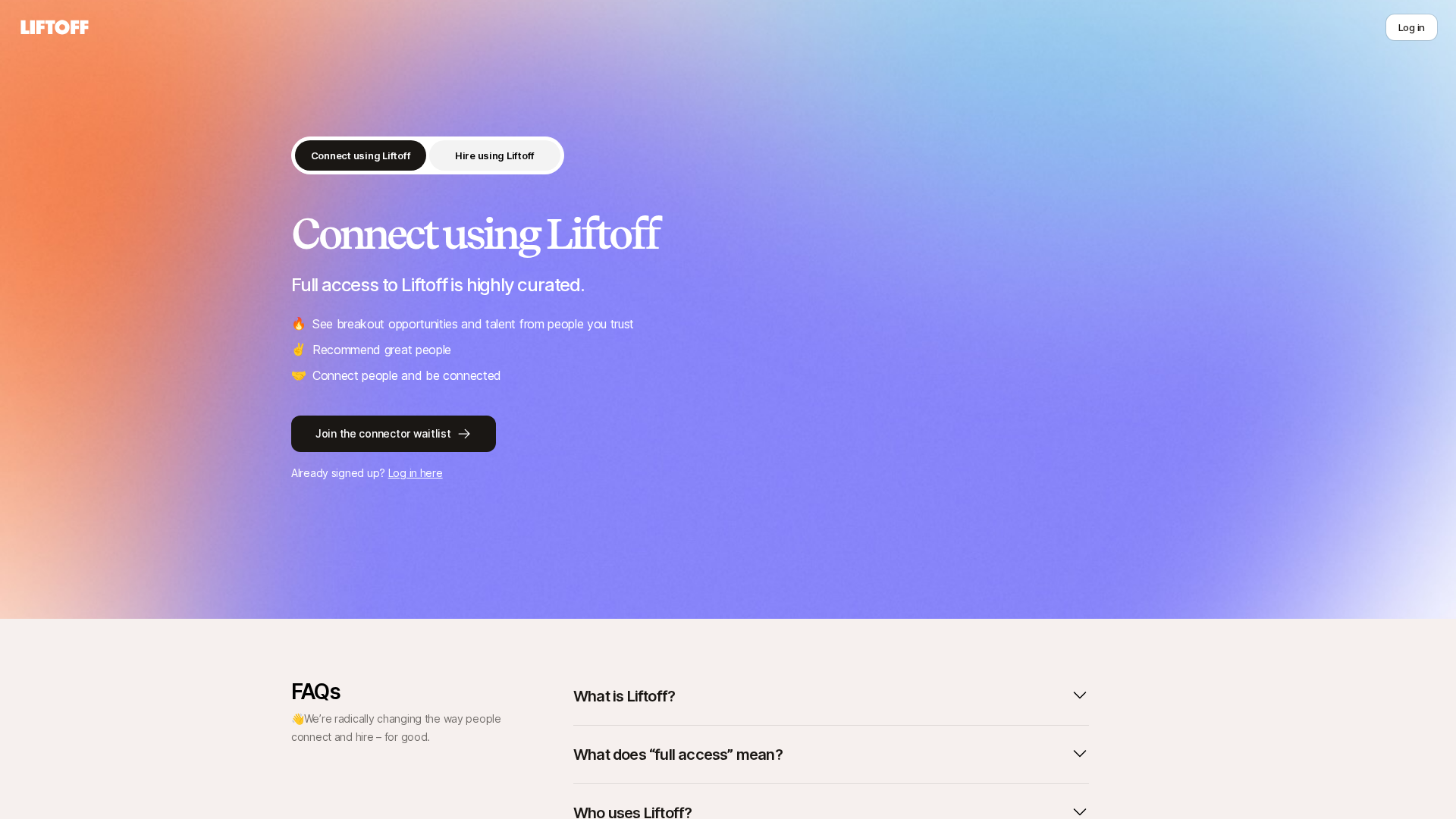
click at [454, 152] on button "Hire using Liftoff" at bounding box center [494, 155] width 131 height 30
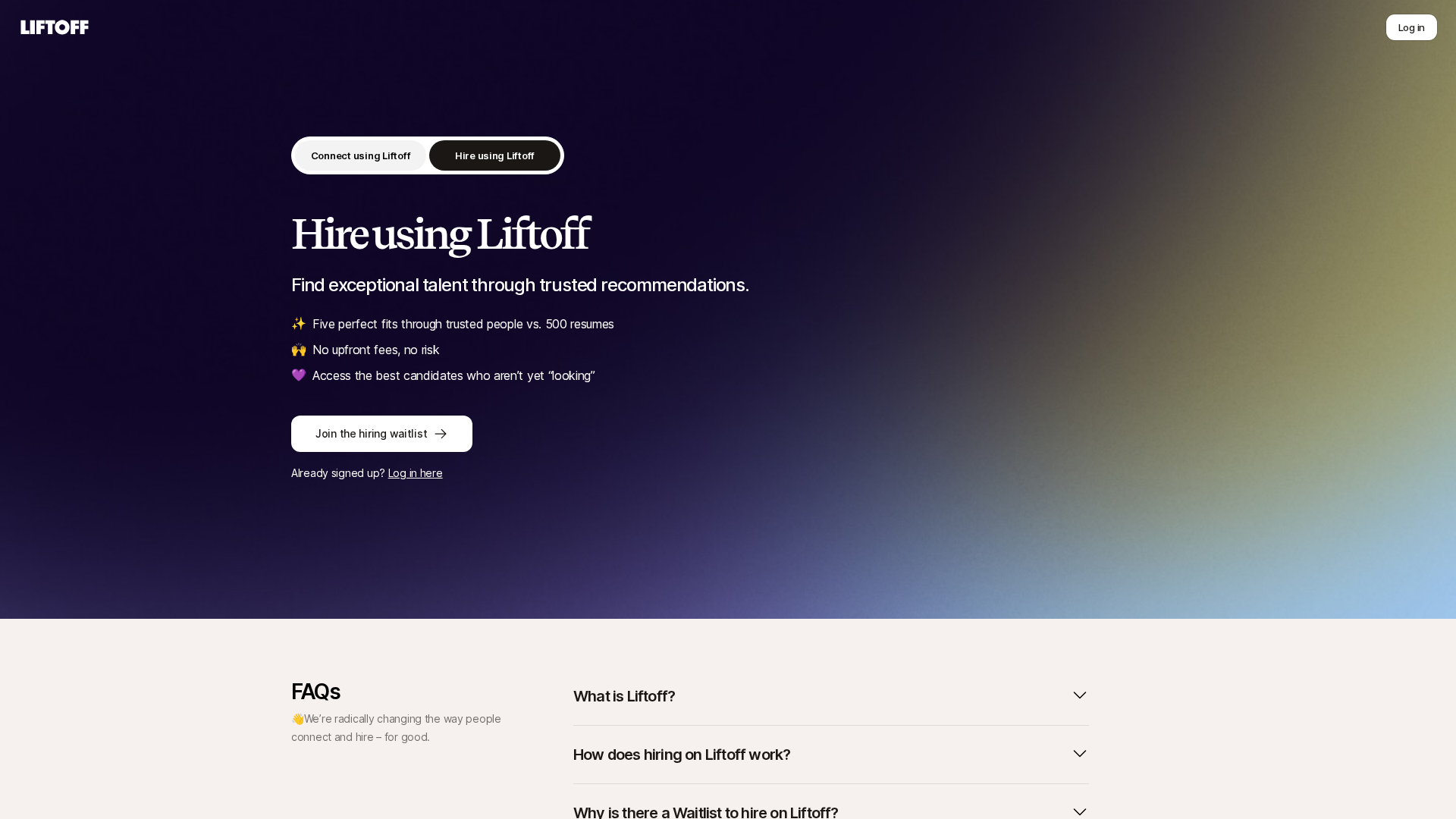
click at [371, 160] on p "Connect using Liftoff" at bounding box center [361, 155] width 100 height 15
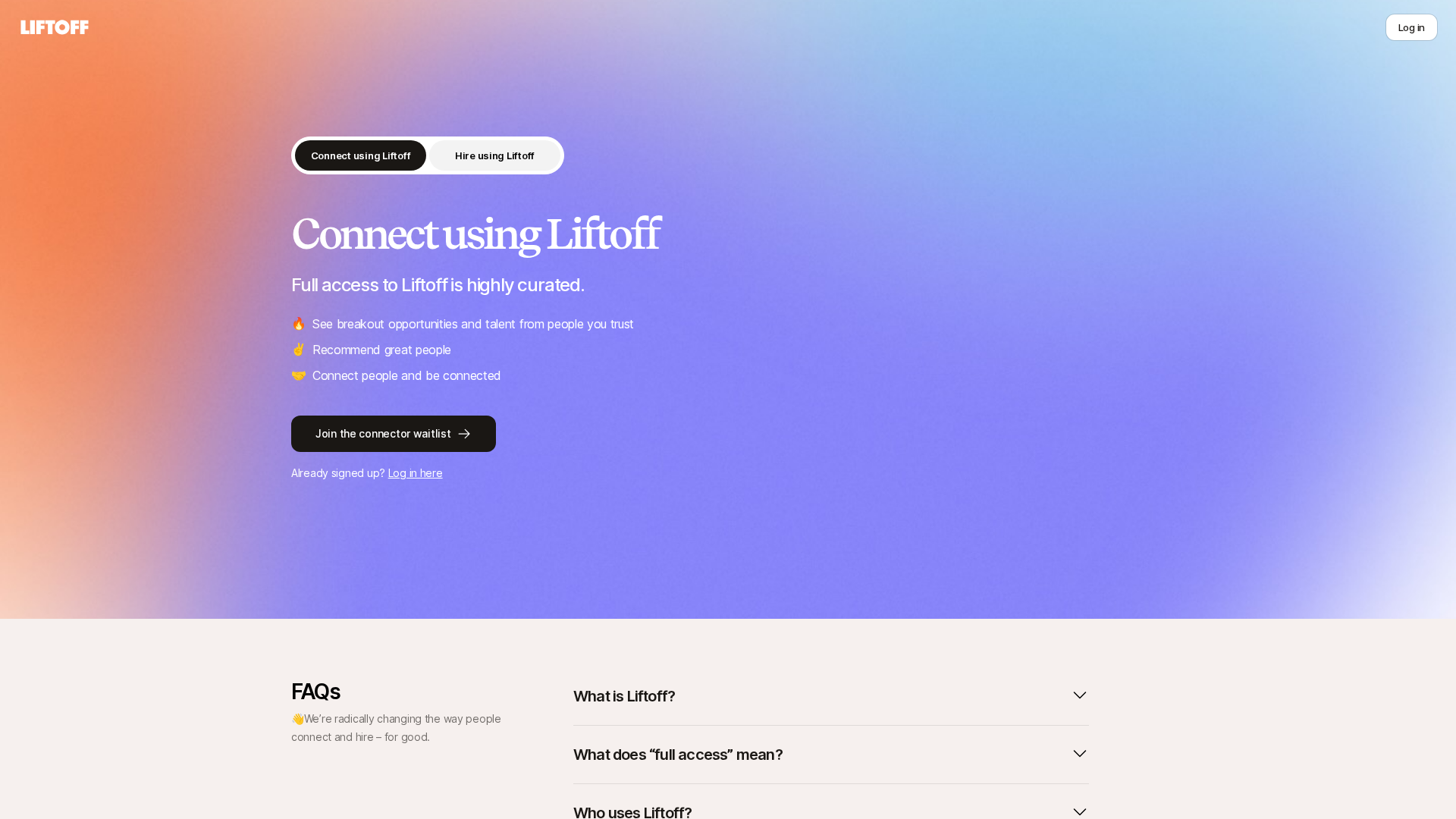
click at [478, 144] on button "Hire using Liftoff" at bounding box center [494, 155] width 131 height 30
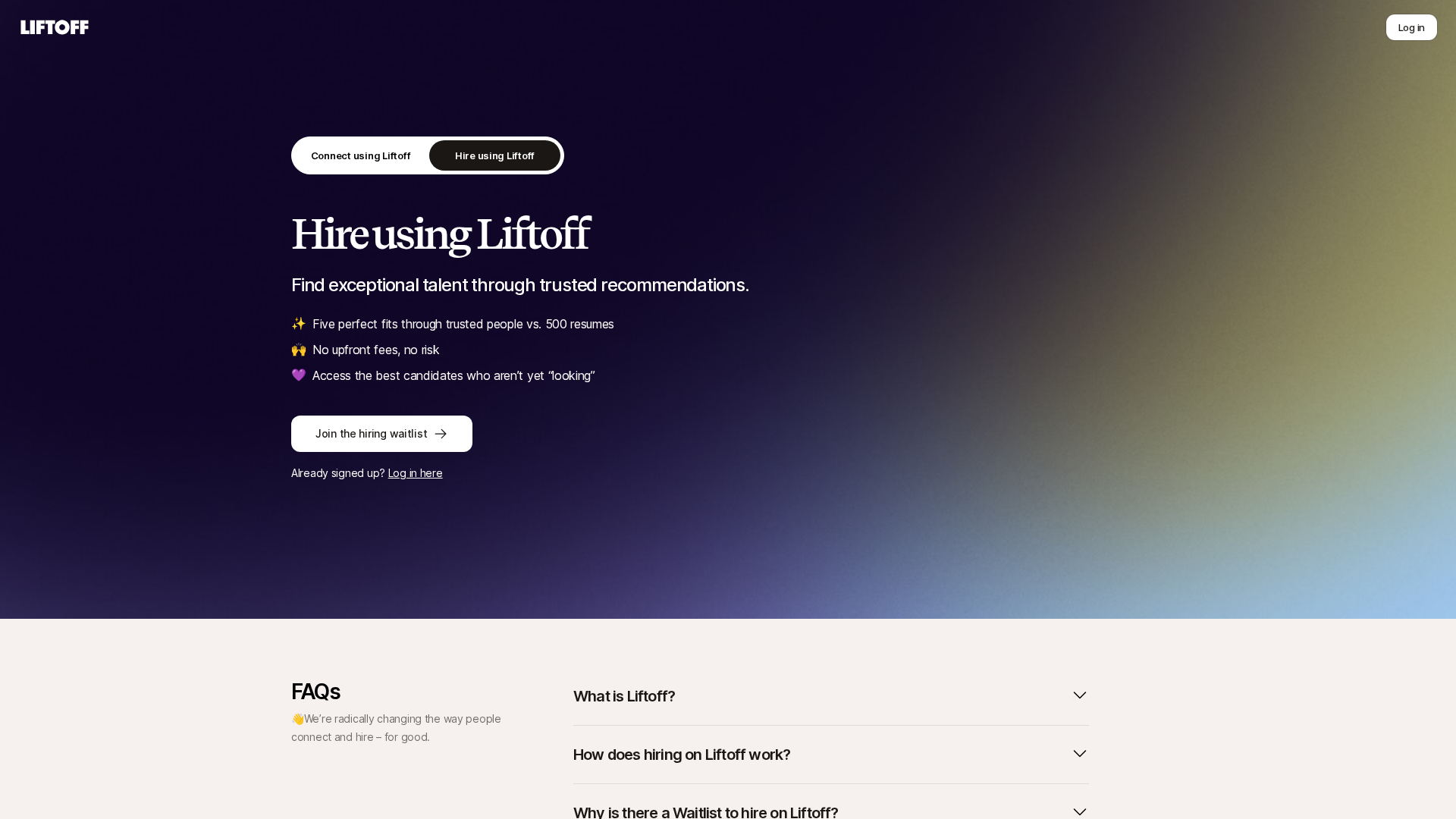
click at [869, 535] on div "Connect using Liftoff Hire using Liftoff Hire using Liftoff Find exceptional ta…" at bounding box center [728, 309] width 1456 height 618
click at [395, 149] on p "Connect using Liftoff" at bounding box center [361, 155] width 100 height 15
